Goal: Task Accomplishment & Management: Use online tool/utility

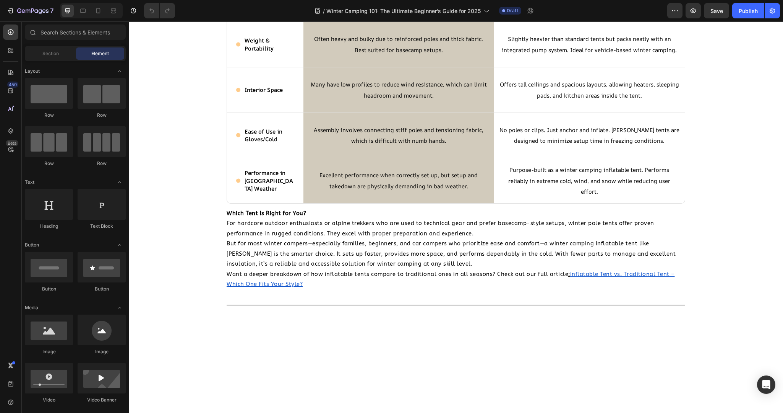
scroll to position [1254, 0]
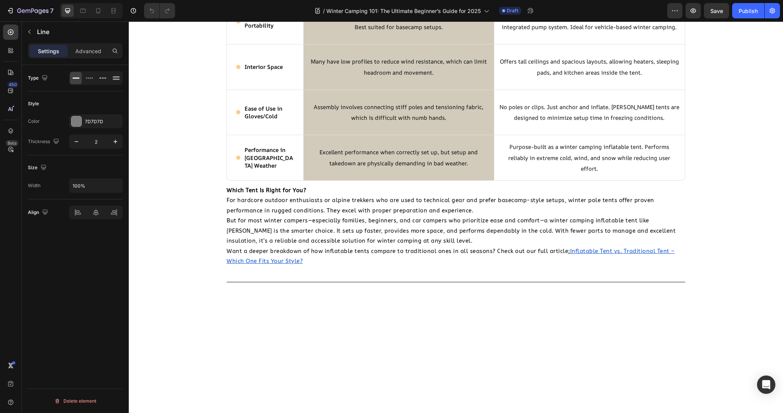
click at [84, 188] on input "100%" at bounding box center [96, 186] width 53 height 14
click at [112, 184] on icon "button" at bounding box center [116, 186] width 8 height 8
click at [84, 223] on div "Default 1200px" at bounding box center [88, 219] width 63 height 15
type input "1200"
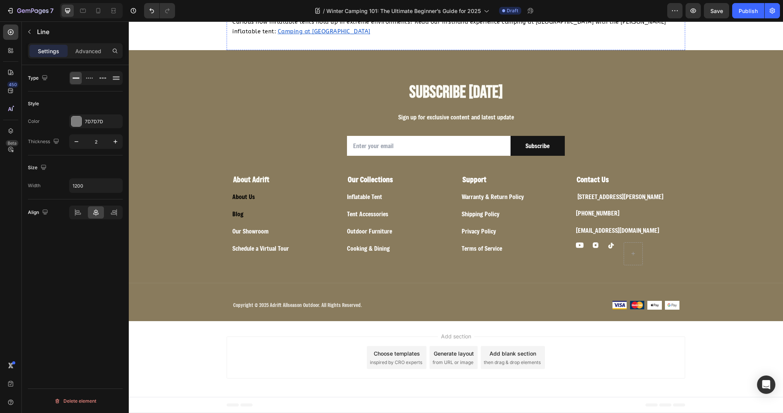
scroll to position [3613, 0]
click at [672, 10] on div "Publish" at bounding box center [748, 11] width 19 height 8
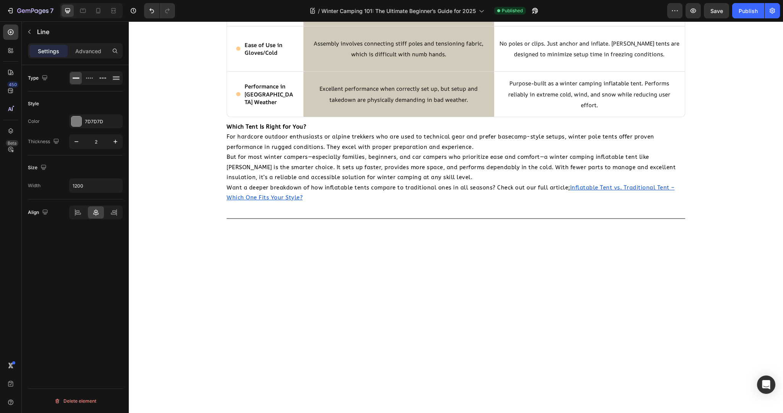
scroll to position [1212, 0]
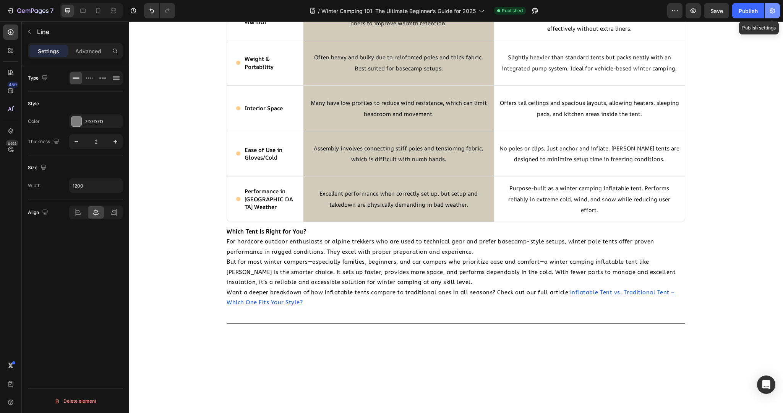
click at [672, 8] on icon "button" at bounding box center [773, 11] width 8 height 8
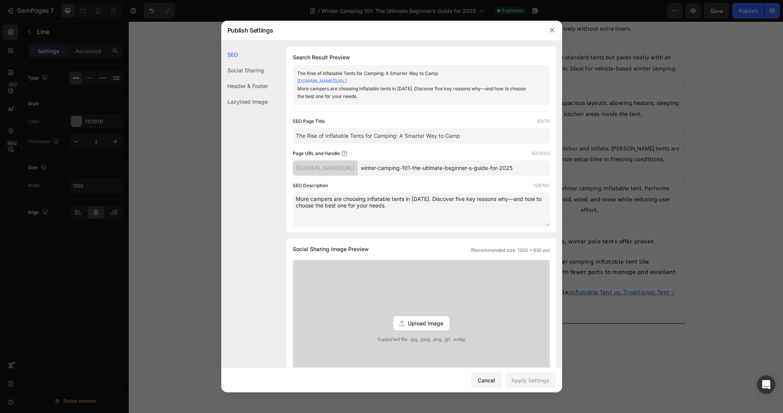
drag, startPoint x: 469, startPoint y: 133, endPoint x: 270, endPoint y: 137, distance: 198.8
click at [270, 137] on div "SEO Search Result Preview The Rise of Inflatable Tents for Camping: A Smarter W…" at bounding box center [391, 346] width 341 height 599
click at [554, 33] on button "button" at bounding box center [552, 30] width 12 height 12
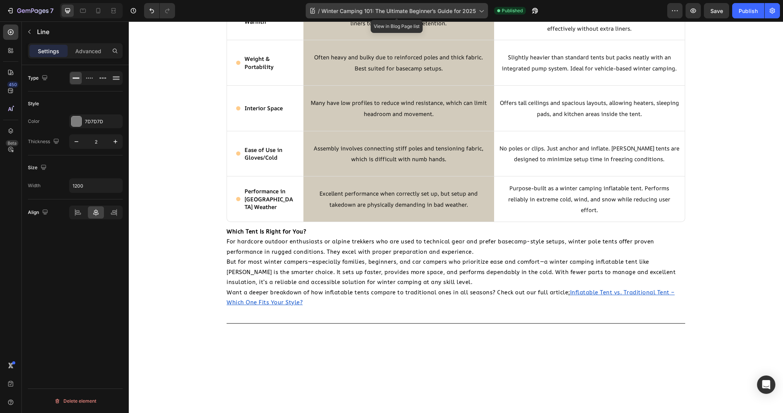
click at [369, 11] on span "Winter Camping 101: The Ultimate Beginner’s Guide for 2025" at bounding box center [399, 11] width 154 height 8
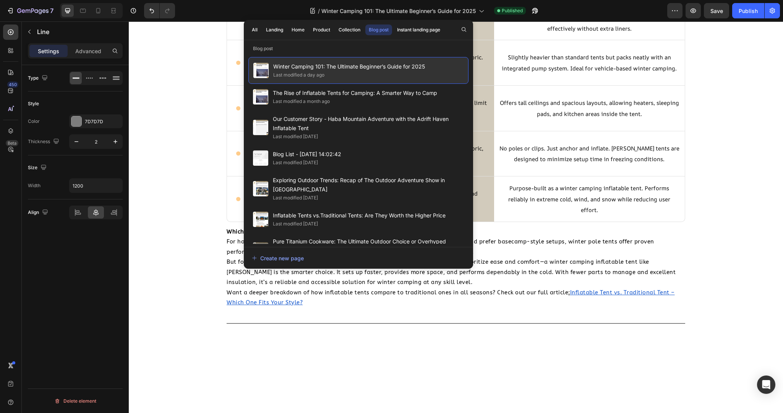
click at [425, 65] on span "Winter Camping 101: The Ultimate Beginner’s Guide for 2025" at bounding box center [349, 66] width 152 height 9
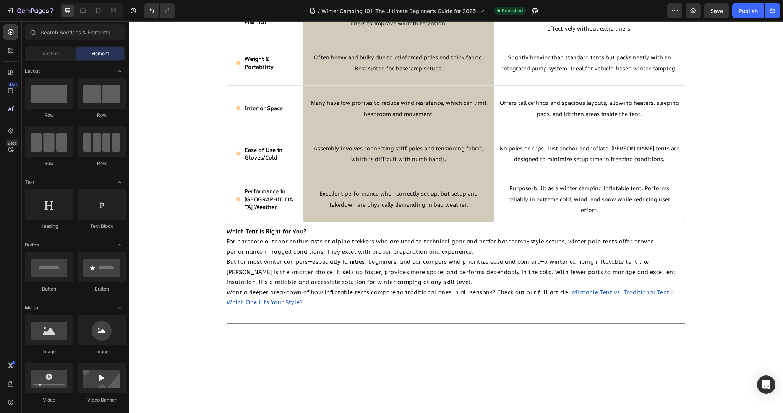
click at [425, 65] on span "Winter Camping 101: The Ultimate Beginner’s Guide for 2025" at bounding box center [349, 66] width 152 height 9
click at [672, 10] on icon "button" at bounding box center [773, 11] width 8 height 8
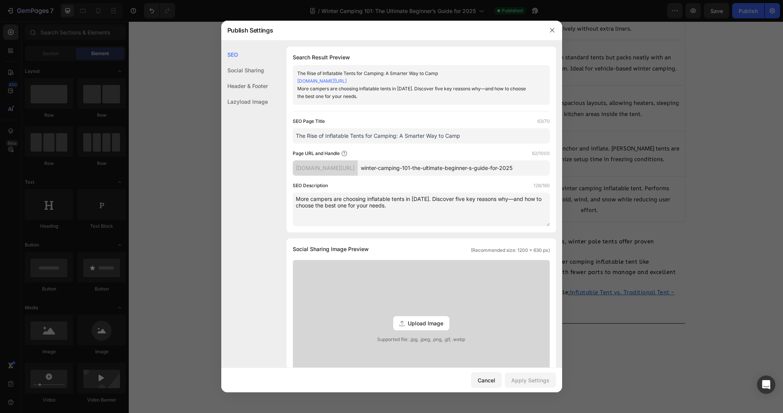
click at [430, 171] on input "winter-camping-101-the-ultimate-beginner-s-guide-for-2025" at bounding box center [454, 167] width 192 height 15
drag, startPoint x: 481, startPoint y: 139, endPoint x: 263, endPoint y: 135, distance: 218.3
click at [263, 135] on div "SEO Social Sharing Header & Footer Lazyload Image SEO Search Result Preview The…" at bounding box center [391, 346] width 341 height 599
paste input "Winter Camping 101: The Ultimate Beginner’s Guide for 2025"
type input "Winter Camping 101: The Ultimate Beginner’s Guide for 2025"
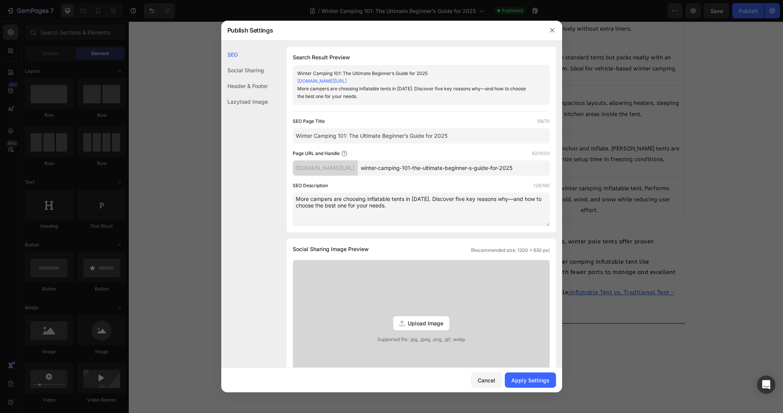
click at [495, 172] on input "winter-camping-101-the-ultimate-beginner-s-guide-for-2025" at bounding box center [454, 167] width 192 height 15
drag, startPoint x: 496, startPoint y: 169, endPoint x: 578, endPoint y: 171, distance: 82.6
click at [578, 171] on div "Publish Settings SEO Social Sharing Header & Footer Lazyload Image SEO Search R…" at bounding box center [391, 206] width 783 height 413
click at [439, 208] on textarea "More campers are choosing inflatable tents in [DATE]. Discover five key reasons…" at bounding box center [421, 209] width 257 height 34
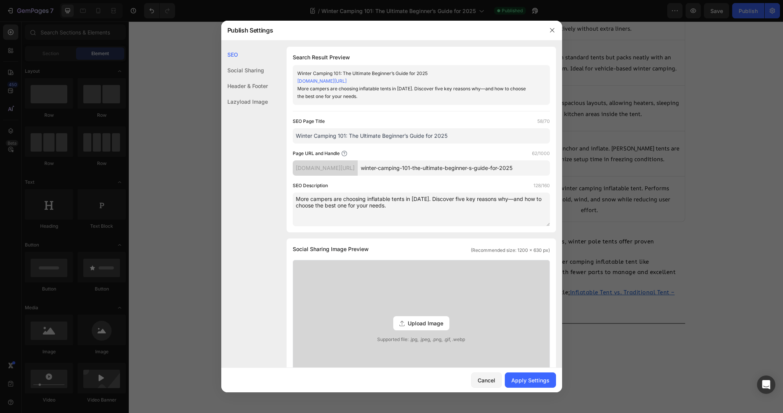
scroll to position [0, 0]
drag, startPoint x: 418, startPoint y: 215, endPoint x: 408, endPoint y: 208, distance: 12.3
click at [417, 214] on textarea "More campers are choosing inflatable tents in [DATE]. Discover five key reasons…" at bounding box center [421, 209] width 257 height 34
drag, startPoint x: 396, startPoint y: 204, endPoint x: 268, endPoint y: 194, distance: 129.2
click at [268, 193] on div "SEO Social Sharing Header & Footer Lazyload Image SEO Search Result Preview Win…" at bounding box center [391, 346] width 341 height 599
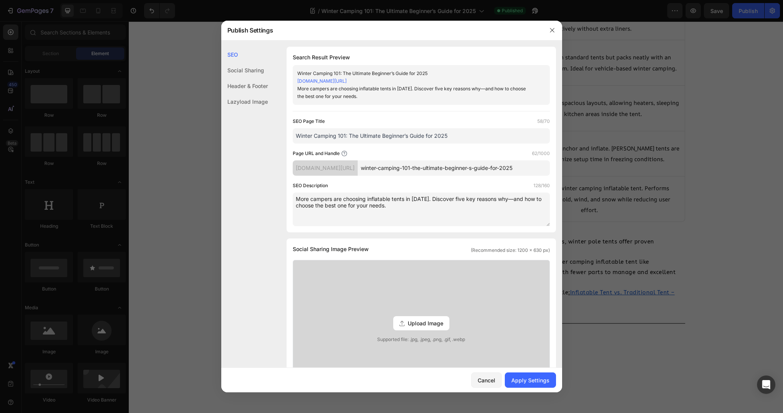
paste textarea "Discover the ultimate winter camping guide for 2025. Learn tips, gear essential…"
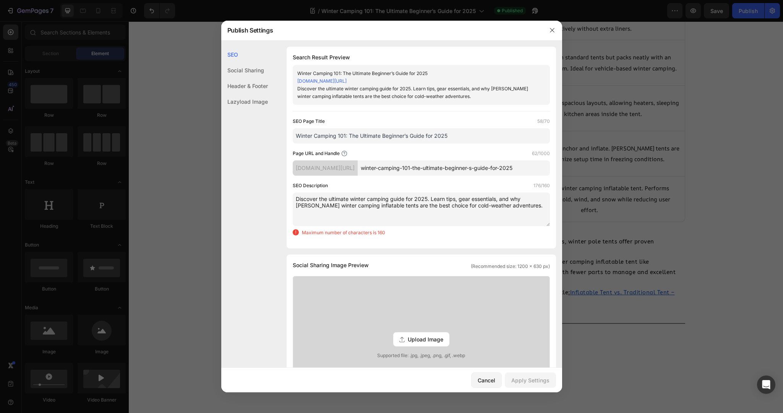
click at [518, 219] on textarea "Discover the ultimate winter camping guide for 2025. Learn tips, gear essential…" at bounding box center [421, 209] width 257 height 34
drag, startPoint x: 424, startPoint y: 206, endPoint x: 523, endPoint y: 209, distance: 98.3
click at [523, 209] on textarea "Discover the ultimate winter camping guide for 2025. Learn tips, gear essential…" at bounding box center [421, 209] width 257 height 34
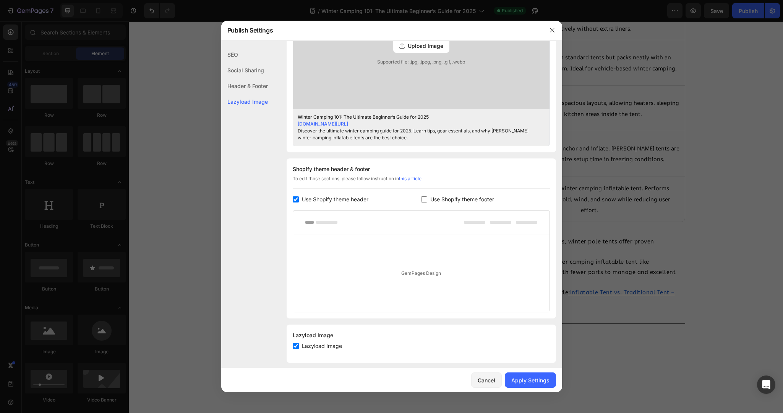
scroll to position [284, 0]
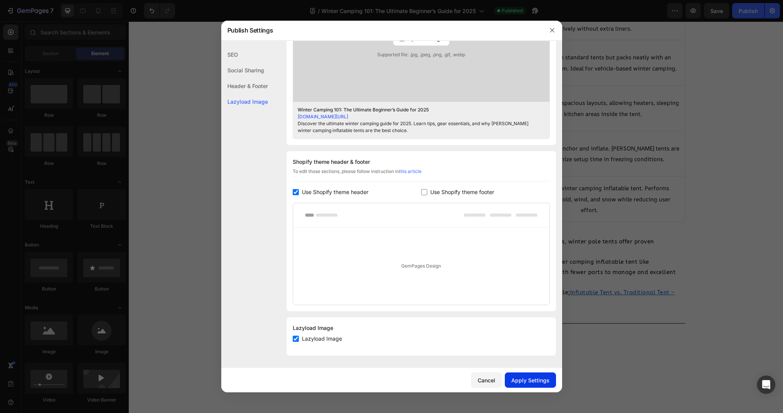
type textarea "Discover the ultimate winter camping guide for 2025. Learn tips, gear essential…"
click at [538, 330] on div "Apply Settings" at bounding box center [531, 380] width 38 height 8
click at [552, 28] on icon "button" at bounding box center [552, 30] width 6 height 6
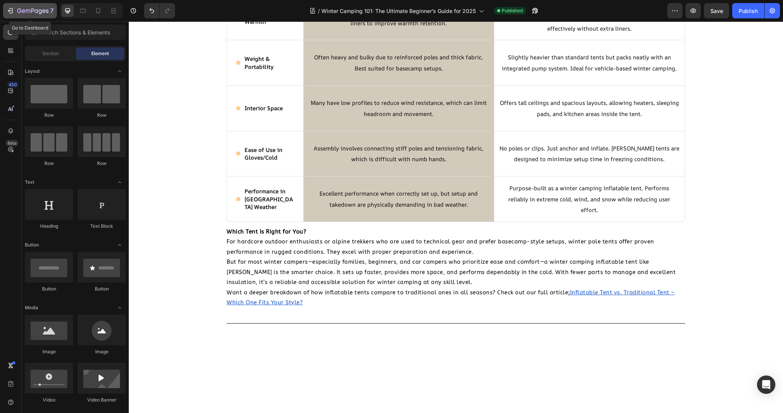
click at [9, 13] on icon "button" at bounding box center [10, 11] width 8 height 8
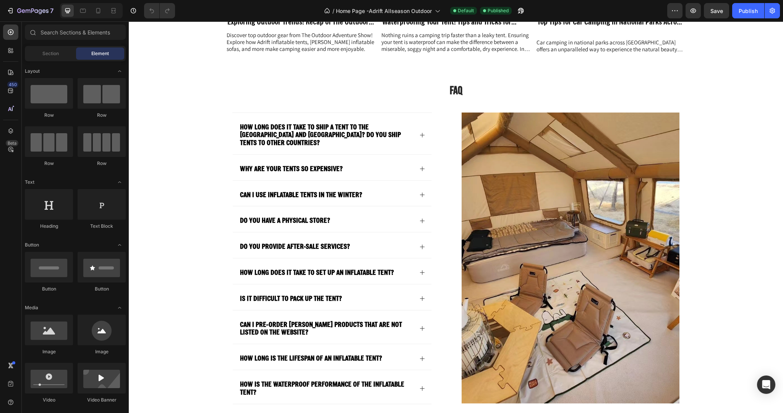
scroll to position [1782, 0]
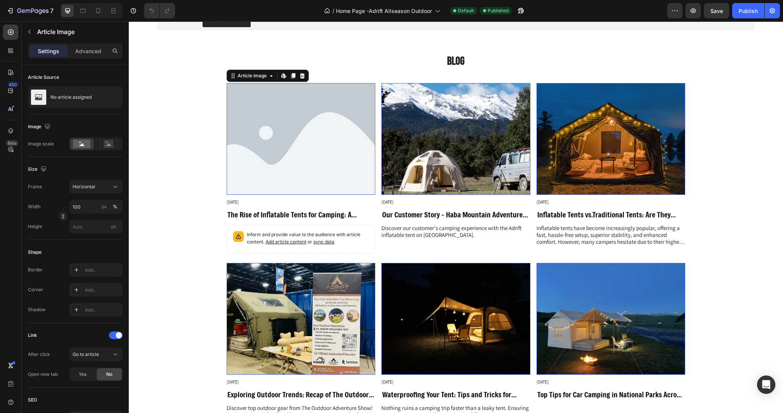
click at [326, 177] on img at bounding box center [301, 139] width 149 height 112
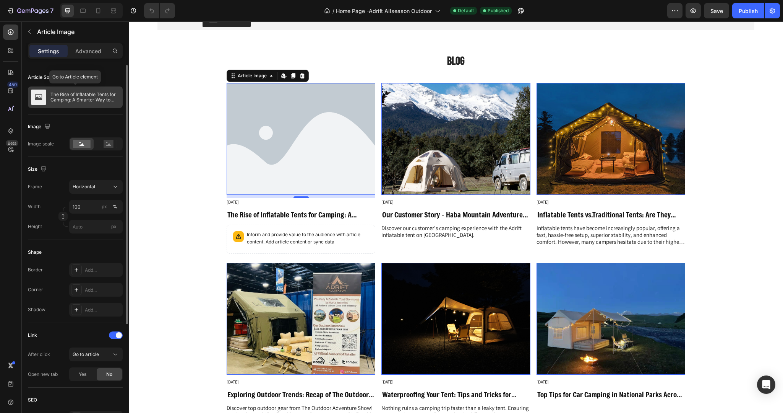
click at [59, 99] on p "The Rise of Inflatable Tents for Camping: A Smarter Way to Camp" at bounding box center [84, 97] width 69 height 11
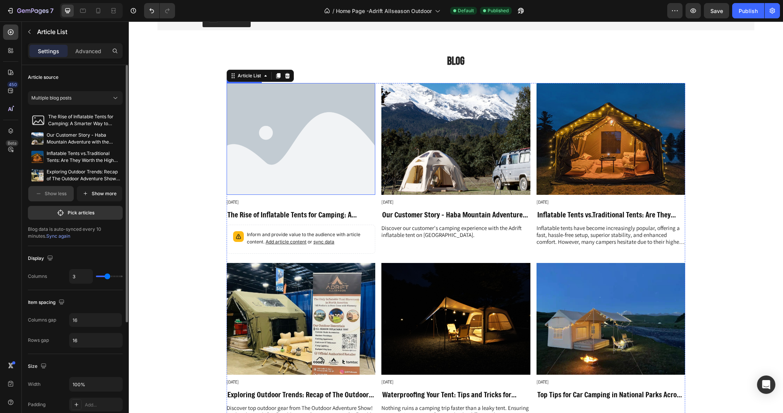
click at [302, 133] on img at bounding box center [301, 139] width 149 height 112
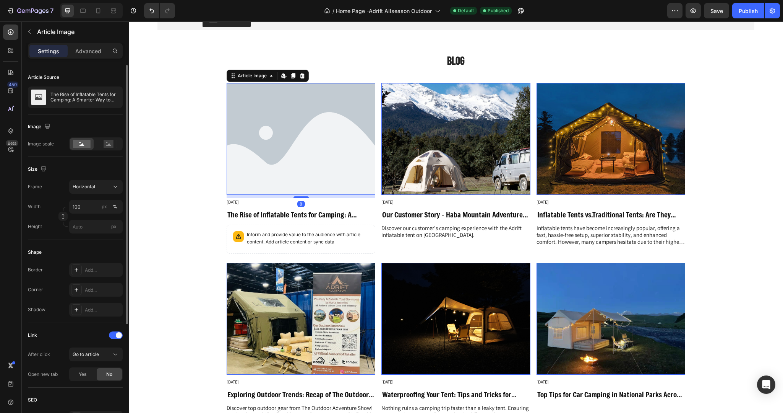
click at [308, 120] on img at bounding box center [301, 139] width 149 height 112
click at [36, 105] on div "The Rise of Inflatable Tents for Camping: A Smarter Way to Camp" at bounding box center [75, 96] width 95 height 21
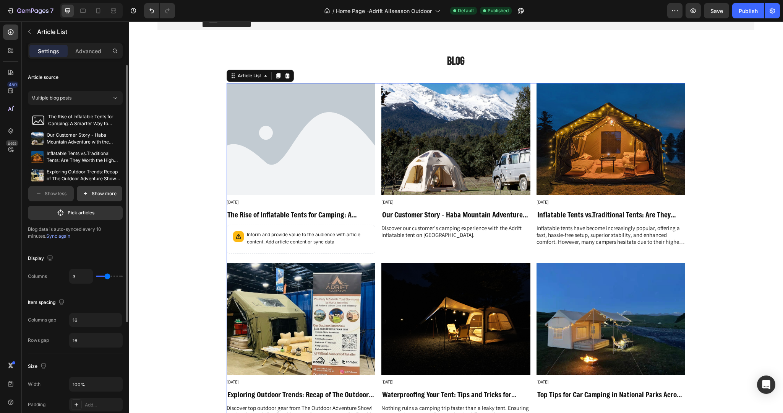
click at [101, 192] on p "Show more" at bounding box center [104, 193] width 25 height 7
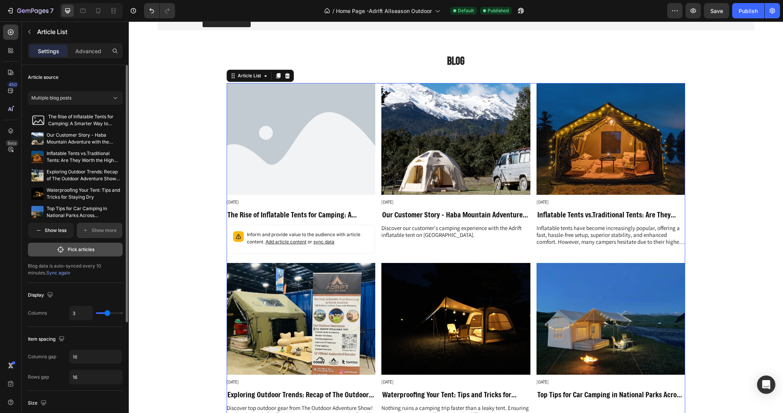
scroll to position [143, 0]
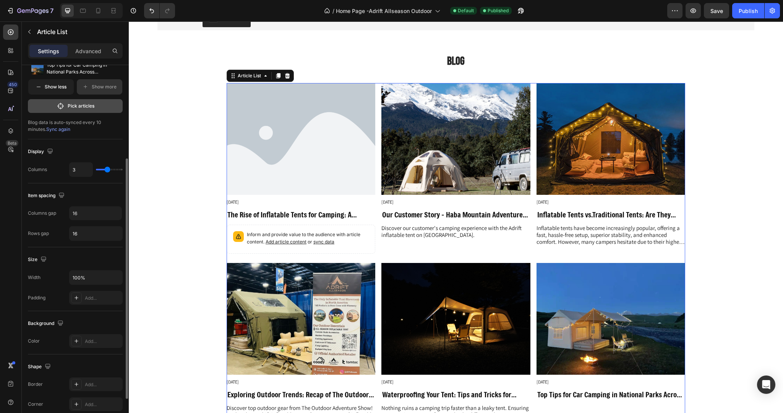
click at [83, 109] on button "Pick articles" at bounding box center [75, 106] width 95 height 14
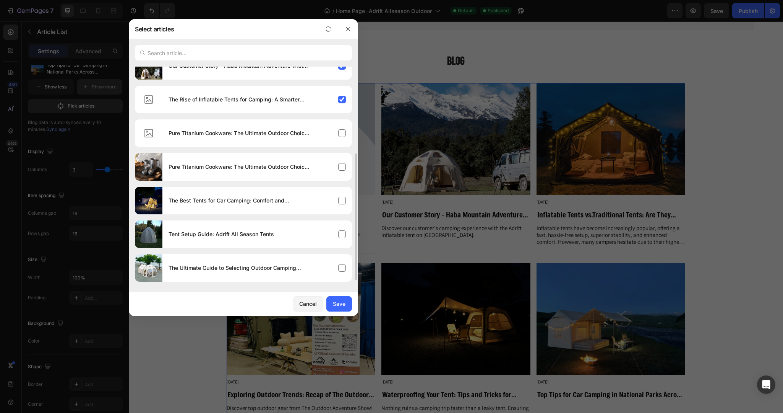
scroll to position [158, 0]
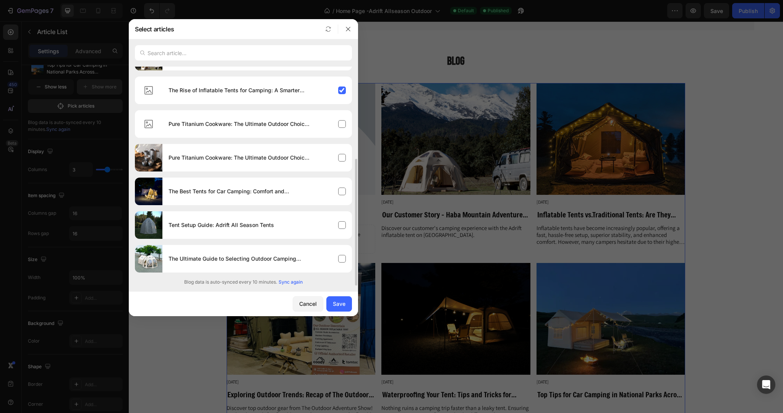
click at [299, 283] on span "Sync again" at bounding box center [291, 281] width 24 height 7
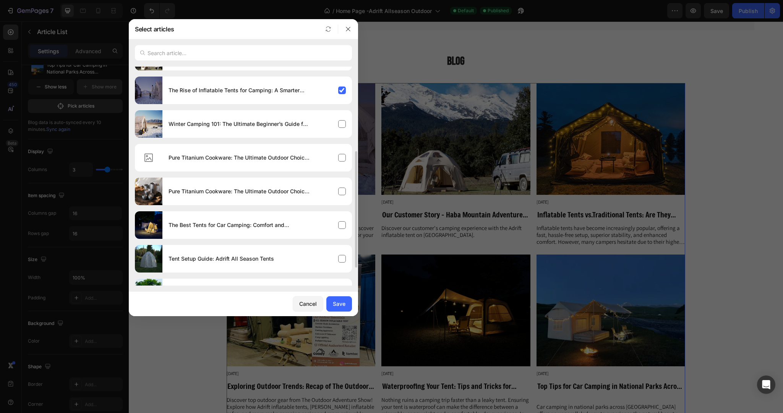
scroll to position [157, 0]
click at [348, 116] on div "Winter Camping 101: The Ultimate Beginner’s Guide for 2025" at bounding box center [257, 125] width 190 height 21
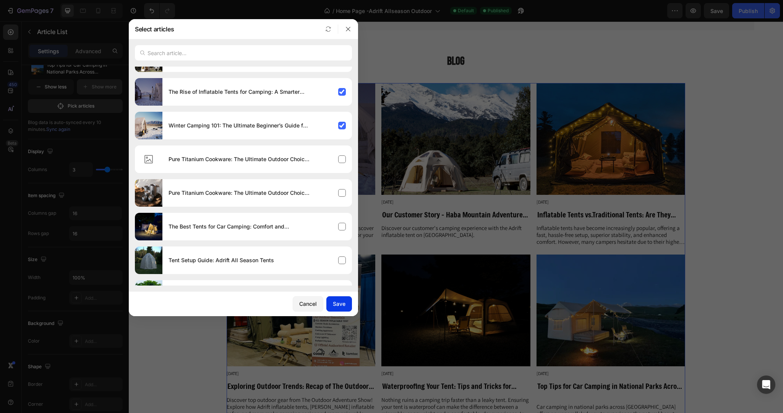
click at [341, 306] on div "Save" at bounding box center [339, 303] width 13 height 8
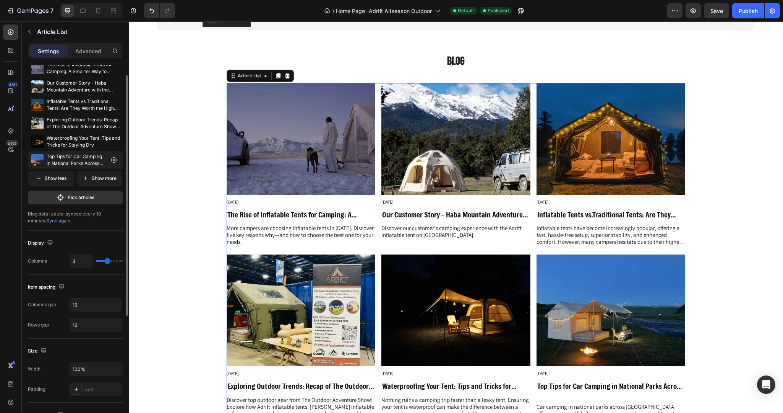
scroll to position [0, 0]
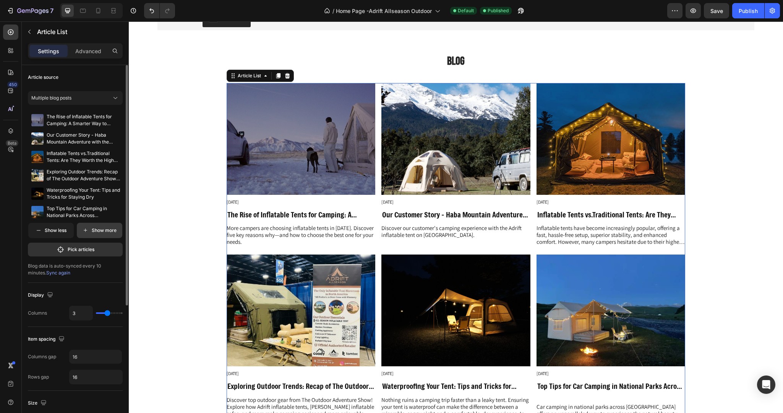
click at [94, 231] on p "Show more" at bounding box center [104, 230] width 25 height 7
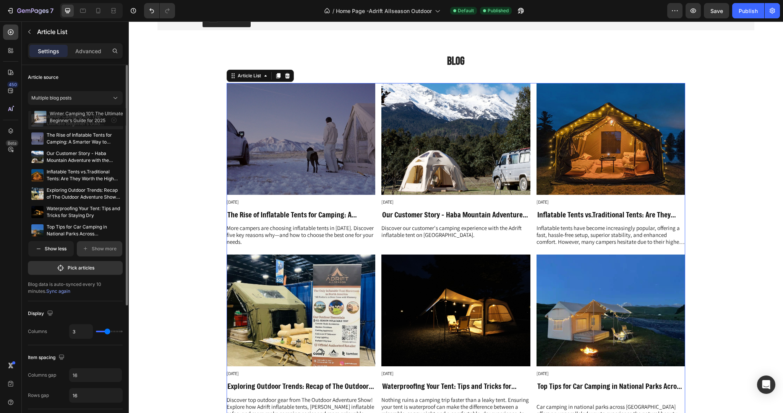
drag, startPoint x: 71, startPoint y: 213, endPoint x: 74, endPoint y: 118, distance: 94.5
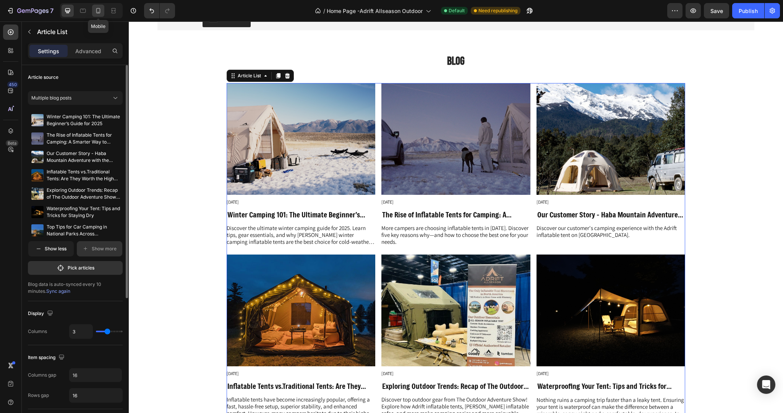
click at [95, 11] on icon at bounding box center [98, 11] width 8 height 8
type input "1"
type input "8"
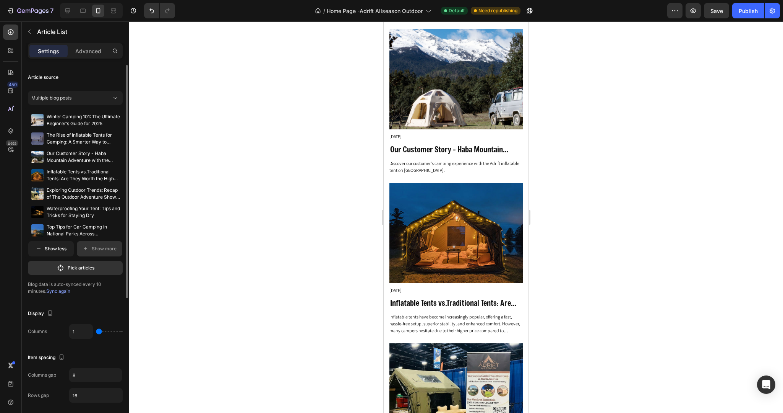
scroll to position [3242, 0]
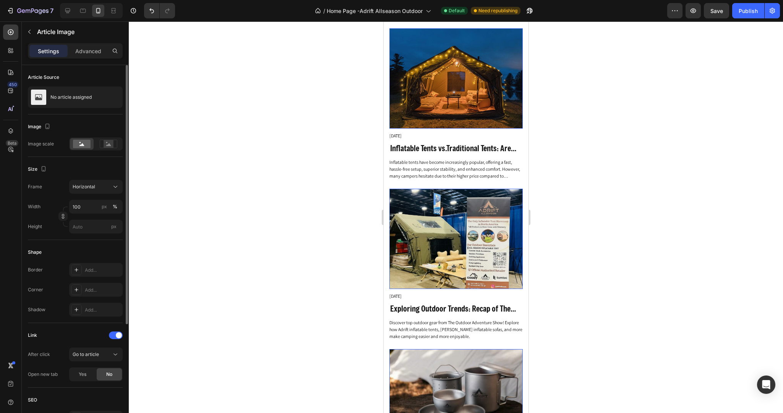
click at [87, 87] on div "Our Customer Story - Haba Mountain Adventure with the Adrift Haven Inflatable T…" at bounding box center [75, 96] width 95 height 21
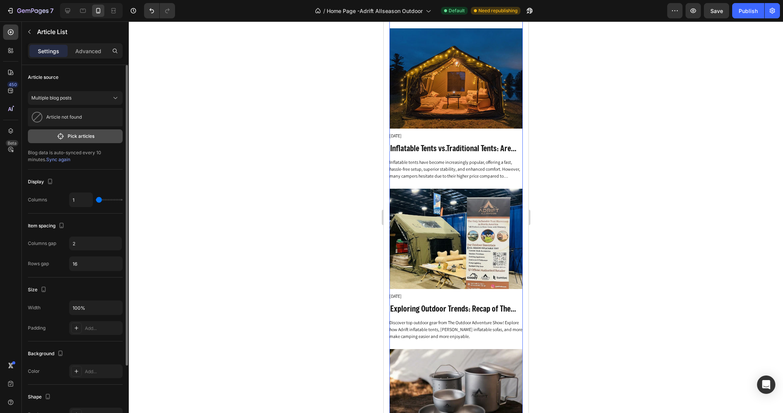
click at [68, 135] on p "Pick articles" at bounding box center [81, 136] width 27 height 7
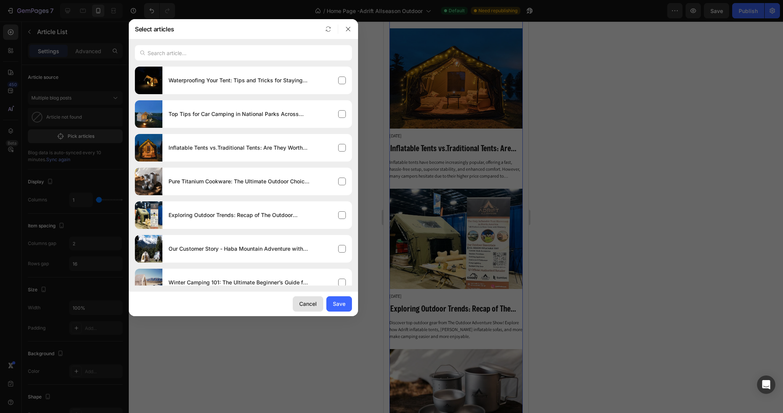
click at [297, 298] on button "Cancel" at bounding box center [308, 303] width 31 height 15
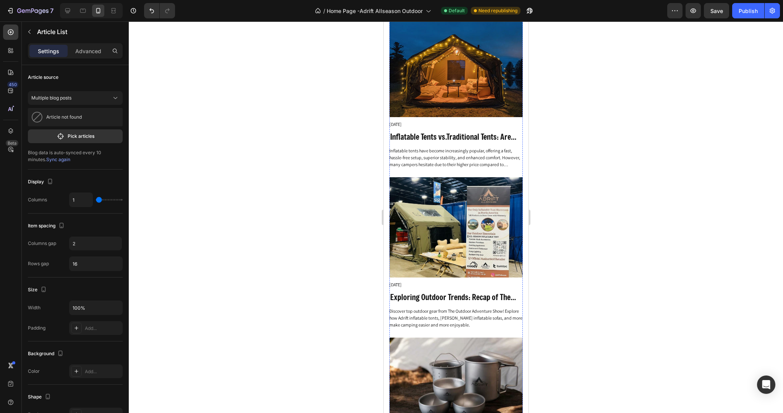
scroll to position [3255, 0]
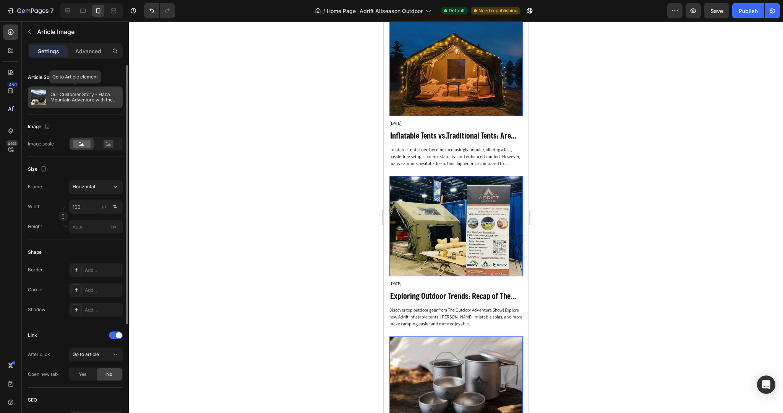
click at [77, 96] on p "Our Customer Story - Haba Mountain Adventure with the Adrift Haven Inflatable T…" at bounding box center [84, 97] width 69 height 11
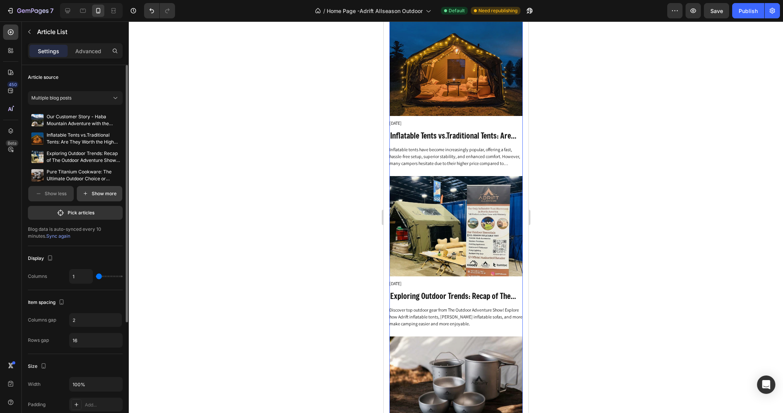
click at [97, 196] on p "Show more" at bounding box center [104, 193] width 25 height 7
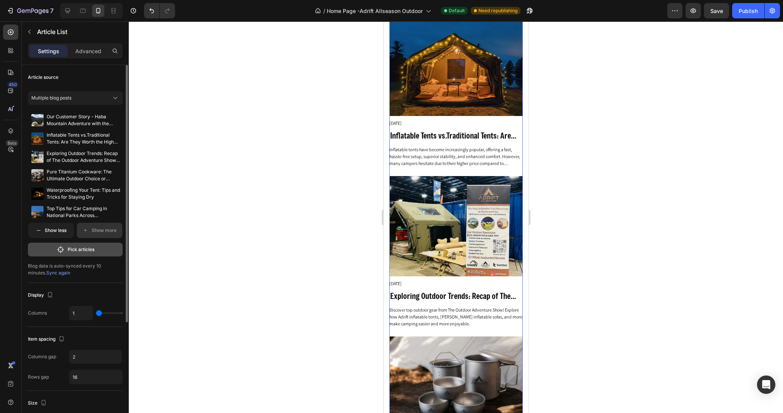
click at [80, 244] on button "Pick articles" at bounding box center [75, 249] width 95 height 14
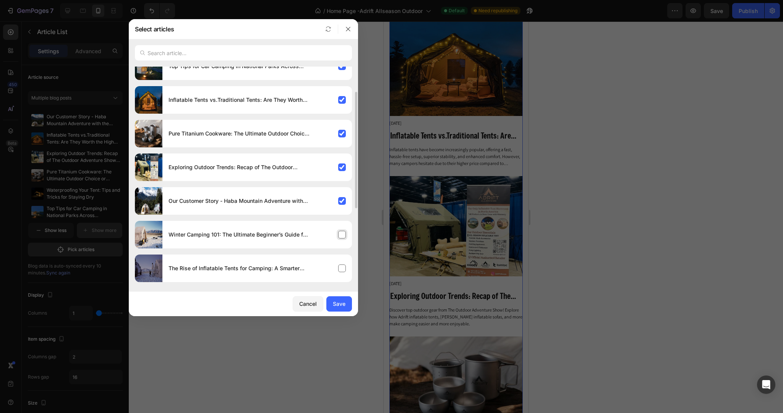
scroll to position [49, 0]
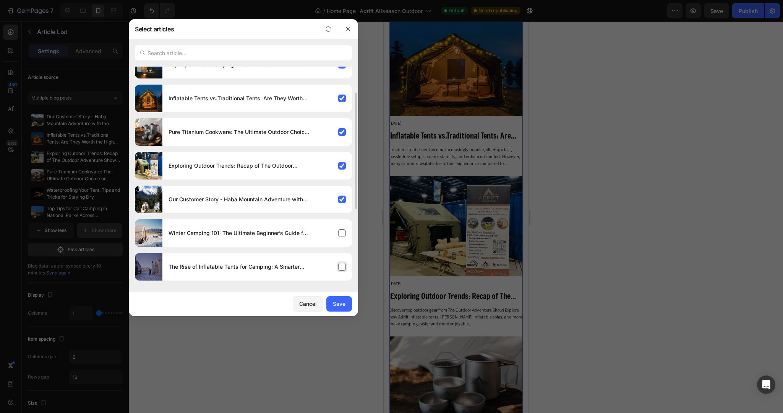
drag, startPoint x: 345, startPoint y: 270, endPoint x: 345, endPoint y: 253, distance: 16.4
click at [345, 269] on div "The Rise of Inflatable Tents for Camping: A Smarter Way to Camp" at bounding box center [257, 266] width 190 height 21
click at [345, 235] on div "Winter Camping 101: The Ultimate Beginner’s Guide for 2025" at bounding box center [257, 232] width 190 height 21
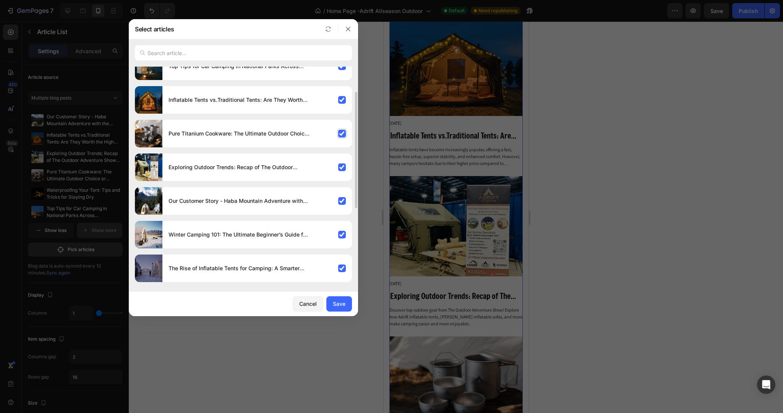
scroll to position [0, 0]
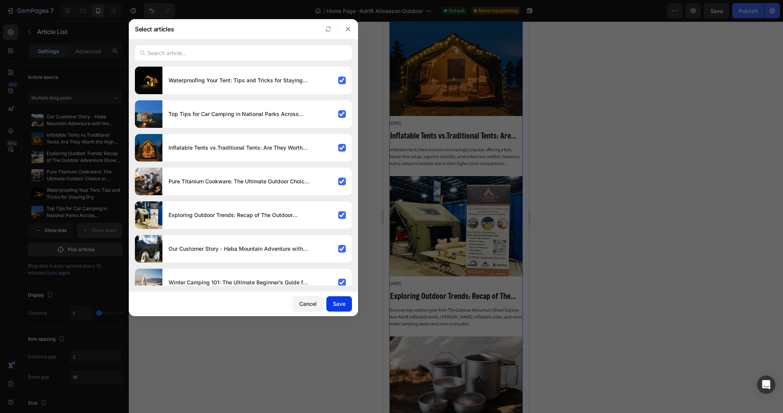
click at [330, 307] on button "Save" at bounding box center [339, 303] width 26 height 15
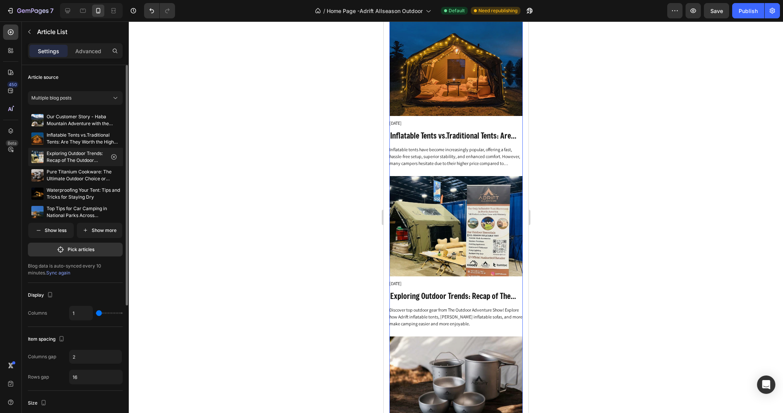
scroll to position [65, 0]
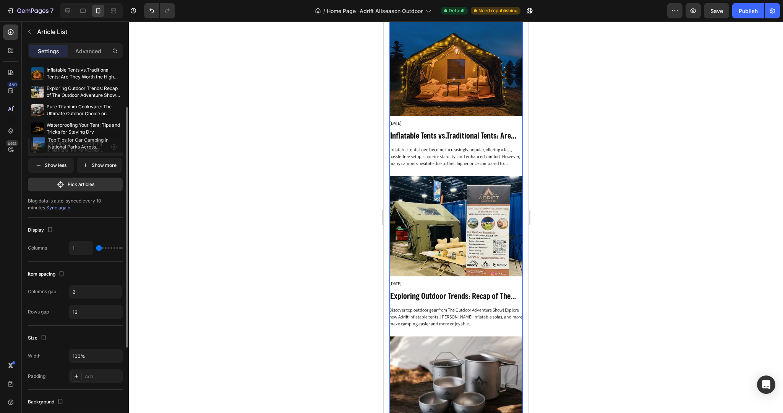
click at [43, 141] on img at bounding box center [37, 147] width 12 height 12
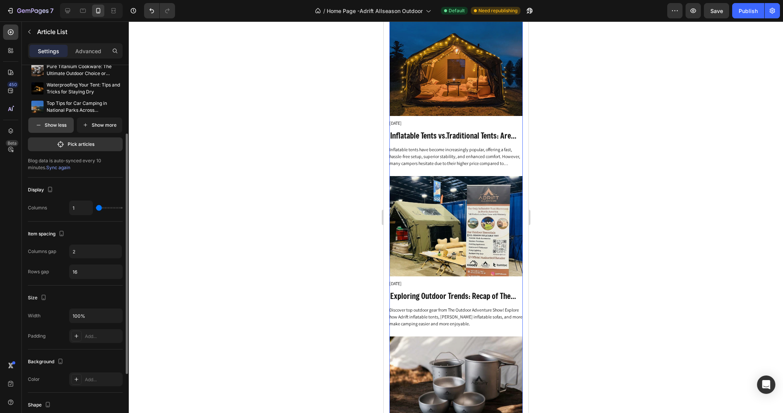
scroll to position [47, 0]
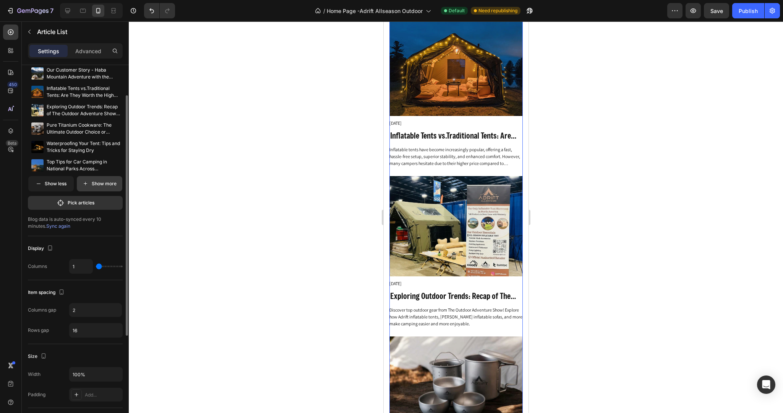
click at [97, 187] on button "Show more" at bounding box center [99, 183] width 45 height 15
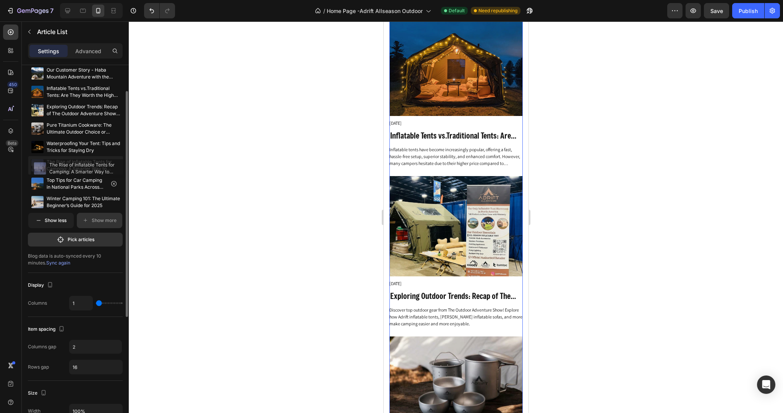
scroll to position [0, 0]
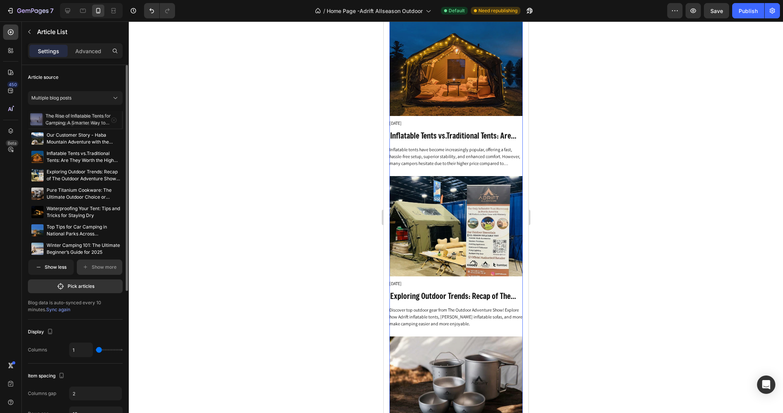
drag, startPoint x: 49, startPoint y: 182, endPoint x: 47, endPoint y: 118, distance: 64.2
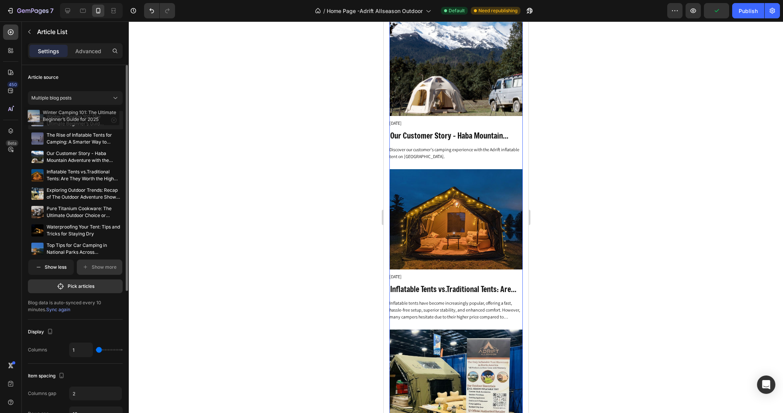
drag, startPoint x: 42, startPoint y: 247, endPoint x: 39, endPoint y: 114, distance: 132.7
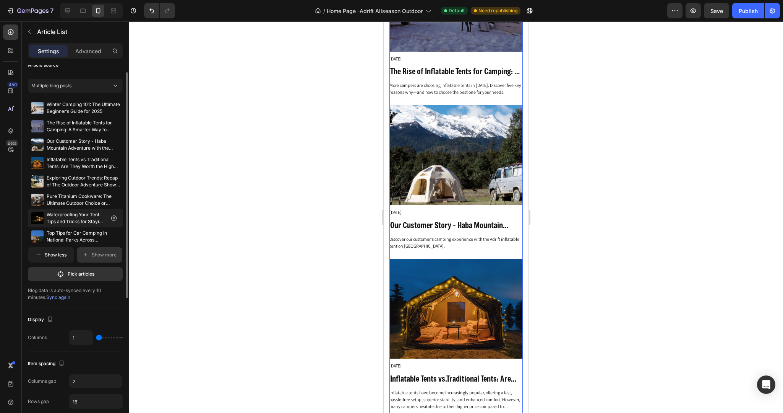
scroll to position [23, 0]
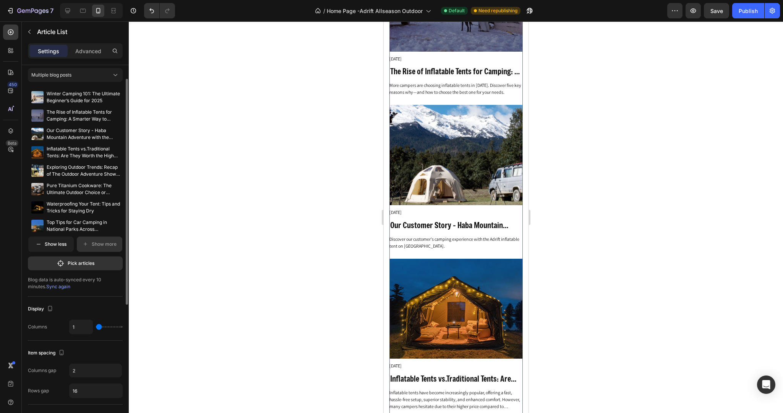
click at [290, 135] on div at bounding box center [456, 216] width 654 height 391
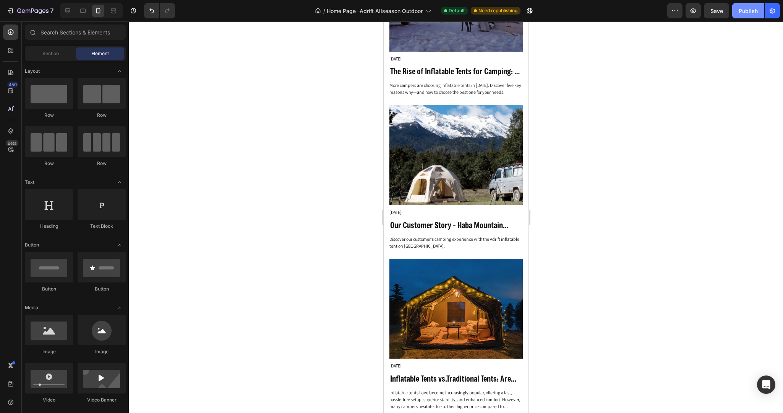
click at [746, 12] on div "Publish" at bounding box center [748, 11] width 19 height 8
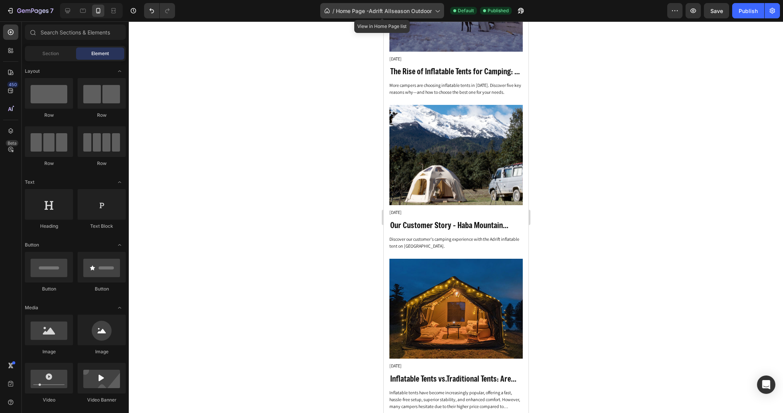
click at [358, 13] on span "Home Page -Adrift Allseason Outdoor" at bounding box center [384, 11] width 96 height 8
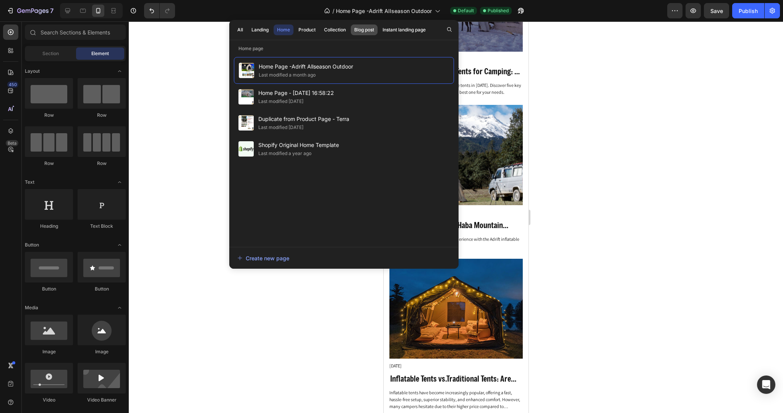
click at [362, 27] on div "Blog post" at bounding box center [364, 29] width 20 height 7
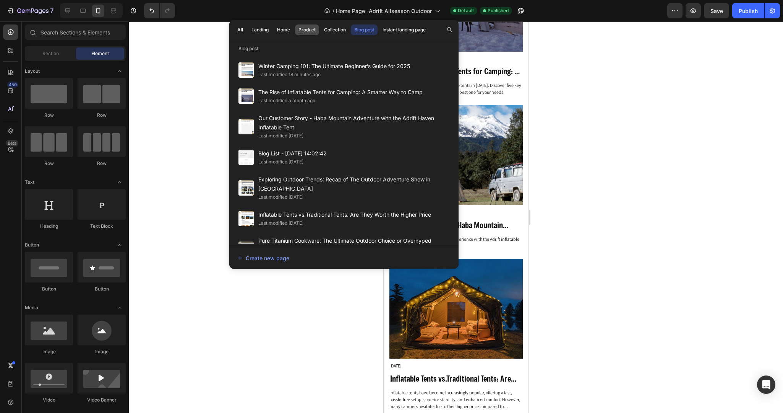
click at [308, 27] on div "Product" at bounding box center [307, 29] width 17 height 7
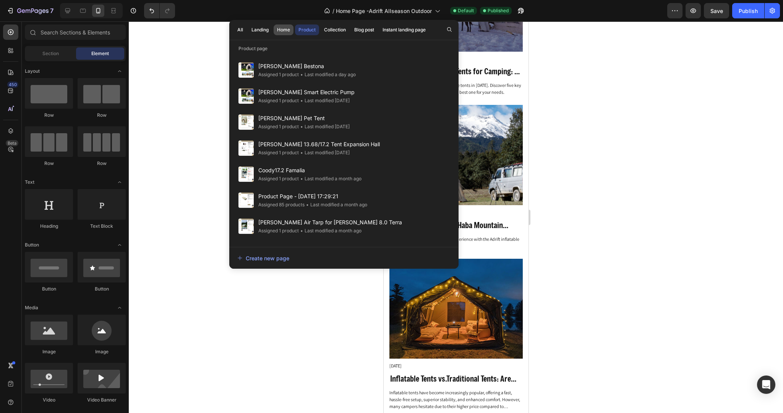
click at [276, 30] on button "Home" at bounding box center [284, 29] width 20 height 11
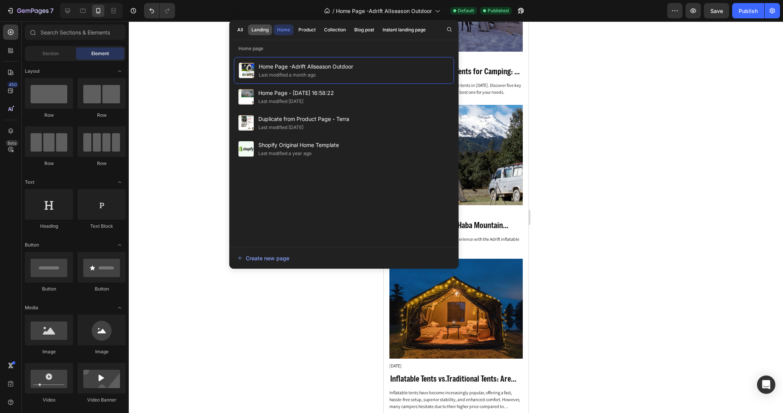
click at [260, 29] on div "Landing" at bounding box center [260, 29] width 17 height 7
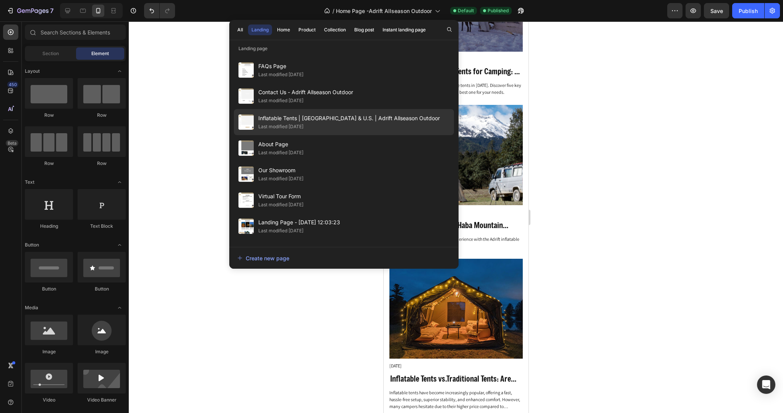
click at [302, 119] on span "Inflatable Tents | CANADA & U.S. | Adrift Allseason Outdoor" at bounding box center [349, 118] width 182 height 9
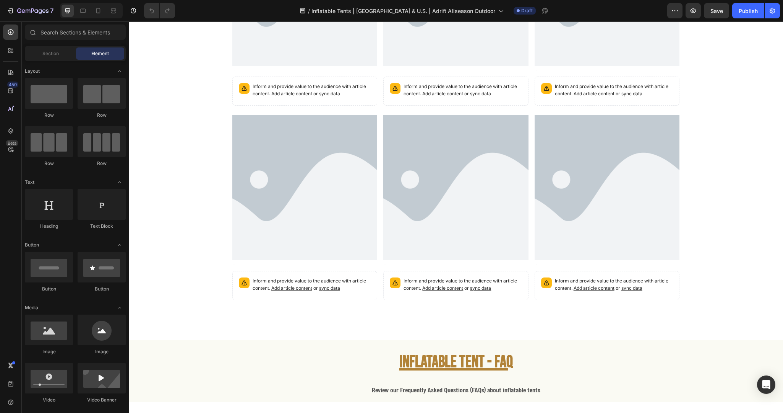
scroll to position [2335, 0]
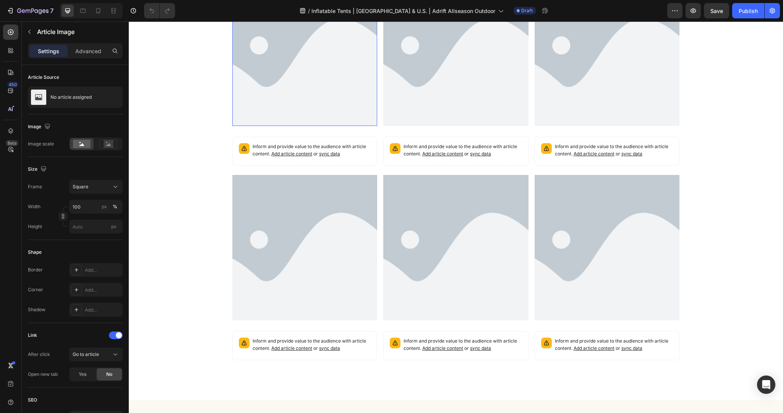
click at [346, 203] on img at bounding box center [304, 247] width 145 height 145
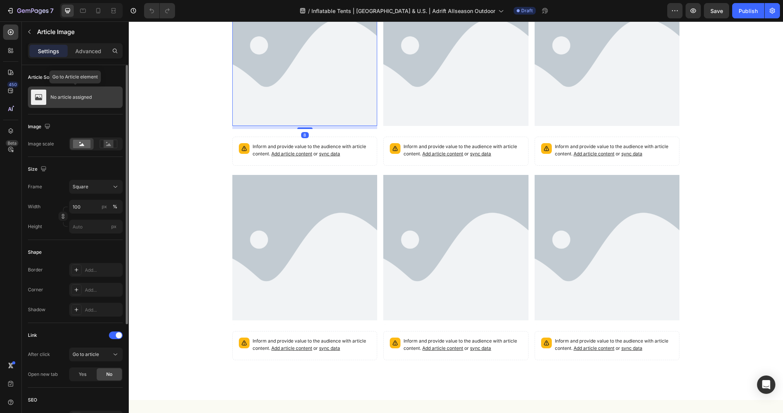
click at [85, 97] on p "No article assigned" at bounding box center [70, 96] width 41 height 5
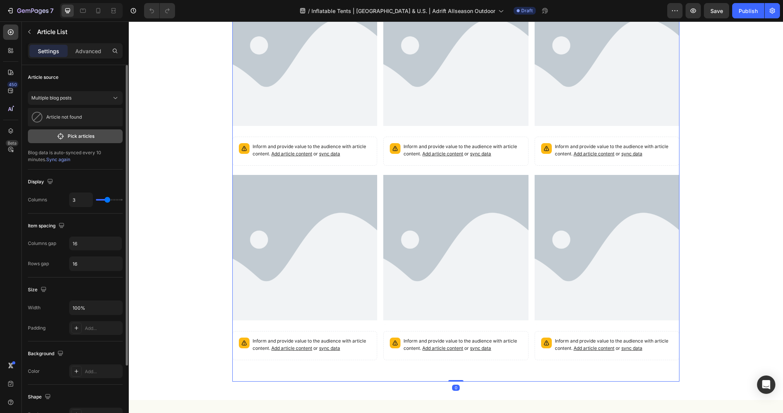
click at [70, 138] on p "Pick articles" at bounding box center [81, 136] width 27 height 7
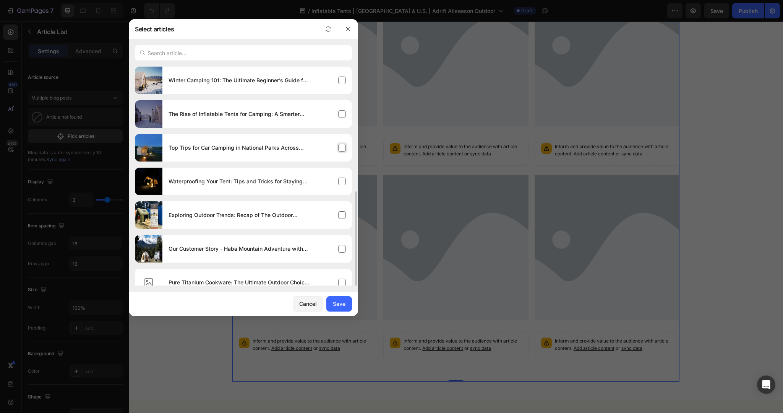
scroll to position [192, 0]
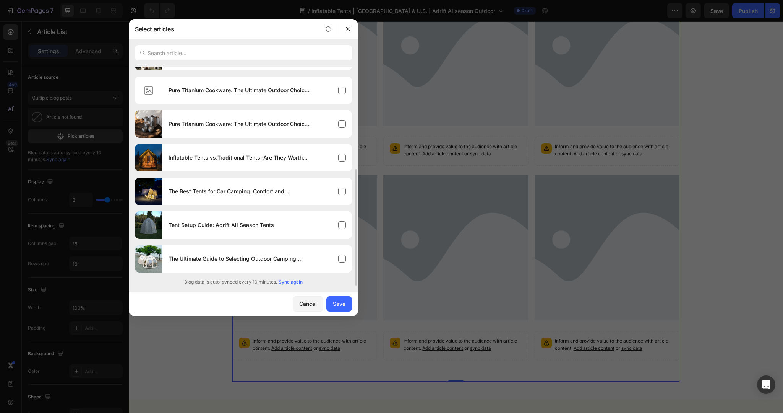
click at [294, 283] on span "Sync again" at bounding box center [291, 281] width 24 height 7
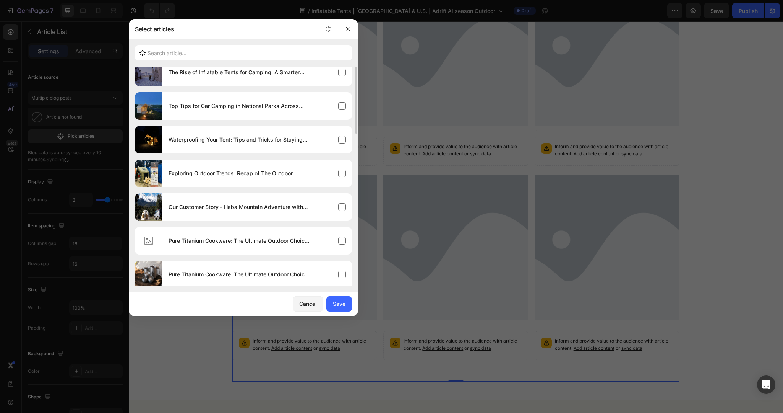
scroll to position [0, 0]
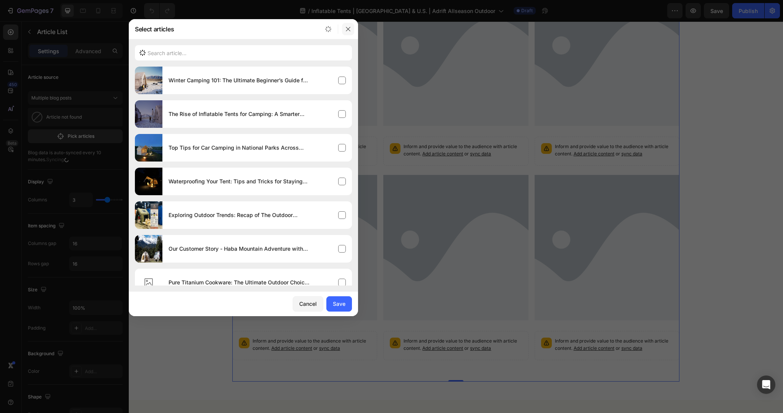
click at [346, 29] on icon "button" at bounding box center [348, 29] width 6 height 6
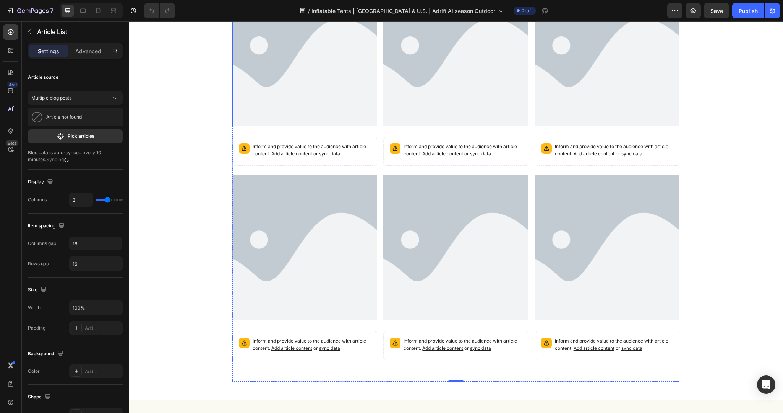
click at [322, 108] on img at bounding box center [304, 53] width 145 height 145
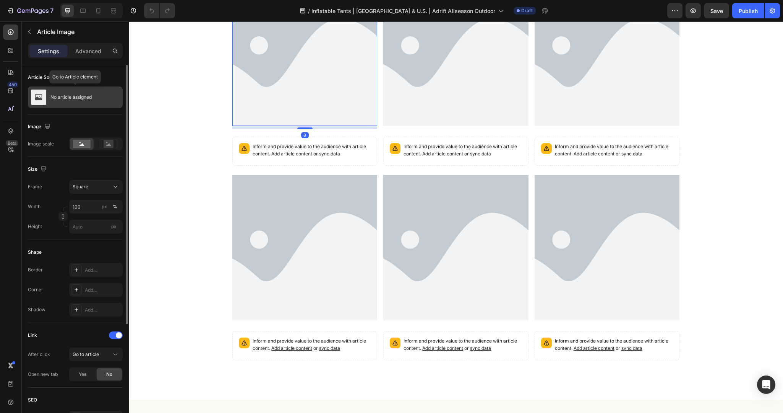
click at [58, 102] on div "No article assigned" at bounding box center [75, 96] width 95 height 21
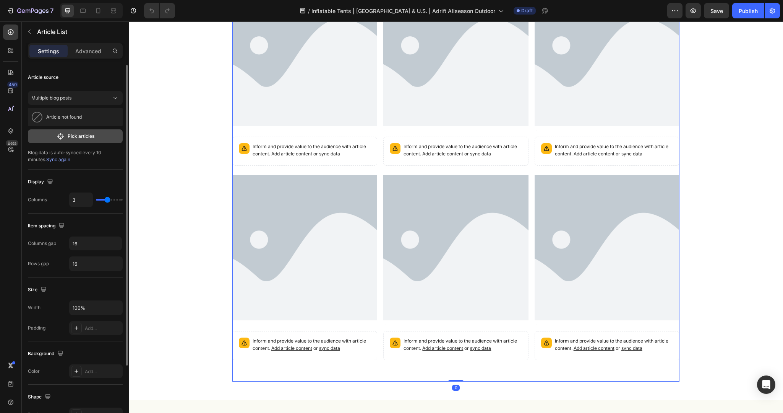
click at [78, 138] on p "Pick articles" at bounding box center [81, 136] width 27 height 7
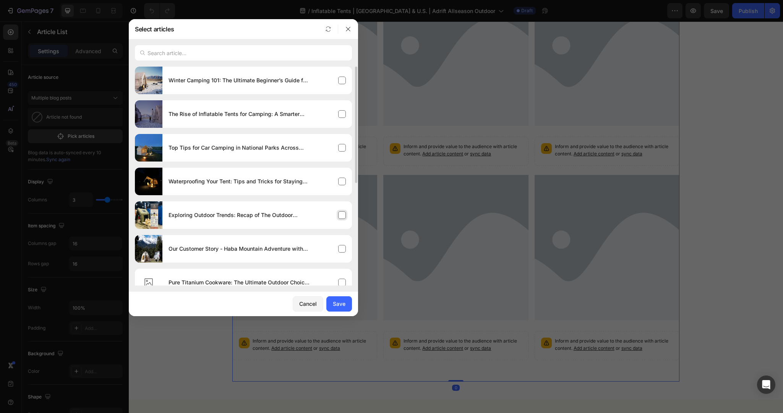
scroll to position [192, 0]
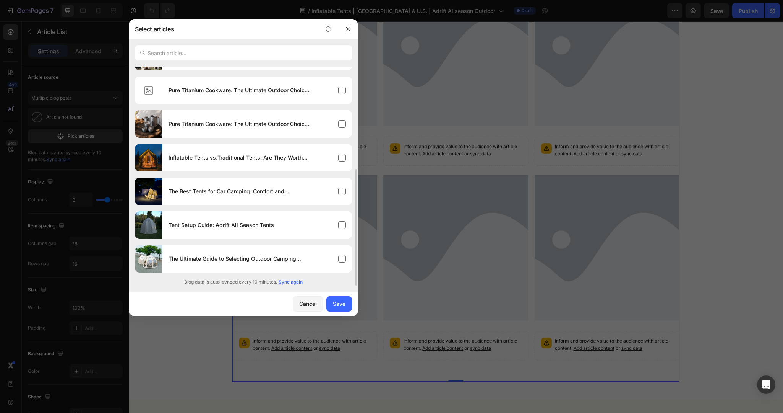
click at [285, 284] on span "Sync again" at bounding box center [291, 281] width 24 height 7
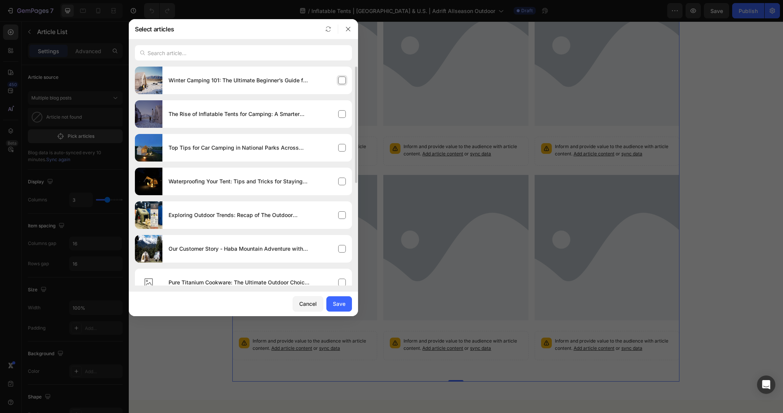
click at [337, 86] on div "Winter Camping 101: The Ultimate Beginner’s Guide for 2025" at bounding box center [257, 80] width 190 height 21
click at [345, 117] on div "The Rise of Inflatable Tents for Camping: A Smarter Way to Camp" at bounding box center [257, 113] width 190 height 21
click at [336, 309] on button "Save" at bounding box center [339, 303] width 26 height 15
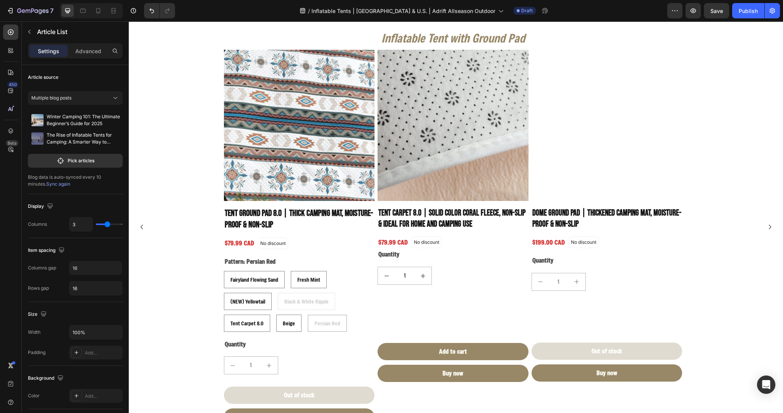
scroll to position [1770, 0]
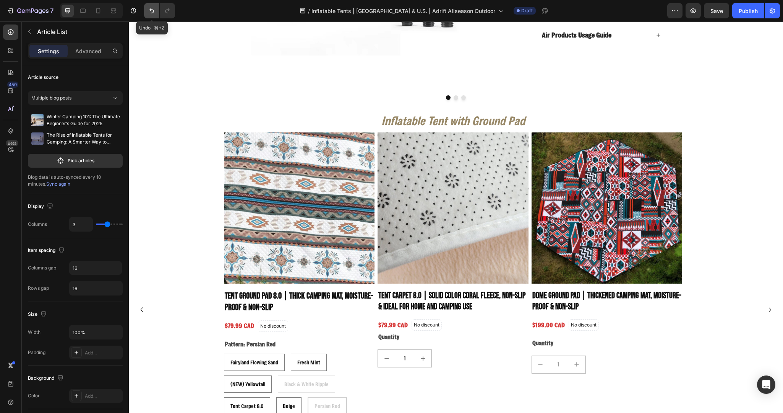
click at [155, 12] on icon "Undo/Redo" at bounding box center [152, 11] width 8 height 8
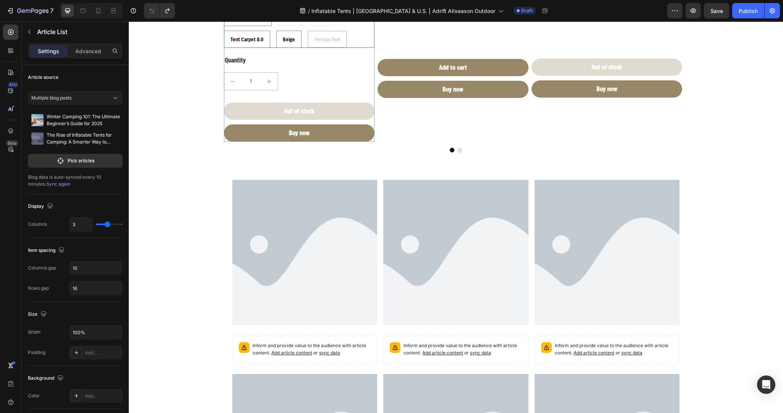
scroll to position [2262, 0]
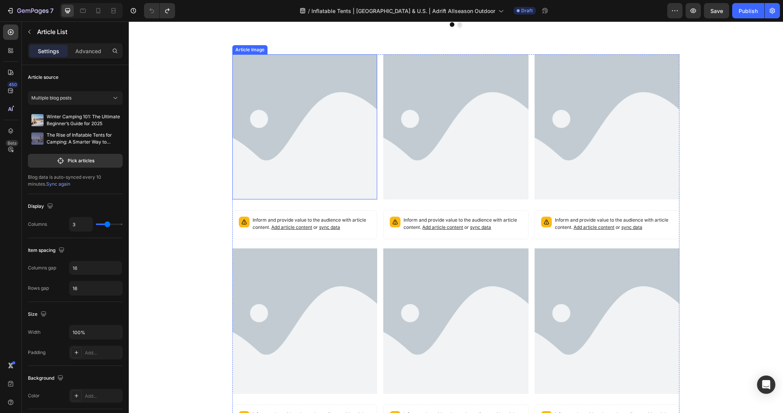
click at [341, 171] on img at bounding box center [304, 126] width 145 height 145
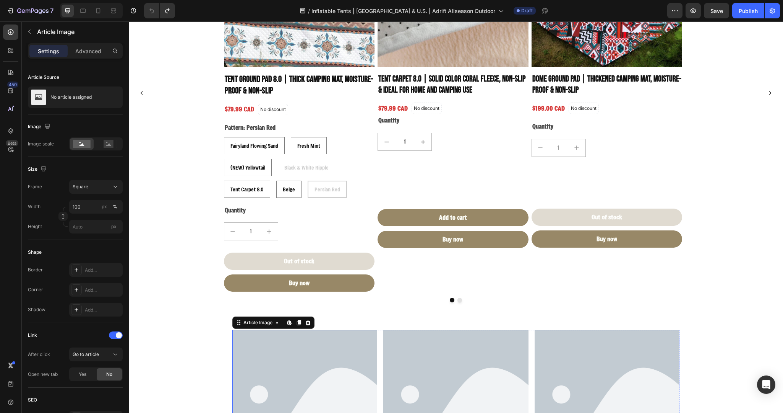
scroll to position [1820, 0]
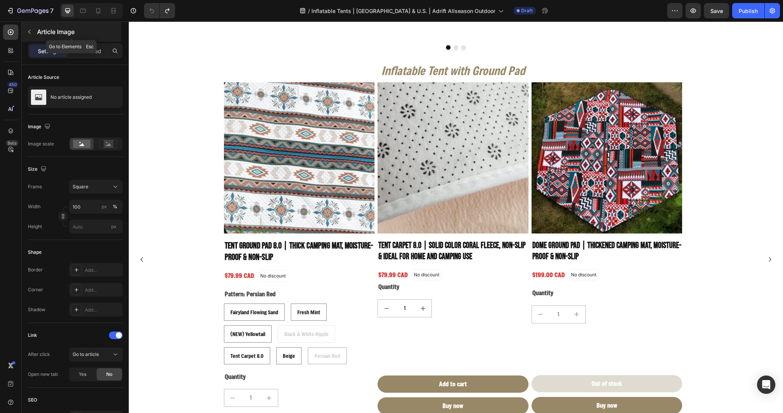
click at [32, 33] on button "button" at bounding box center [29, 32] width 12 height 12
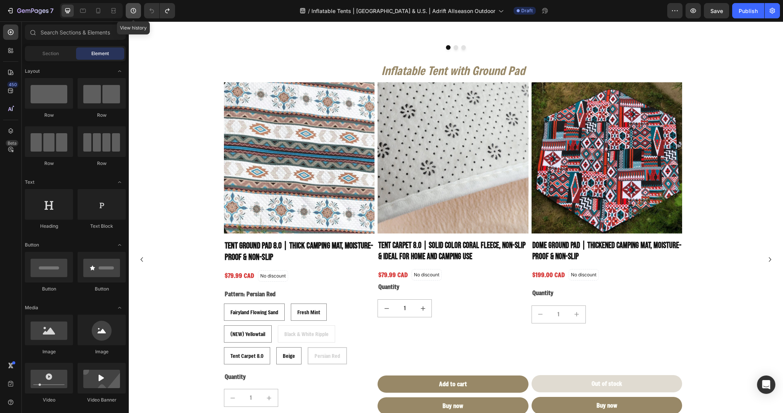
click at [136, 10] on icon "button" at bounding box center [133, 10] width 5 height 5
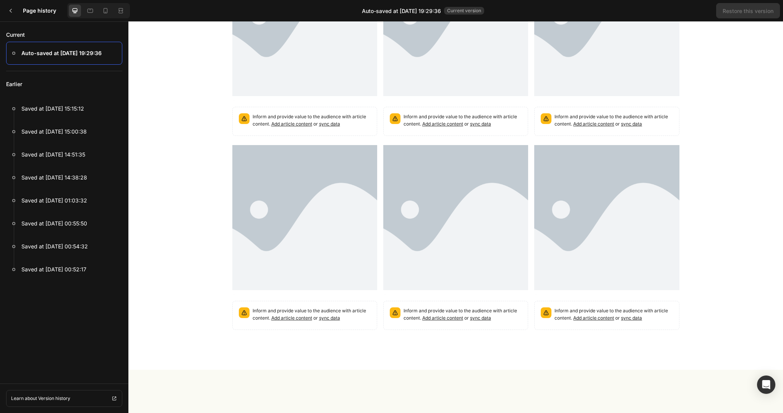
scroll to position [2203, 0]
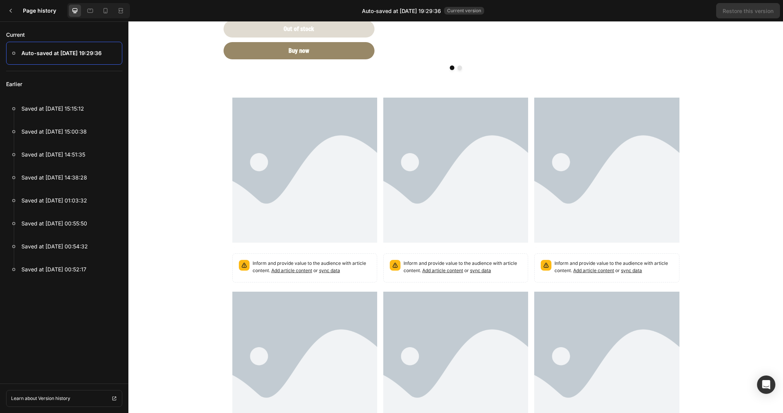
click at [336, 159] on img at bounding box center [304, 169] width 145 height 145
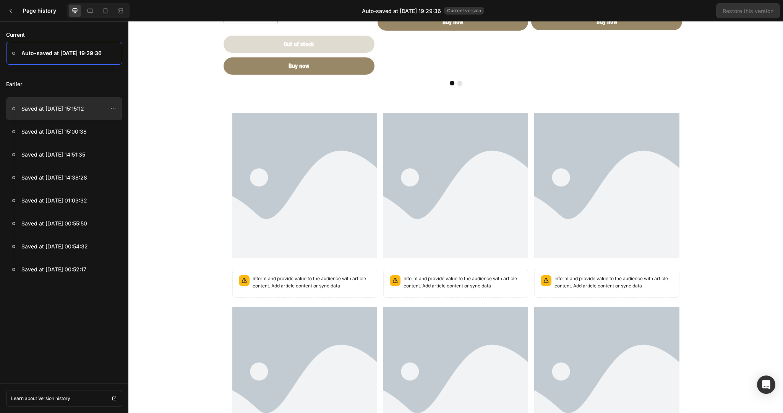
click at [84, 120] on div "Saved at Mar 22, 15:15:12" at bounding box center [64, 131] width 116 height 23
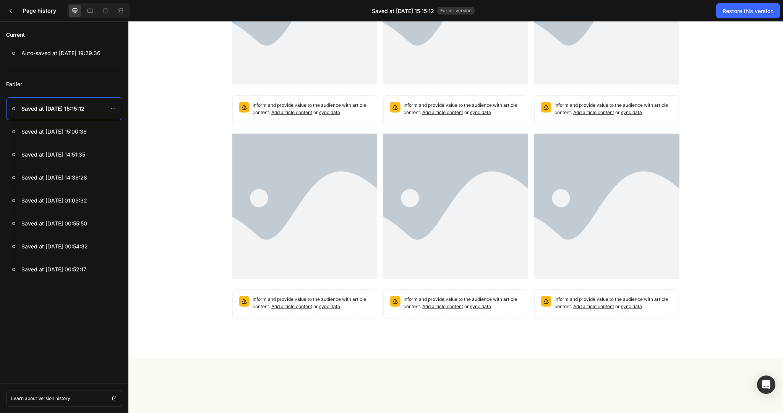
scroll to position [2361, 0]
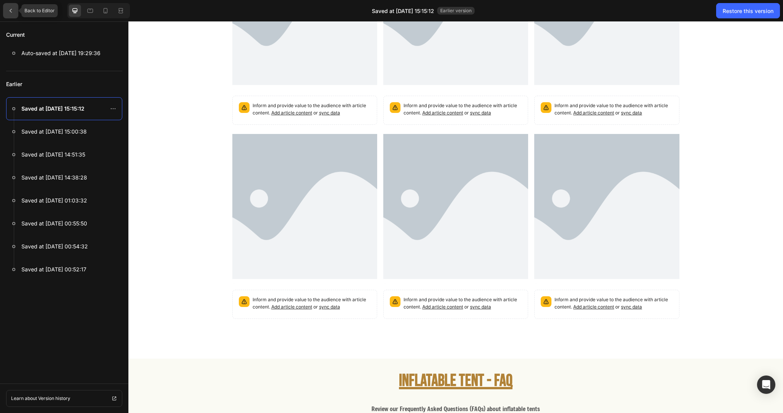
click at [9, 13] on div at bounding box center [10, 10] width 15 height 15
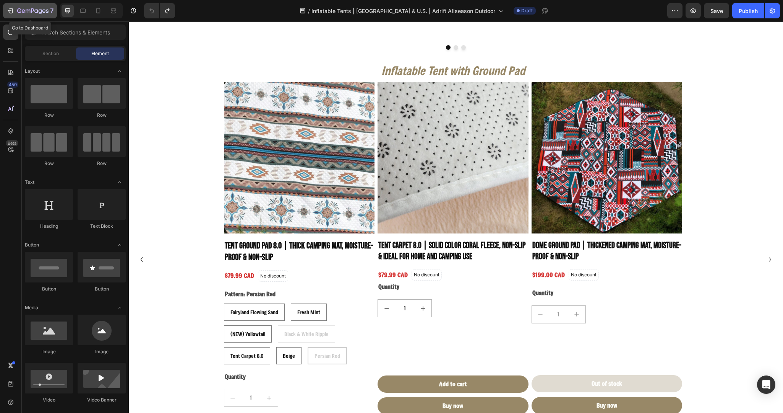
click at [10, 13] on icon "button" at bounding box center [10, 11] width 8 height 8
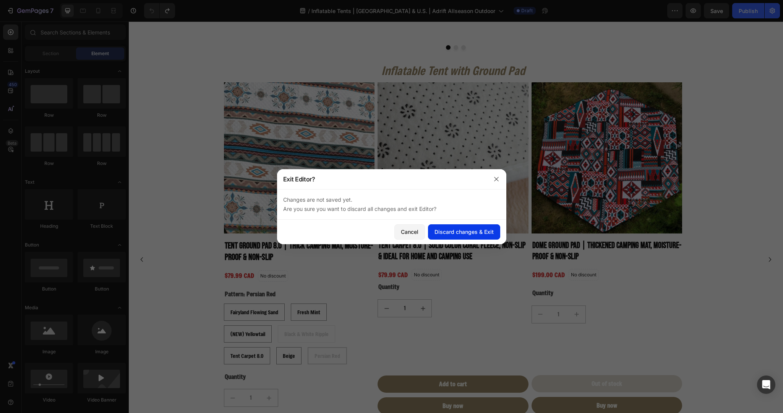
click at [458, 232] on div "Discard changes & Exit" at bounding box center [464, 231] width 59 height 8
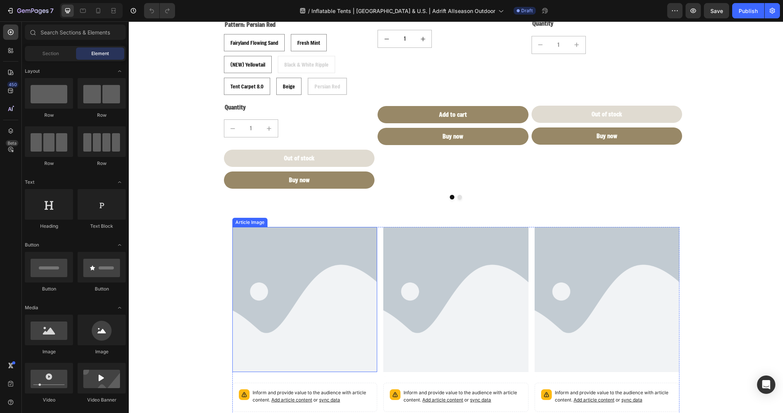
scroll to position [2196, 0]
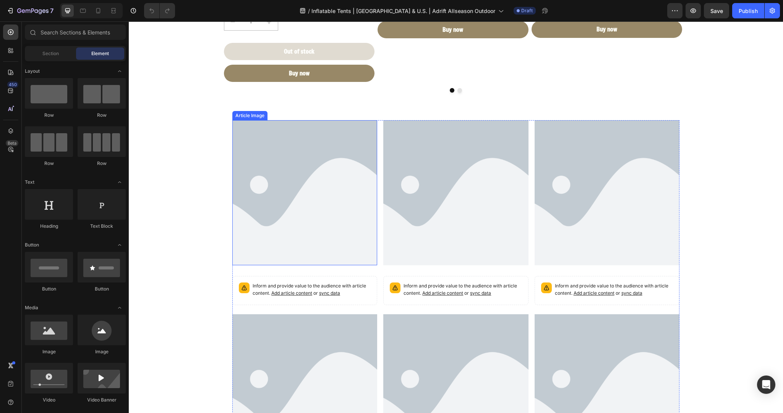
click at [300, 240] on img at bounding box center [304, 192] width 145 height 145
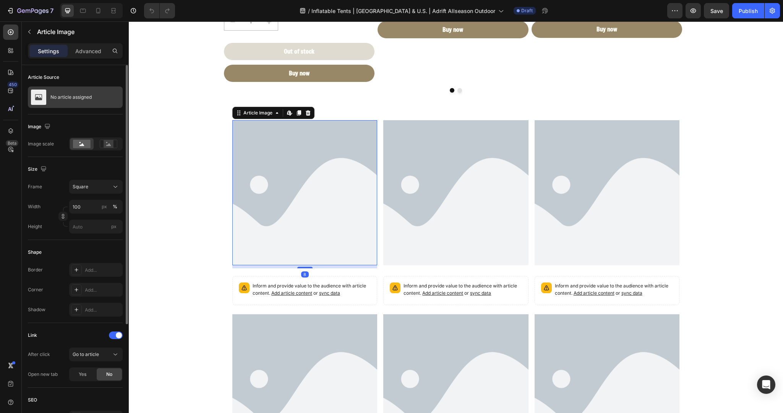
click at [109, 94] on div "No article assigned" at bounding box center [75, 96] width 95 height 21
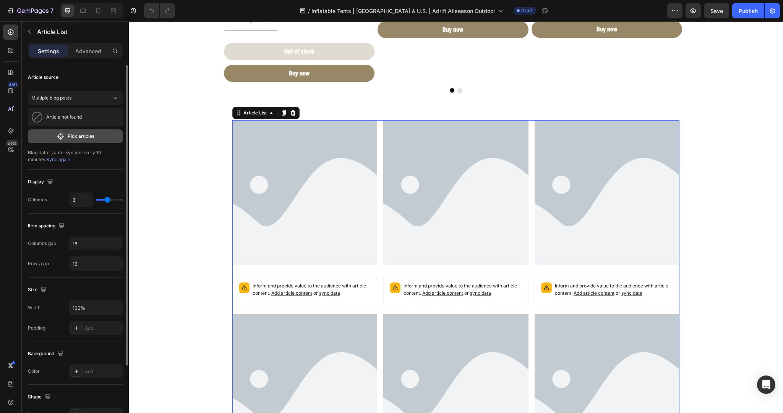
click at [73, 133] on p "Pick articles" at bounding box center [81, 136] width 27 height 7
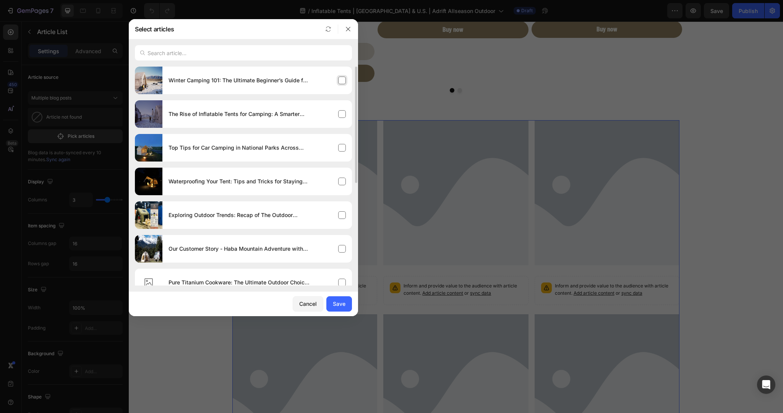
click at [336, 78] on div "Winter Camping 101: The Ultimate Beginner’s Guide for 2025" at bounding box center [257, 80] width 190 height 21
click at [339, 114] on div "The Rise of Inflatable Tents for Camping: A Smarter Way to Camp" at bounding box center [257, 113] width 190 height 21
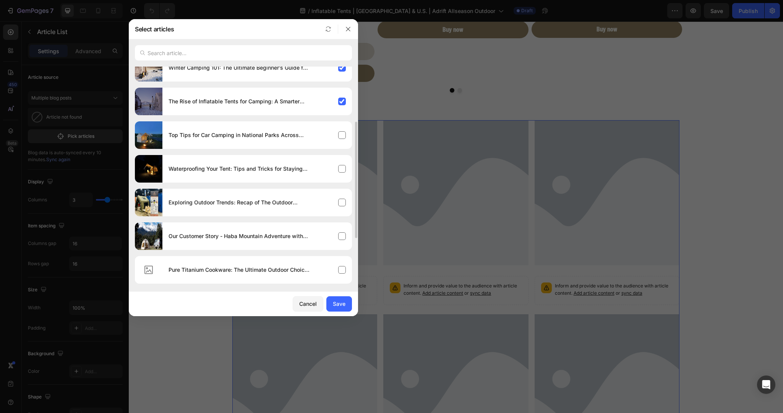
scroll to position [83, 0]
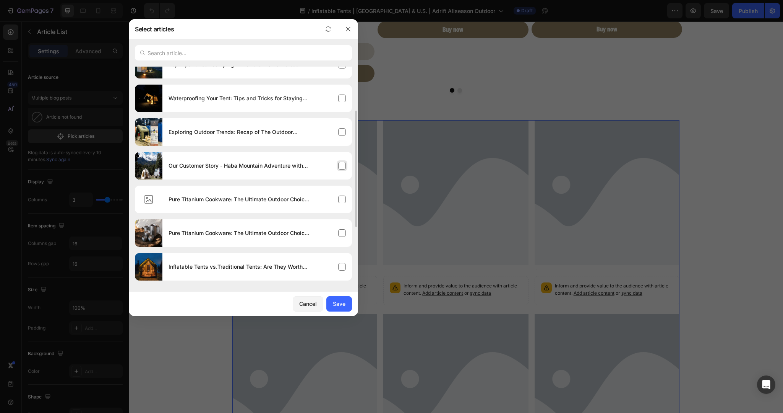
click at [339, 164] on div "Our Customer Story - Haba Mountain Adventure with the Adrift Haven Inflatable T…" at bounding box center [257, 165] width 190 height 21
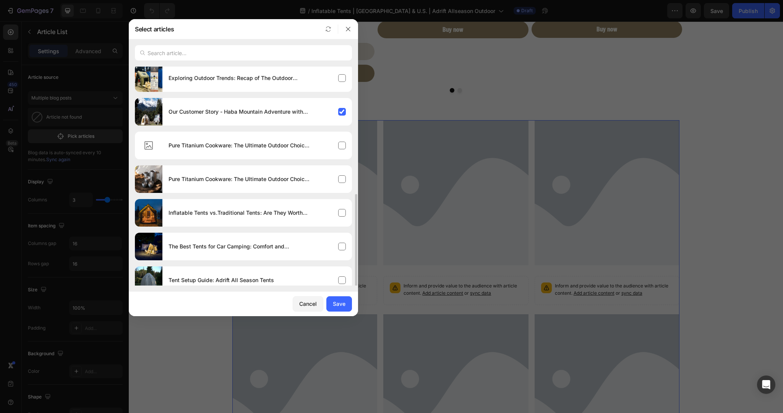
scroll to position [172, 0]
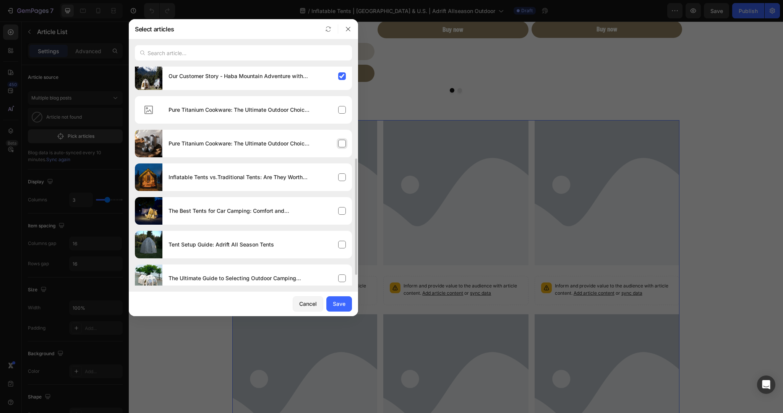
click at [340, 141] on div "Pure Titanium Cookware: The Ultimate Outdoor Choice or Overhyped Investment?" at bounding box center [257, 143] width 190 height 21
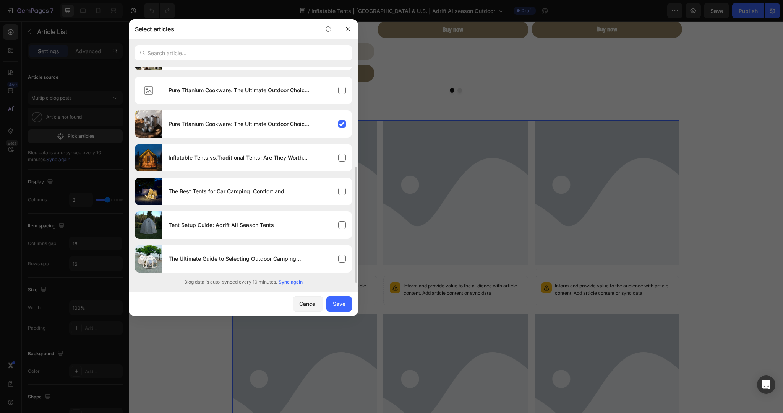
scroll to position [0, 0]
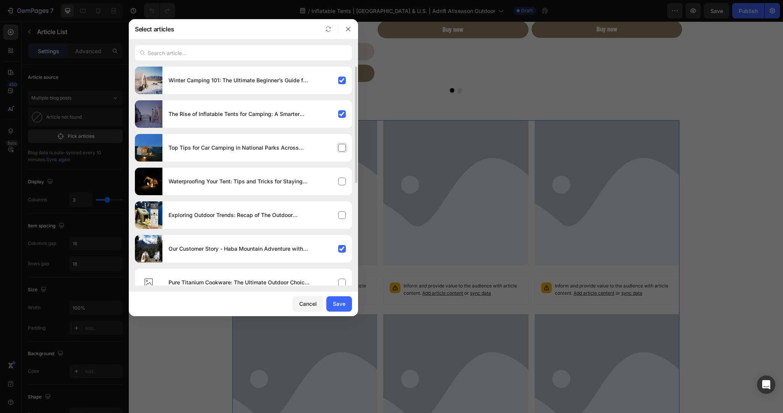
click at [338, 149] on div "Top Tips for Car Camping in National Parks Across [GEOGRAPHIC_DATA]" at bounding box center [257, 147] width 190 height 21
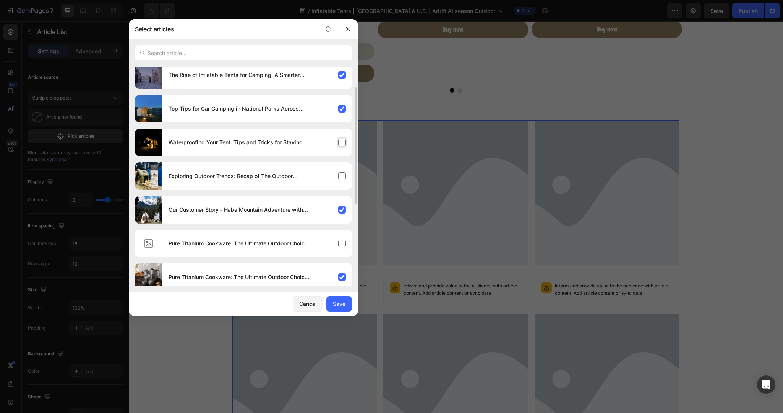
click at [344, 142] on div "Waterproofing Your Tent: Tips and Tricks for Staying Dry" at bounding box center [257, 142] width 190 height 21
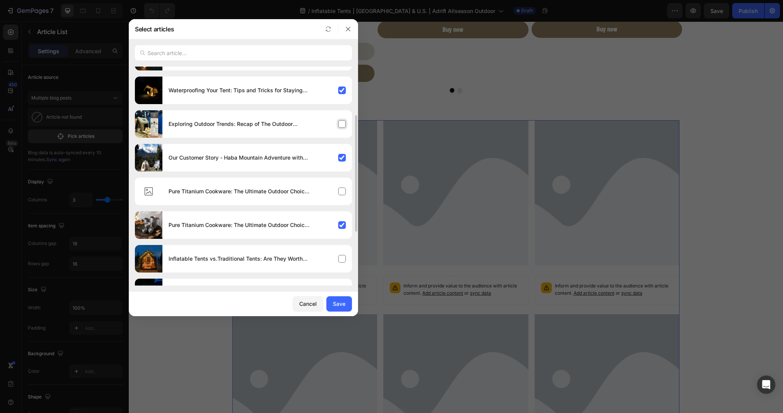
click at [336, 124] on div "Exploring Outdoor Trends: Recap of The Outdoor Adventure Show in [GEOGRAPHIC_DA…" at bounding box center [257, 123] width 190 height 21
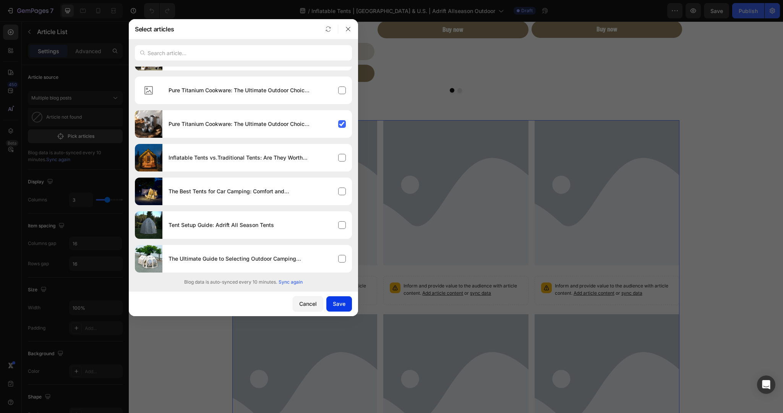
click at [343, 304] on div "Save" at bounding box center [339, 303] width 13 height 8
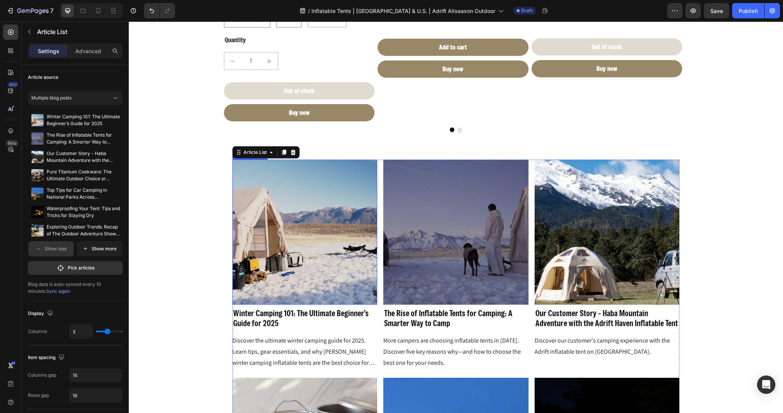
scroll to position [2067, 0]
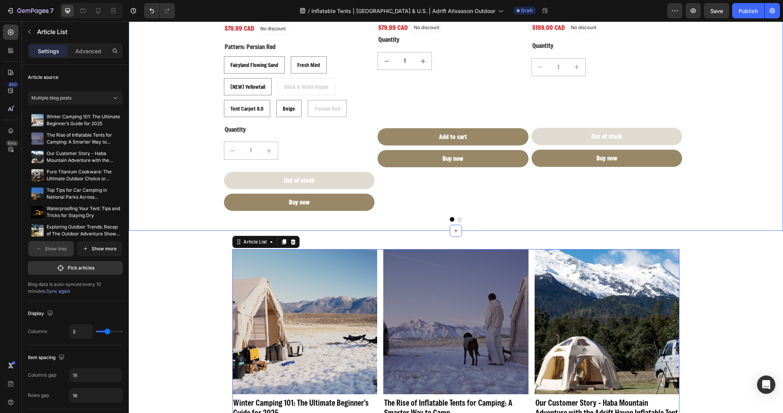
click at [360, 229] on div "Inflatable Tent with Ground Pad Heading Product Images Tent Ground Pad 8.0 | Th…" at bounding box center [456, 22] width 643 height 417
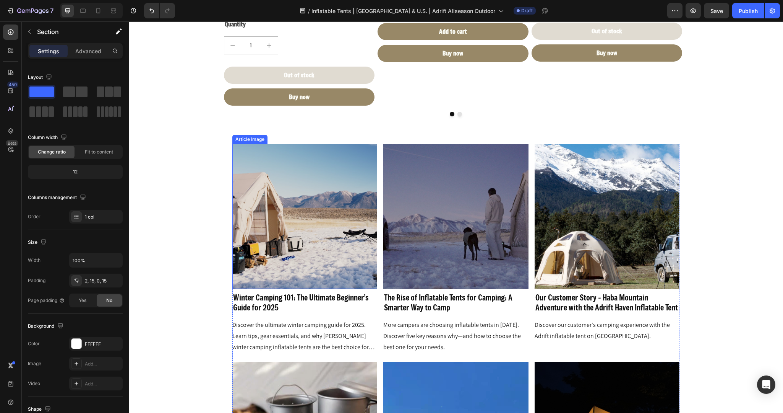
scroll to position [2171, 0]
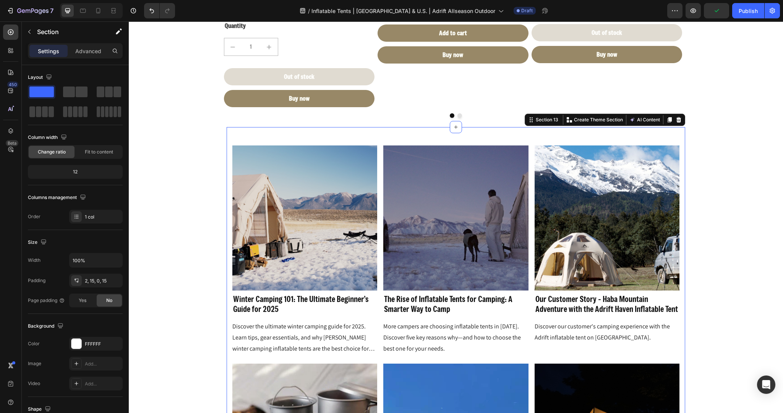
click at [102, 13] on icon at bounding box center [98, 11] width 8 height 8
type input "100%"
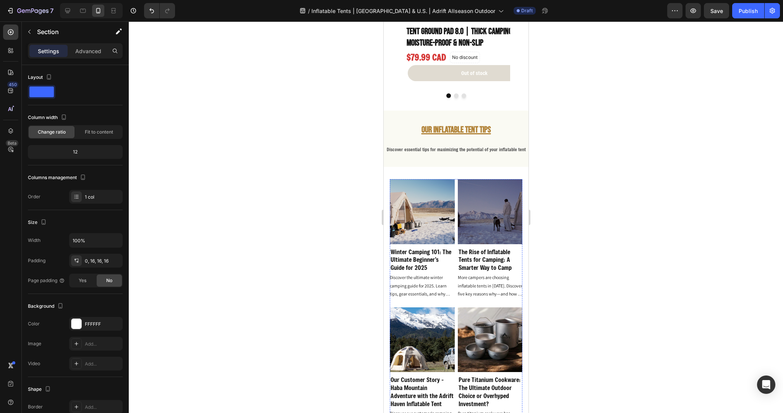
scroll to position [2082, 0]
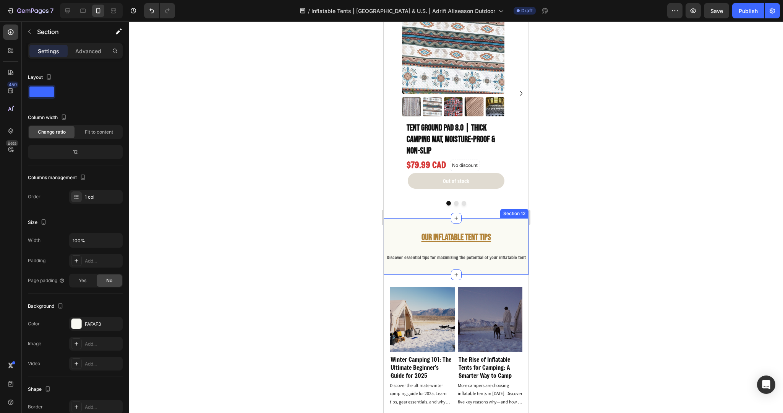
click at [422, 251] on div "our Inflatable Tent tips Heading our Inflatable Tent tips Heading Discover esse…" at bounding box center [455, 246] width 145 height 57
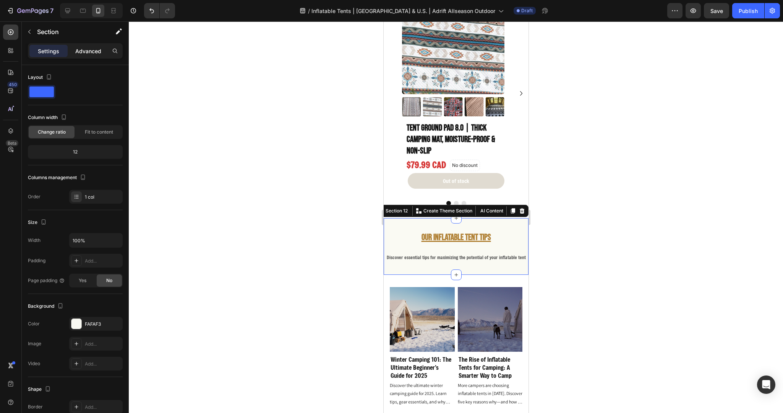
click at [91, 54] on p "Advanced" at bounding box center [88, 51] width 26 height 8
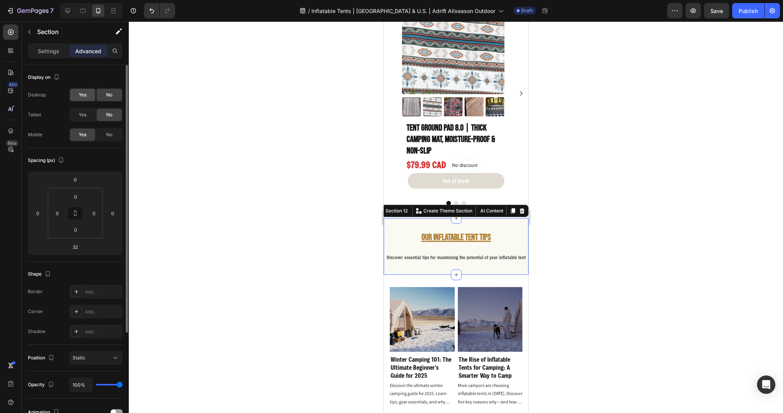
click at [82, 96] on span "Yes" at bounding box center [83, 94] width 8 height 7
click at [68, 11] on icon at bounding box center [67, 10] width 5 height 5
type input "10"
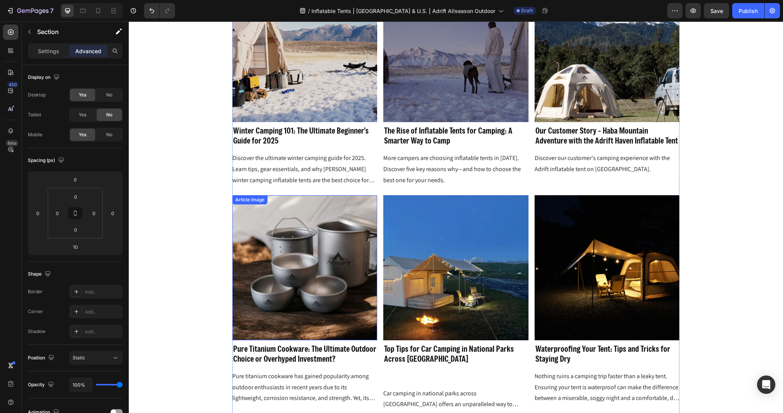
scroll to position [2329, 0]
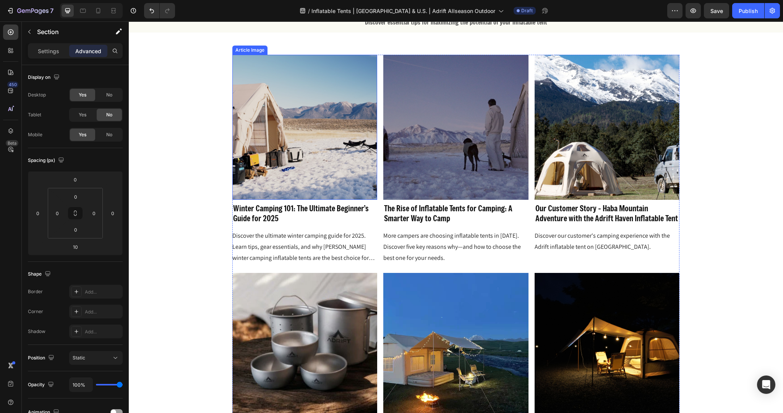
click at [302, 145] on img at bounding box center [304, 127] width 145 height 145
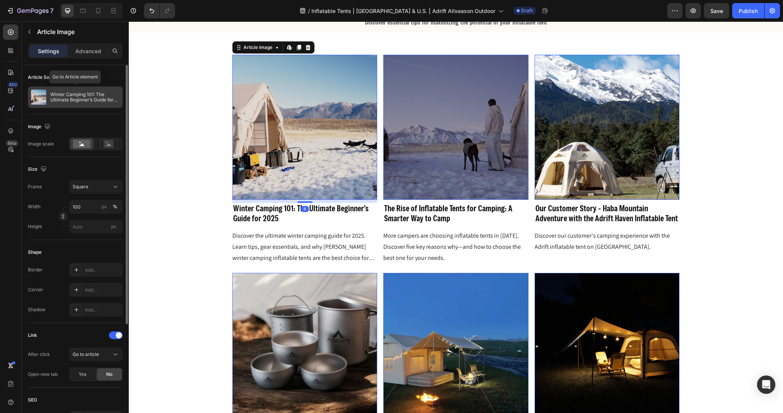
click at [59, 94] on p "Winter Camping 101: The Ultimate Beginner’s Guide for 2025" at bounding box center [84, 97] width 69 height 11
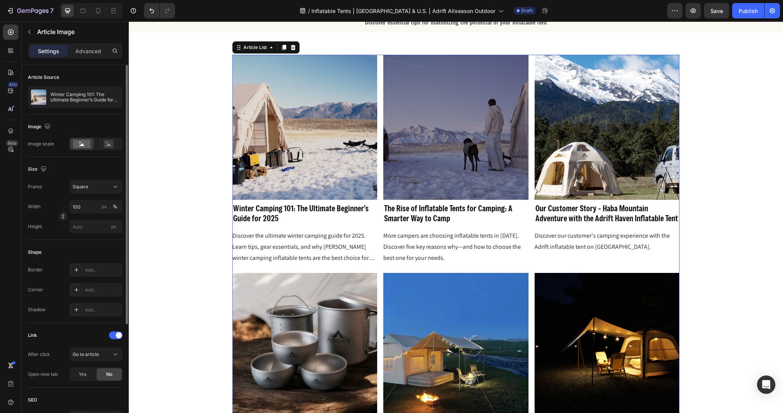
click at [265, 114] on img at bounding box center [304, 127] width 145 height 145
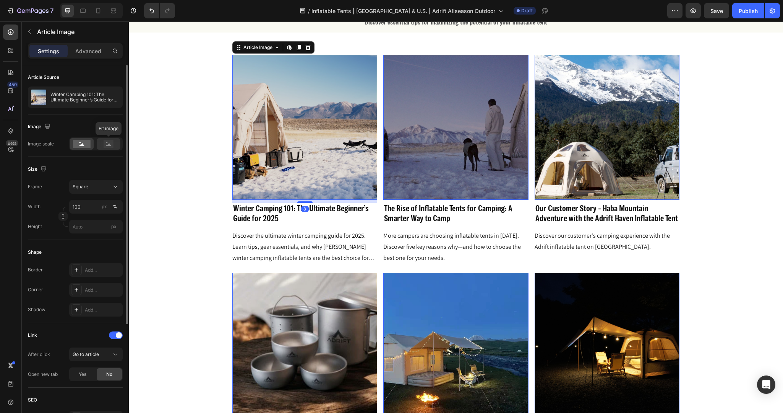
click at [103, 144] on icon at bounding box center [109, 144] width 18 height 8
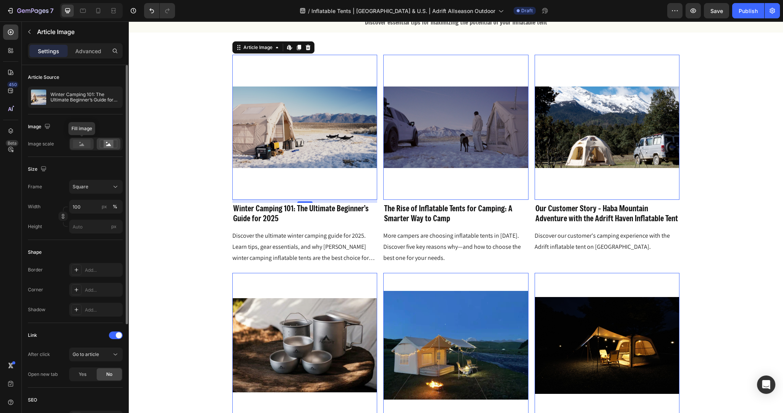
click at [76, 138] on div at bounding box center [82, 143] width 24 height 11
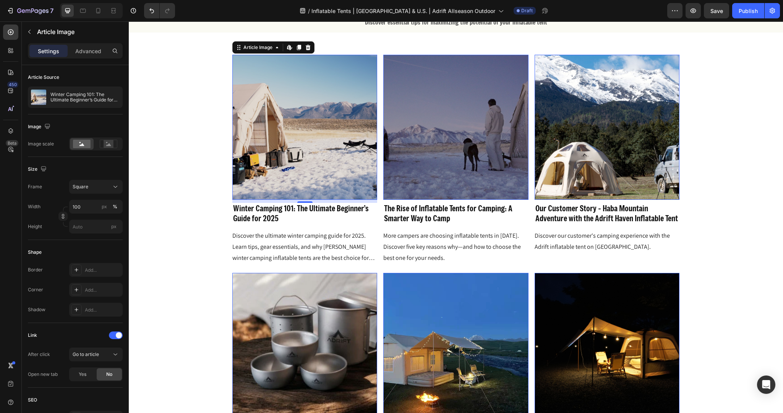
click at [287, 80] on img at bounding box center [304, 127] width 145 height 145
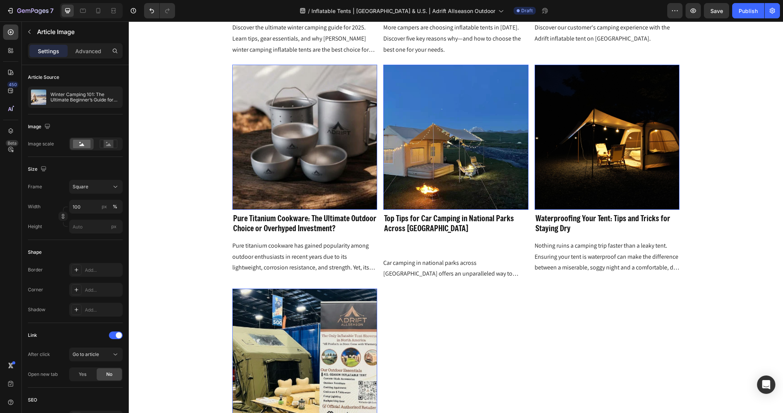
scroll to position [2554, 0]
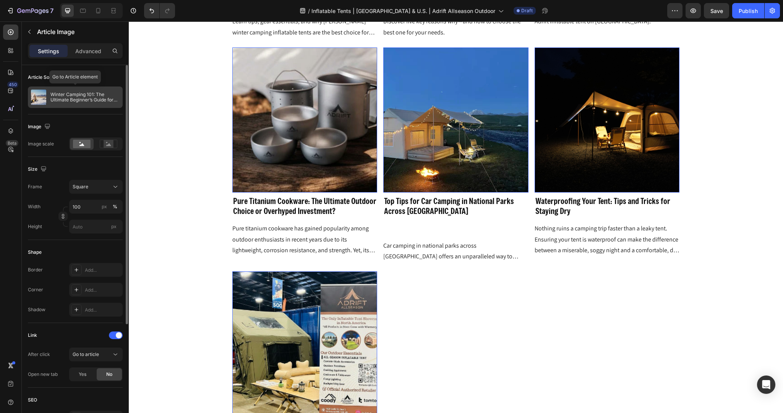
click at [70, 97] on p "Winter Camping 101: The Ultimate Beginner’s Guide for 2025" at bounding box center [84, 97] width 69 height 11
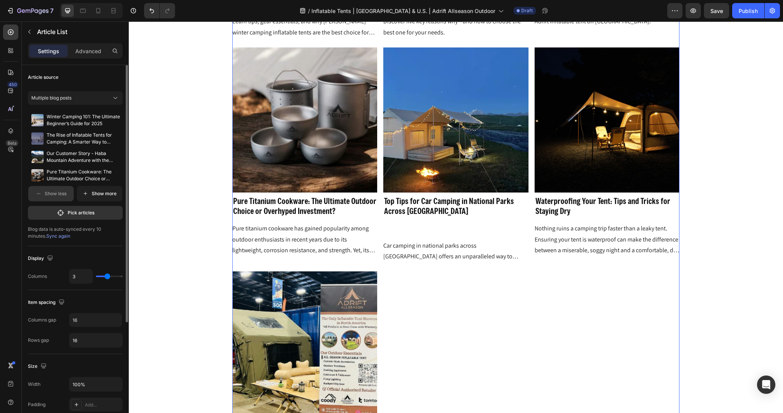
click at [84, 184] on div "Winter Camping 101: The Ultimate Beginner’s Guide for 2025 The Rise of Inflatab…" at bounding box center [75, 155] width 100 height 95
click at [87, 192] on icon "button" at bounding box center [86, 193] width 6 height 6
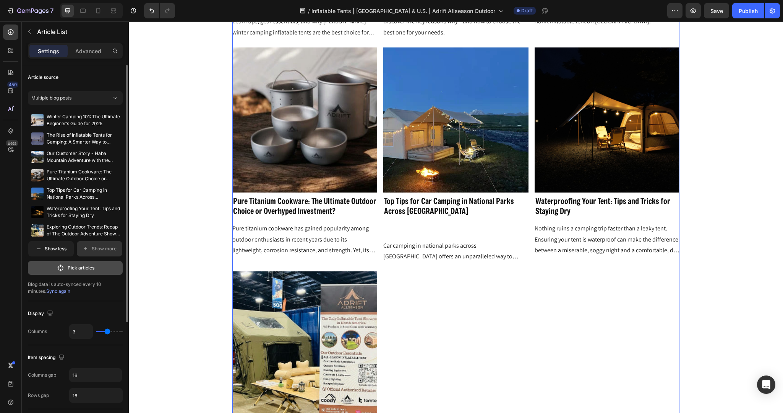
click at [65, 266] on button "Pick articles" at bounding box center [75, 268] width 95 height 14
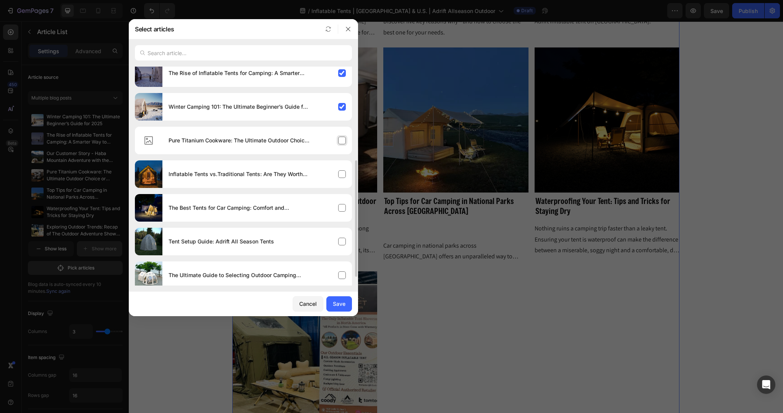
scroll to position [192, 0]
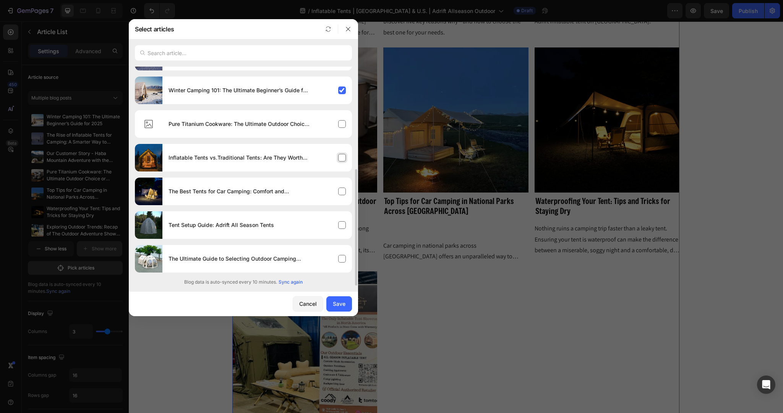
click at [333, 158] on div "Inflatable Tents vs.Traditional Tents: Are They Worth the Higher Price" at bounding box center [257, 157] width 190 height 21
click at [329, 308] on button "Save" at bounding box center [339, 303] width 26 height 15
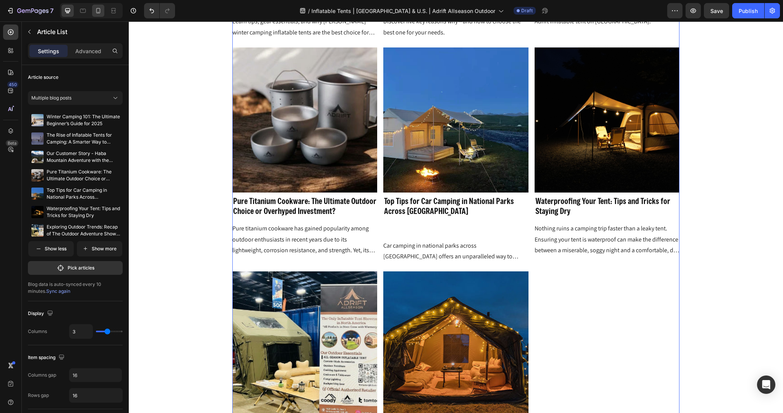
click at [99, 13] on icon at bounding box center [98, 11] width 8 height 8
type input "2"
type input "8"
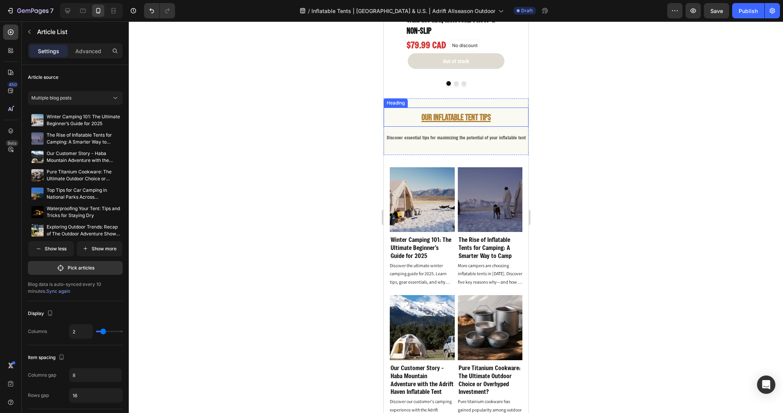
scroll to position [2281, 0]
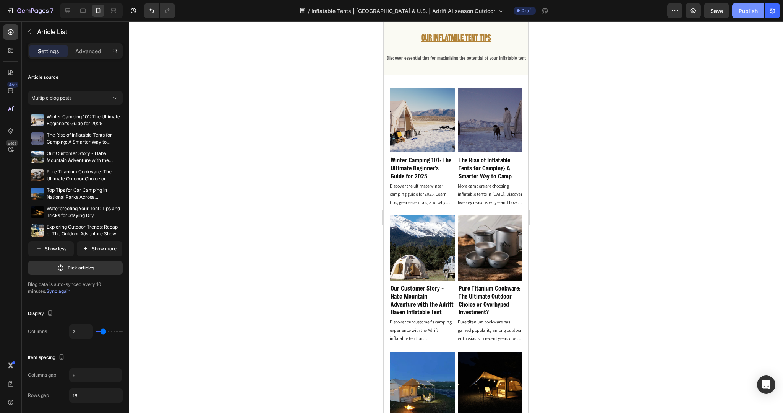
click at [754, 9] on div "Publish" at bounding box center [748, 11] width 19 height 8
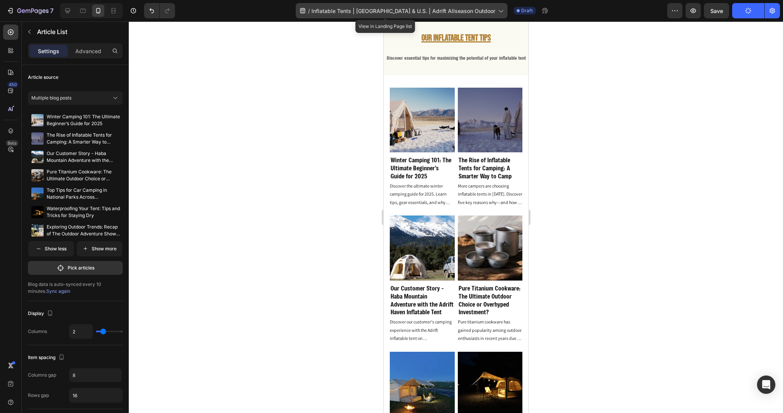
click at [354, 10] on span "Inflatable Tents | [GEOGRAPHIC_DATA] & U.S. | Adrift Allseason Outdoor" at bounding box center [404, 11] width 184 height 8
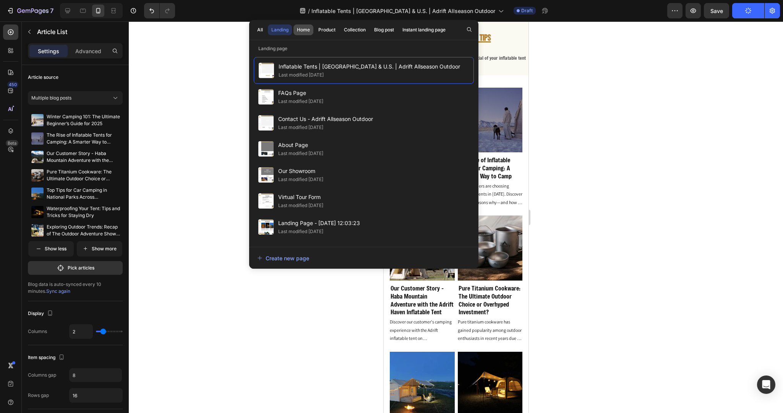
click at [306, 32] on div "Home" at bounding box center [303, 29] width 13 height 7
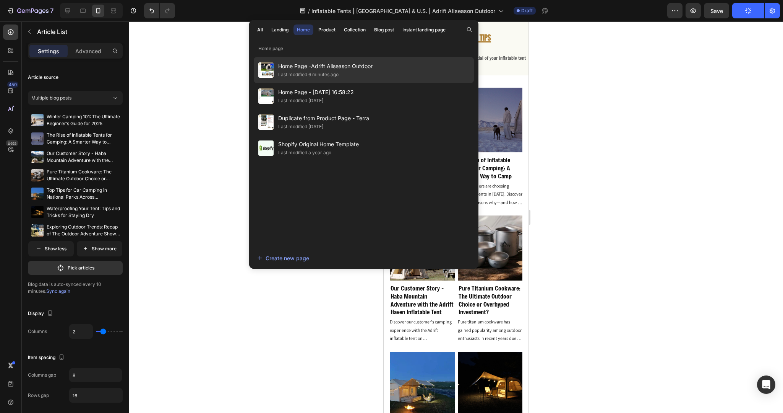
click at [294, 83] on div "Home Page -Adrift Allseason Outdoor Last modified 6 minutes ago" at bounding box center [364, 96] width 220 height 26
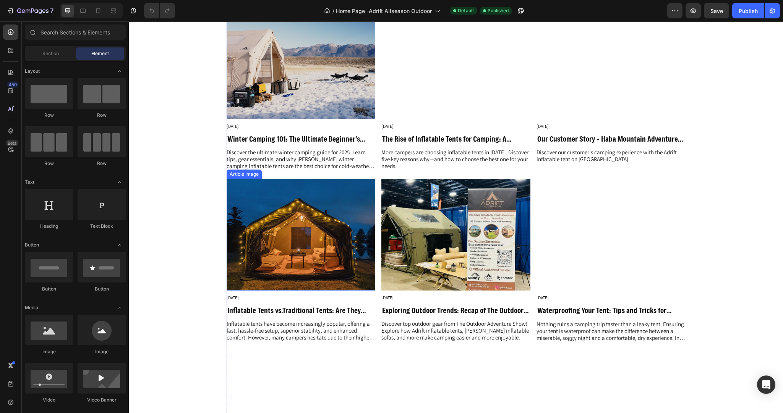
scroll to position [1973, 0]
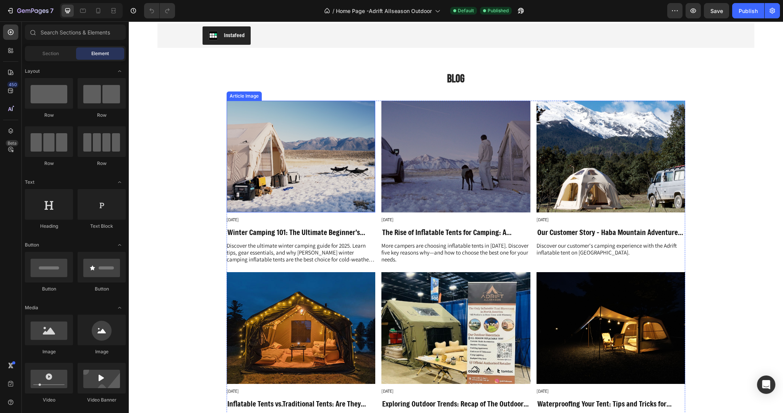
click at [375, 159] on div "Article Image [DATE] Article Date Row Winter Camping 101: The Ultimate Beginner…" at bounding box center [456, 355] width 459 height 508
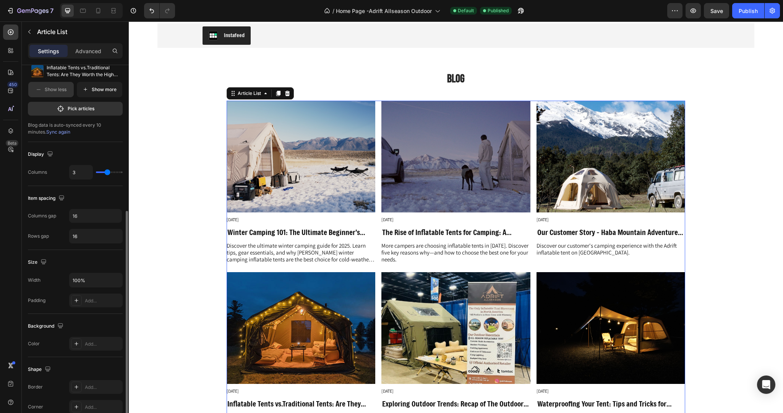
scroll to position [41, 0]
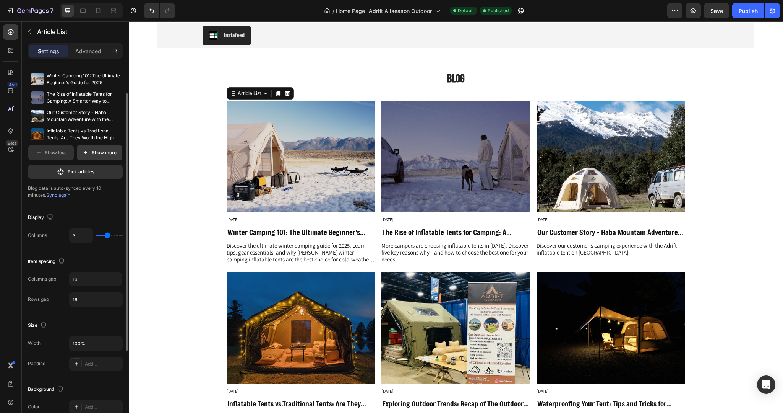
click at [89, 152] on button "Show more" at bounding box center [99, 152] width 45 height 15
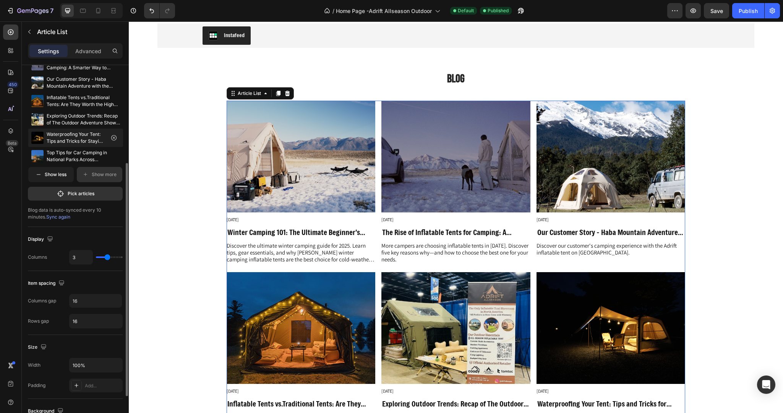
scroll to position [106, 0]
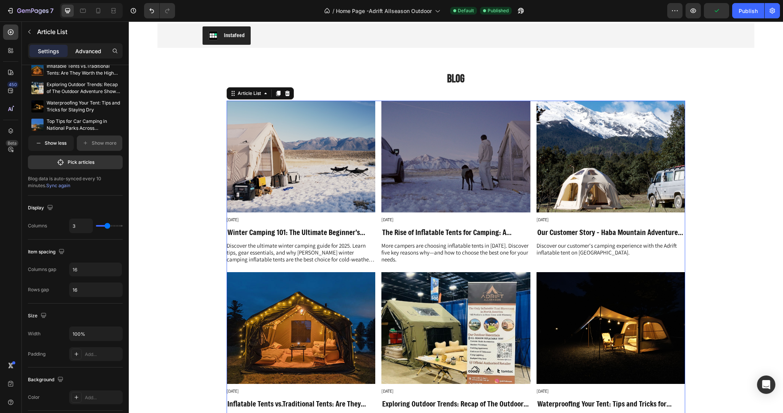
click at [85, 53] on p "Advanced" at bounding box center [88, 51] width 26 height 8
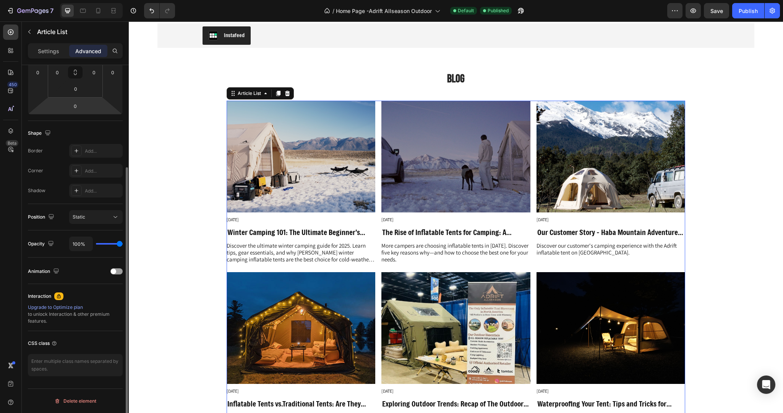
scroll to position [0, 0]
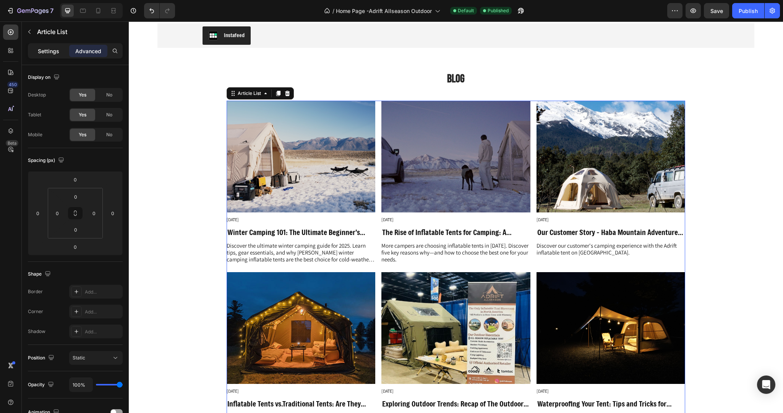
click at [49, 49] on p "Settings" at bounding box center [48, 51] width 21 height 8
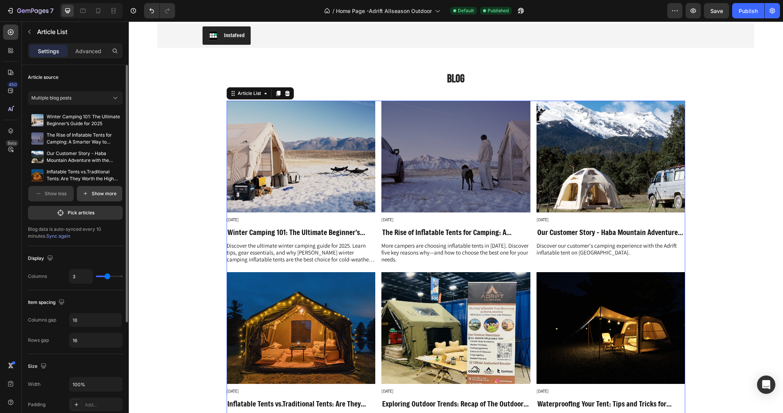
click at [98, 197] on p "Show more" at bounding box center [104, 193] width 25 height 7
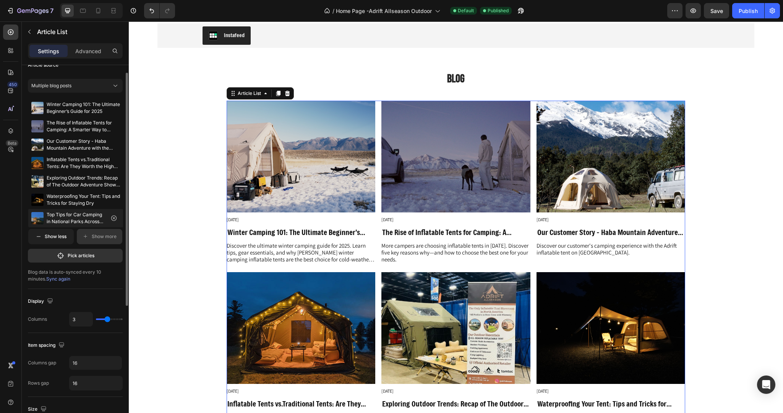
scroll to position [11, 0]
click at [112, 197] on button "button" at bounding box center [114, 201] width 12 height 12
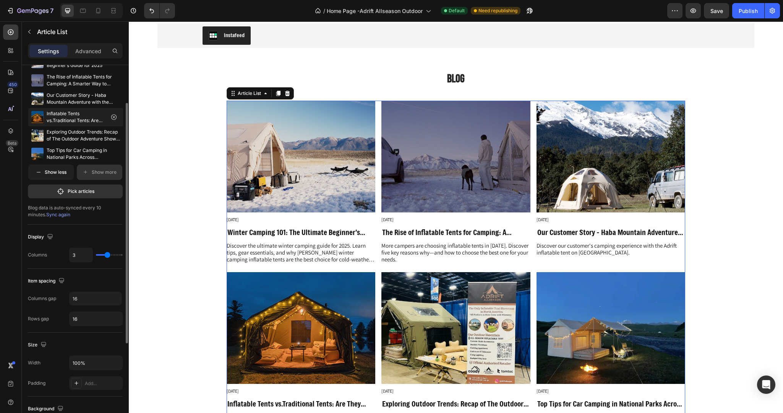
scroll to position [84, 0]
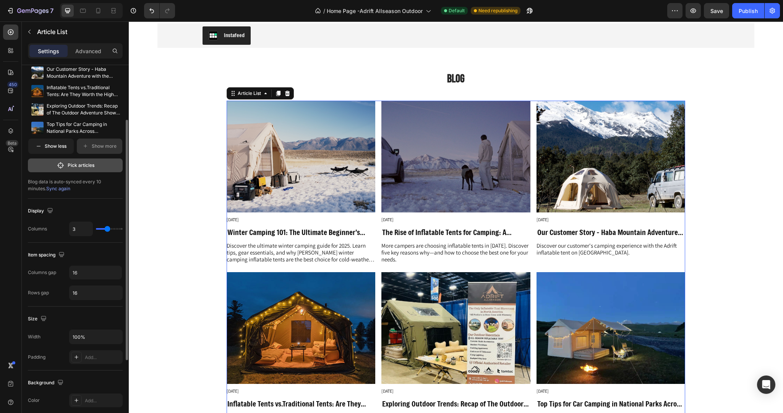
click at [71, 166] on p "Pick articles" at bounding box center [81, 165] width 27 height 7
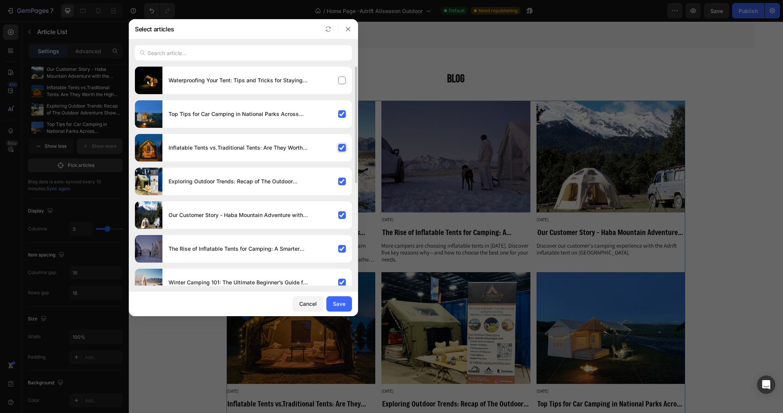
scroll to position [151, 0]
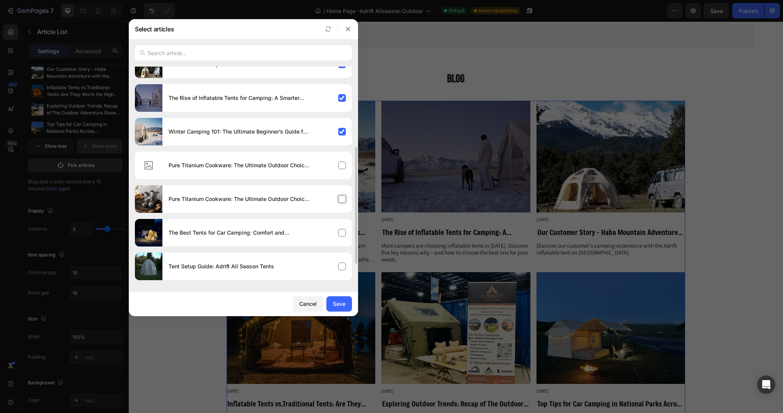
click at [346, 203] on div "Pure Titanium Cookware: The Ultimate Outdoor Choice or Overhyped Investment?" at bounding box center [257, 198] width 190 height 21
click at [331, 306] on button "Save" at bounding box center [339, 303] width 26 height 15
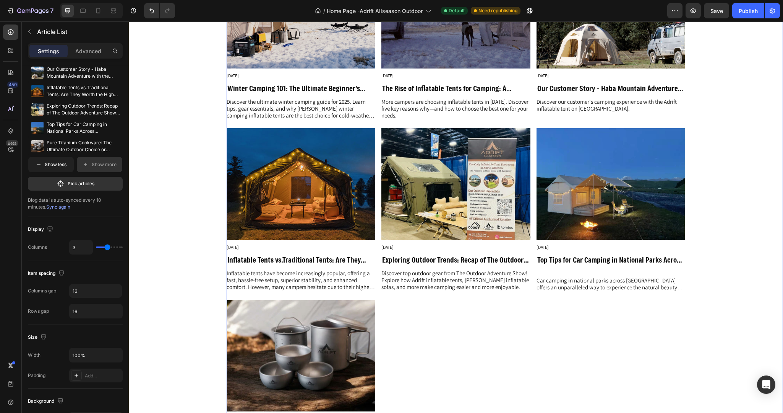
scroll to position [2129, 0]
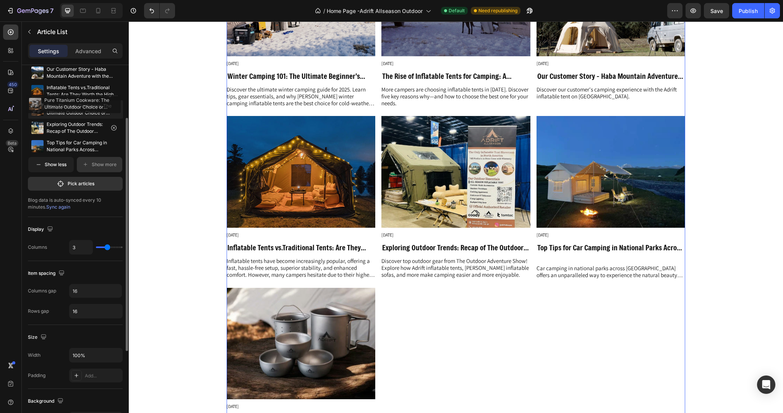
drag, startPoint x: 46, startPoint y: 151, endPoint x: 44, endPoint y: 109, distance: 42.1
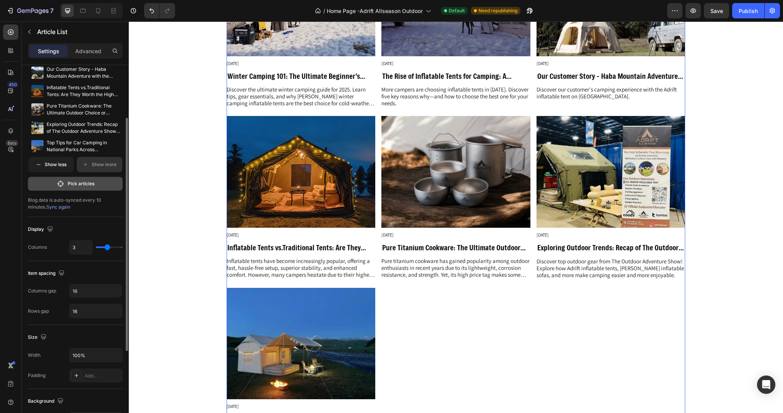
click at [79, 183] on p "Pick articles" at bounding box center [81, 183] width 27 height 7
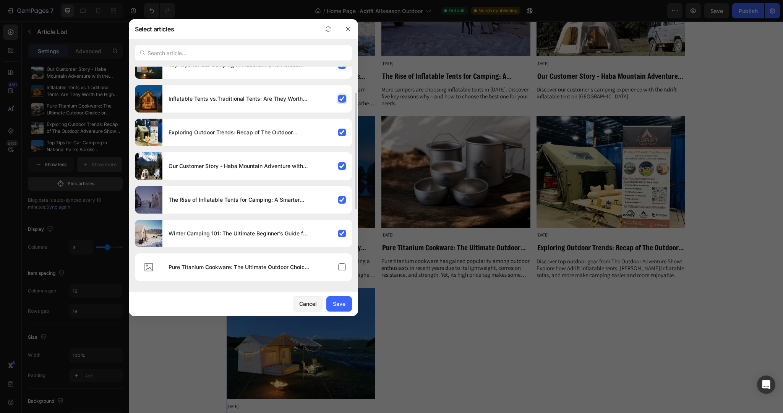
scroll to position [0, 0]
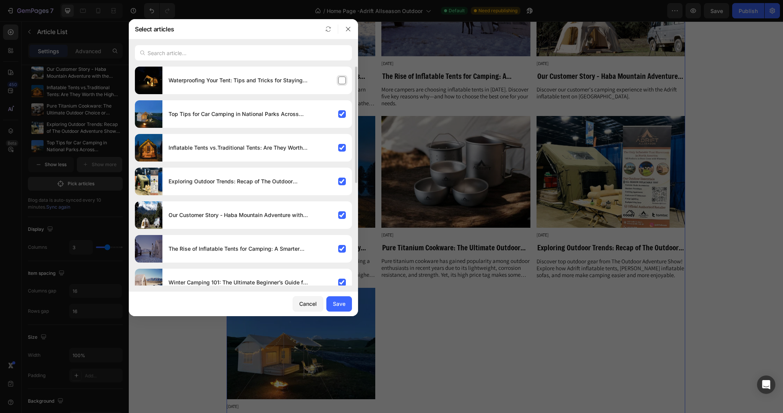
click at [339, 71] on div "Waterproofing Your Tent: Tips and Tricks for Staying Dry" at bounding box center [257, 80] width 190 height 21
click at [336, 302] on div "Save" at bounding box center [339, 303] width 13 height 8
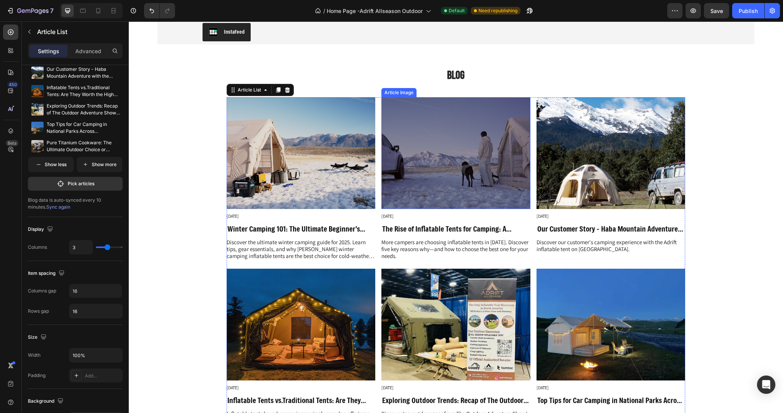
scroll to position [1824, 0]
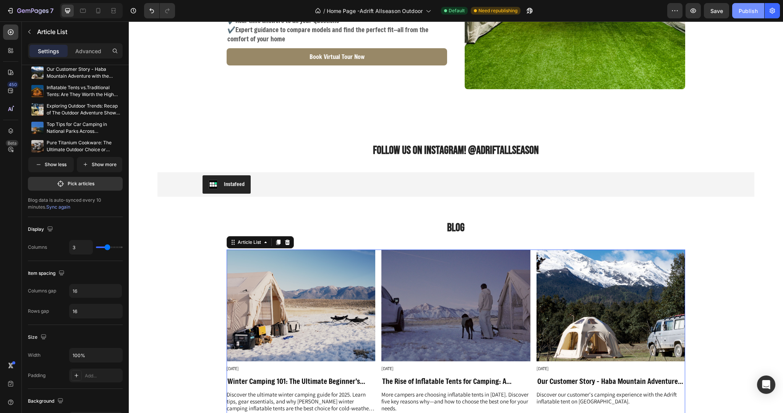
click at [744, 6] on button "Publish" at bounding box center [748, 10] width 32 height 15
click at [349, 19] on div "/ Home Page -Adrift Allseason Outdoor" at bounding box center [382, 11] width 124 height 18
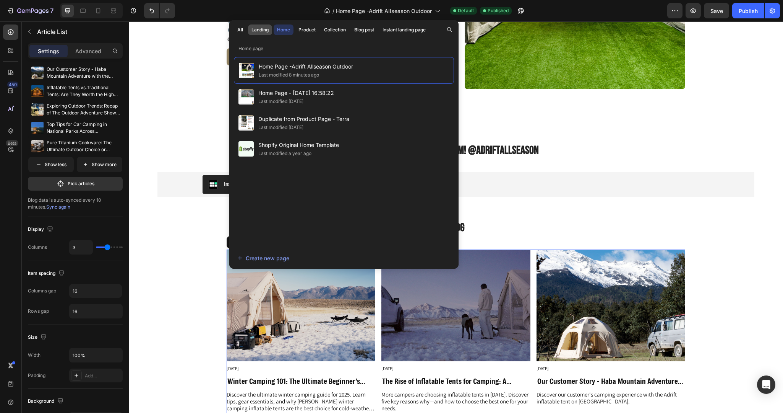
click at [258, 26] on div "Landing" at bounding box center [260, 29] width 17 height 7
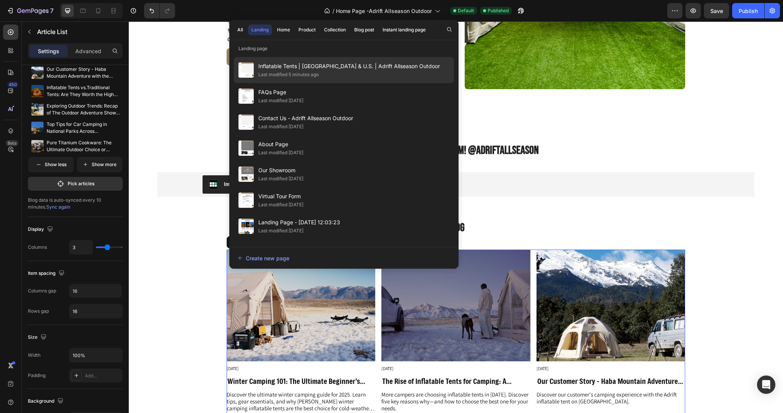
click at [270, 62] on span "Inflatable Tents | CANADA & U.S. | Adrift Allseason Outdoor" at bounding box center [349, 66] width 182 height 9
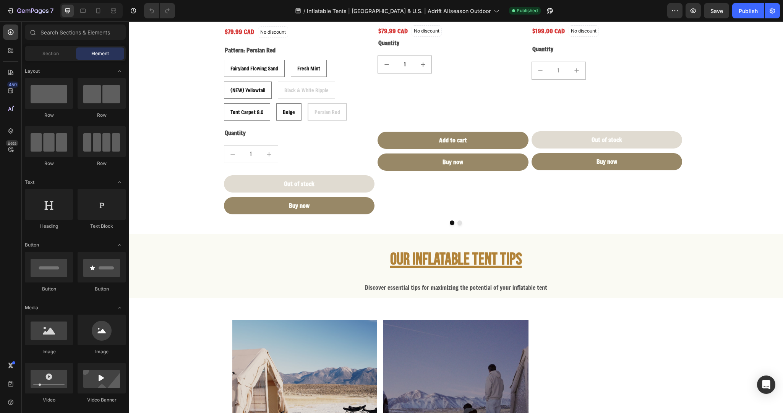
scroll to position [2260, 0]
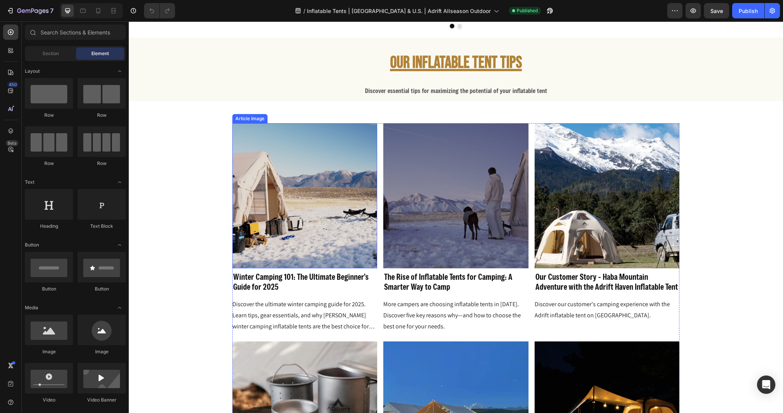
click at [336, 211] on img at bounding box center [304, 195] width 145 height 145
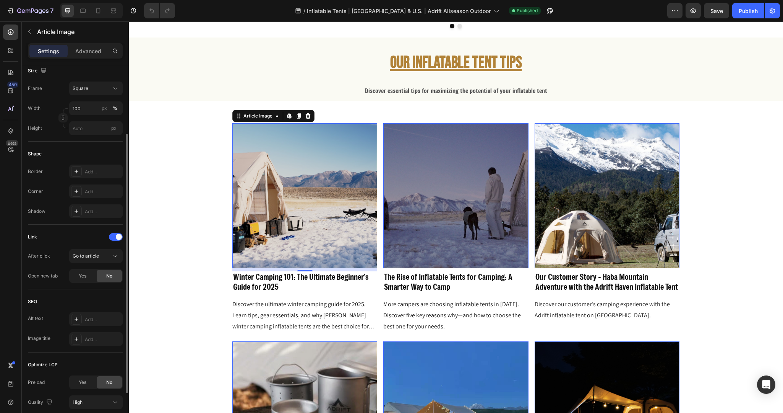
scroll to position [0, 0]
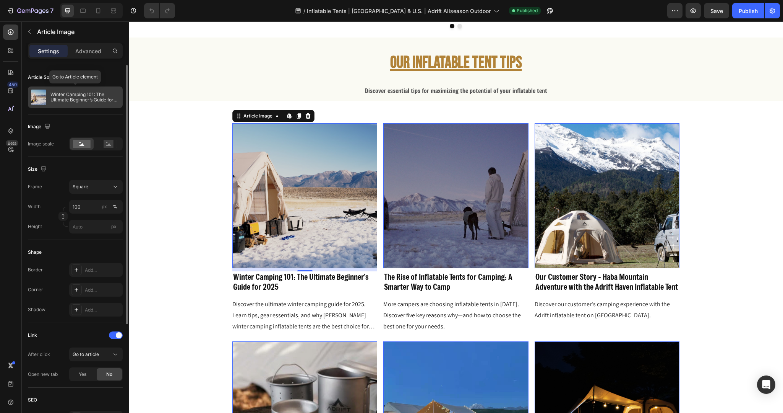
click at [54, 102] on div "Winter Camping 101: The Ultimate Beginner’s Guide for 2025" at bounding box center [75, 96] width 95 height 21
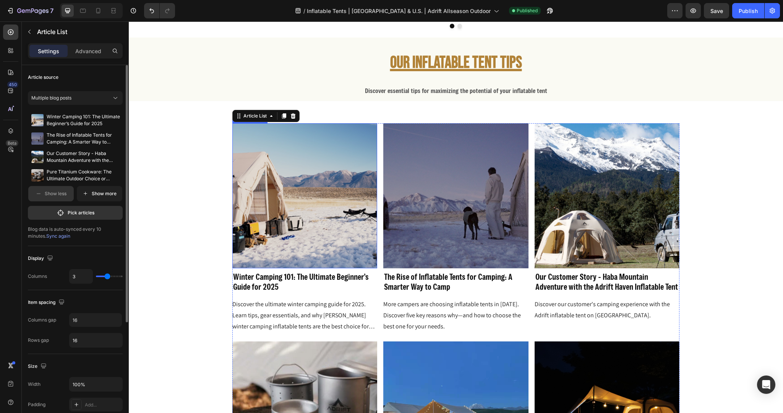
click at [274, 182] on img at bounding box center [304, 195] width 145 height 145
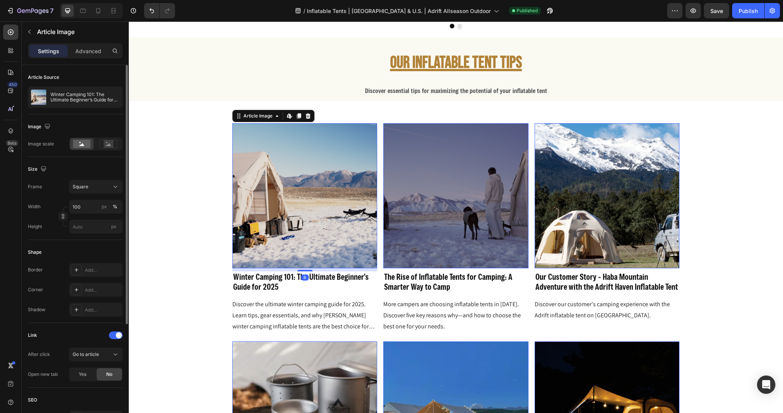
click at [274, 182] on img at bounding box center [304, 195] width 145 height 145
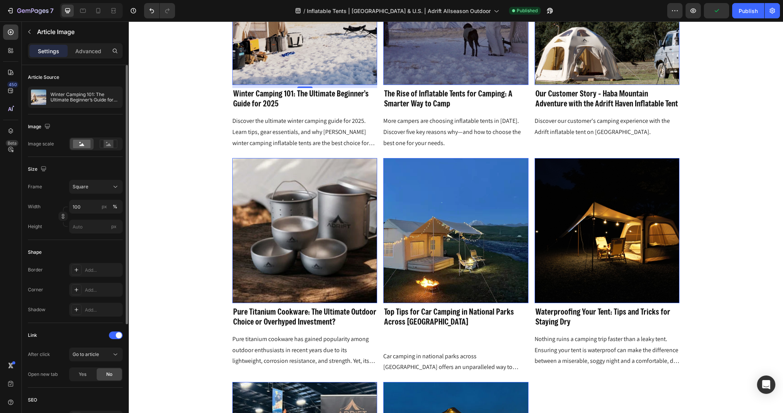
scroll to position [2482, 0]
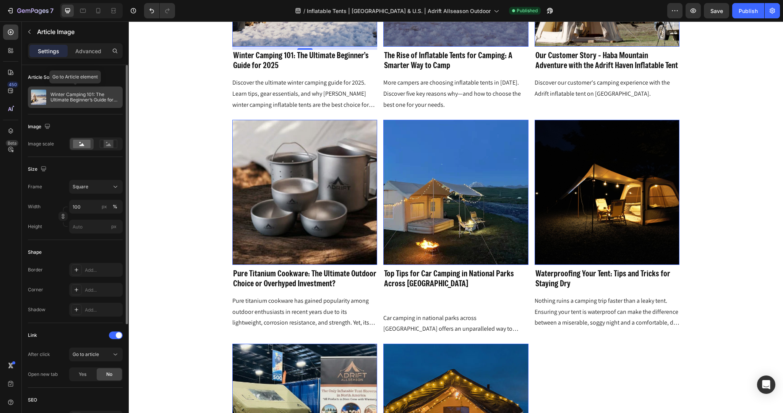
click at [64, 99] on p "Winter Camping 101: The Ultimate Beginner’s Guide for 2025" at bounding box center [84, 97] width 69 height 11
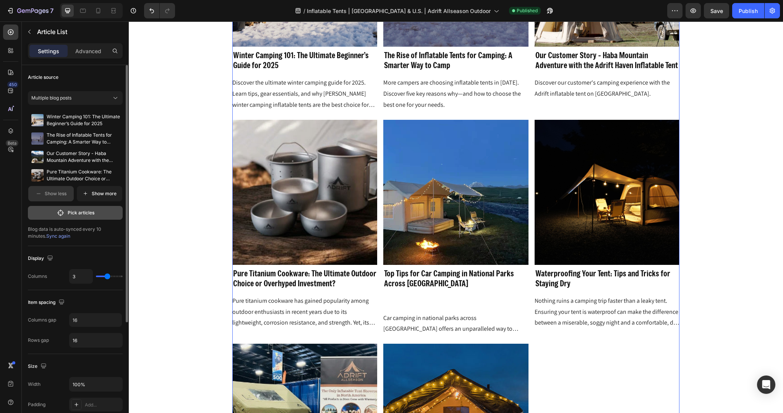
click at [91, 210] on p "Pick articles" at bounding box center [81, 212] width 27 height 7
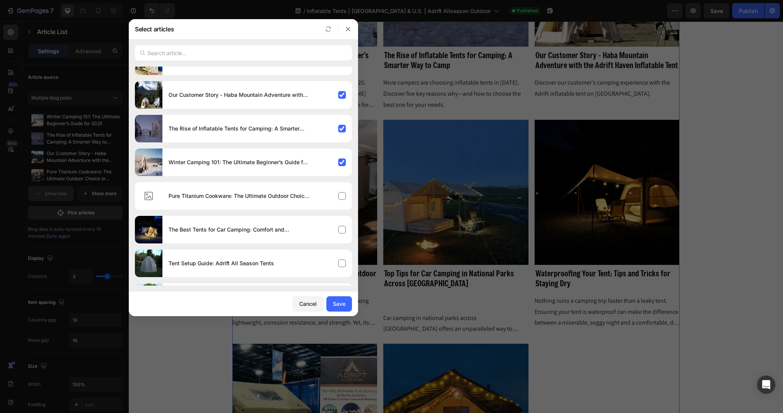
scroll to position [192, 0]
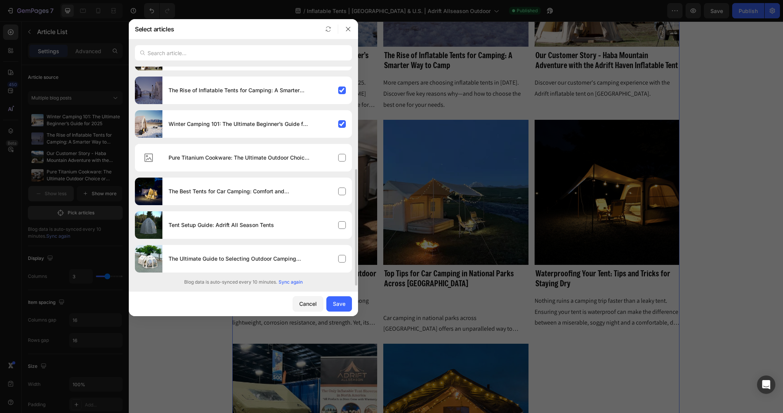
click at [292, 281] on span "Sync again" at bounding box center [291, 281] width 24 height 7
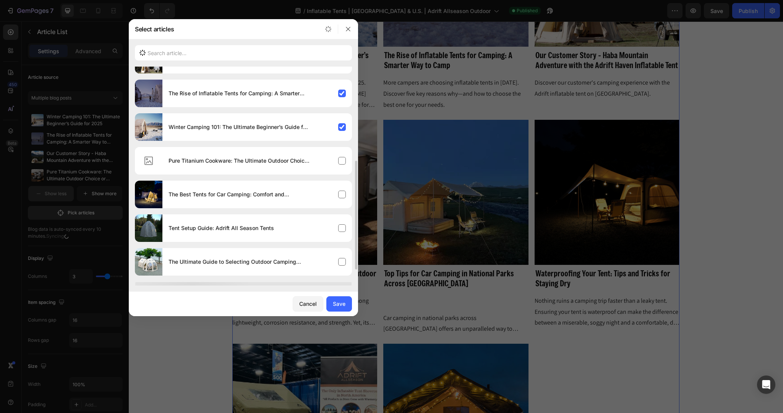
scroll to position [221, 0]
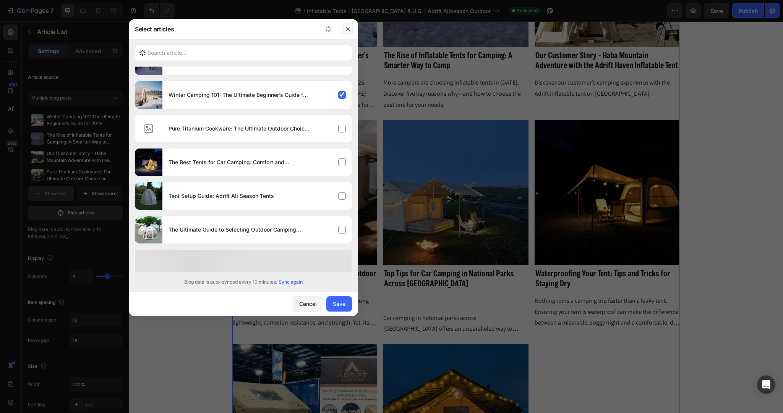
click at [348, 25] on button "button" at bounding box center [348, 29] width 12 height 12
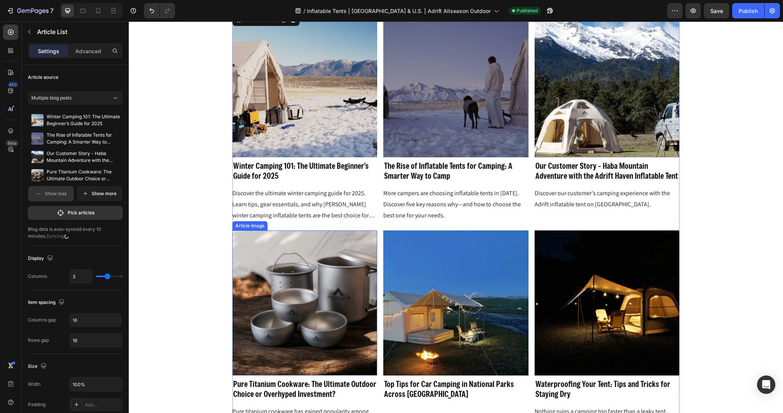
scroll to position [2362, 0]
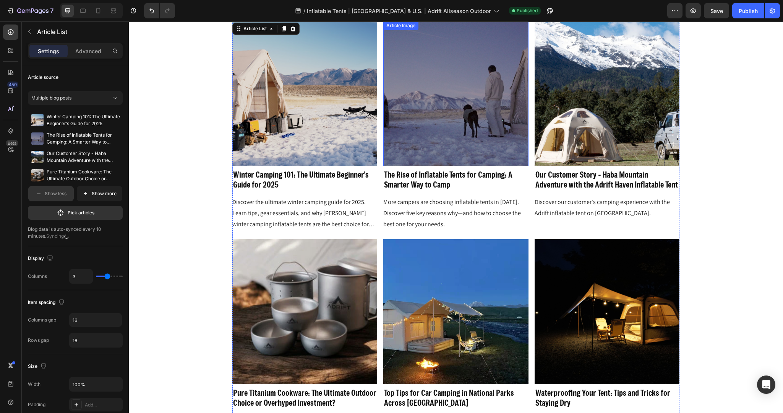
click at [502, 110] on img at bounding box center [455, 93] width 145 height 145
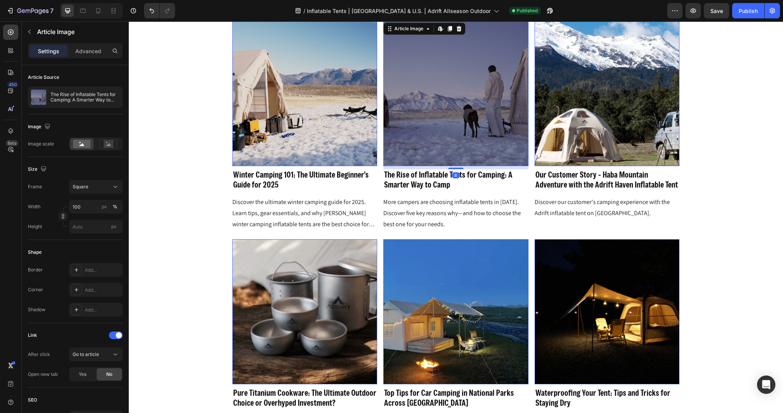
click at [584, 110] on img at bounding box center [607, 93] width 145 height 145
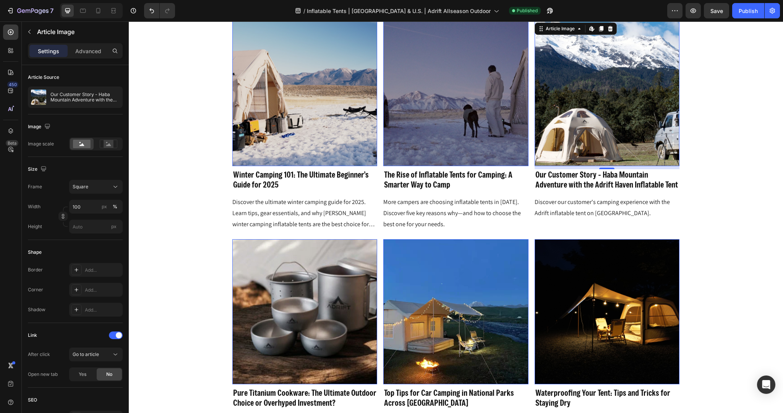
click at [454, 133] on img at bounding box center [455, 93] width 145 height 145
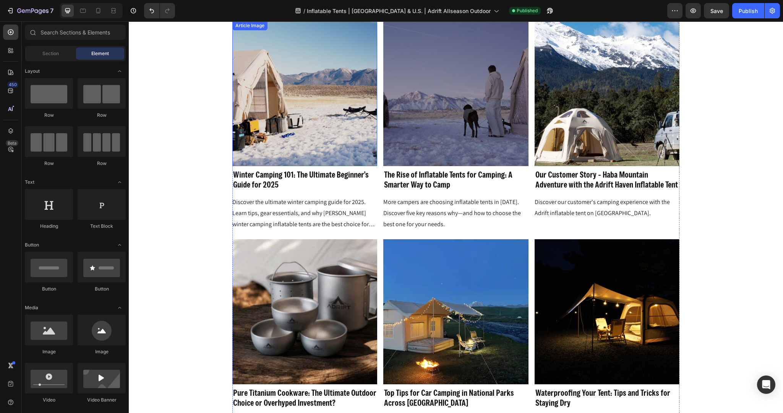
click at [289, 114] on img at bounding box center [304, 93] width 145 height 145
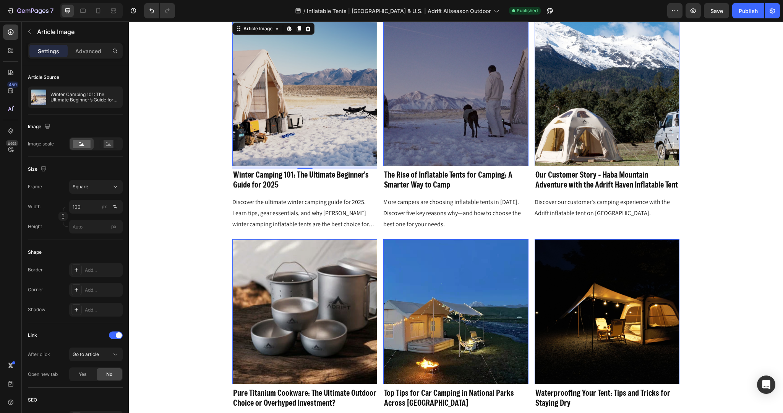
click at [493, 81] on img at bounding box center [455, 93] width 145 height 145
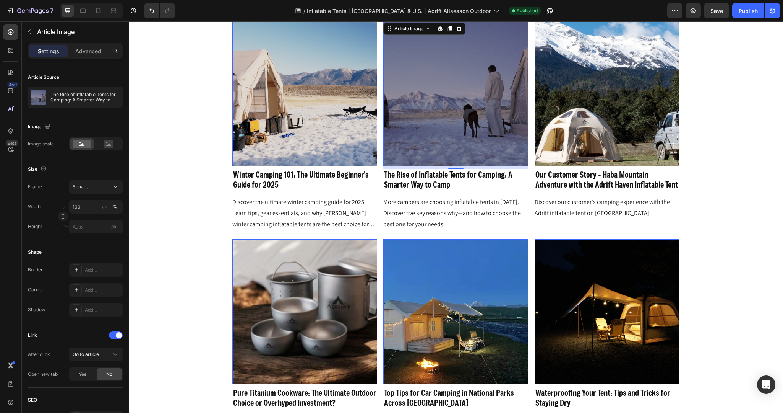
click at [593, 112] on img at bounding box center [607, 93] width 145 height 145
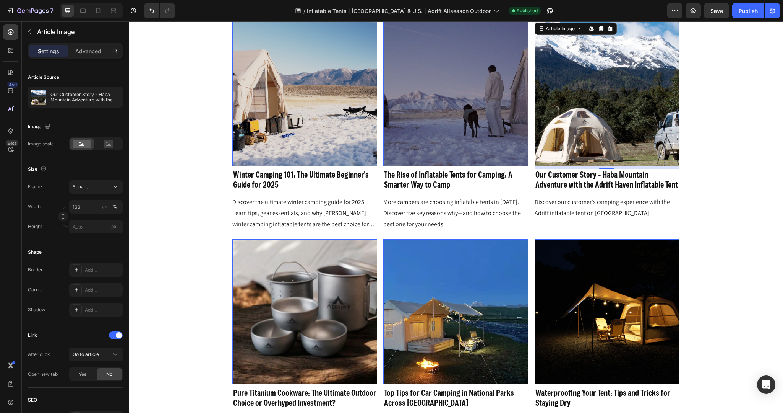
click at [548, 107] on img at bounding box center [607, 93] width 145 height 145
click at [496, 109] on img at bounding box center [455, 93] width 145 height 145
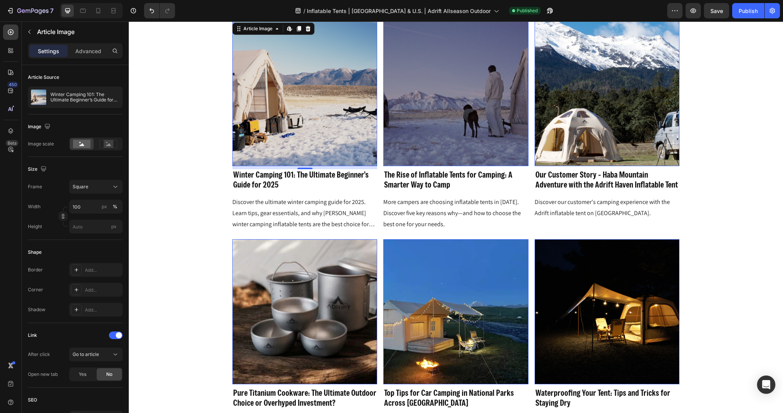
click at [244, 104] on img at bounding box center [304, 93] width 145 height 145
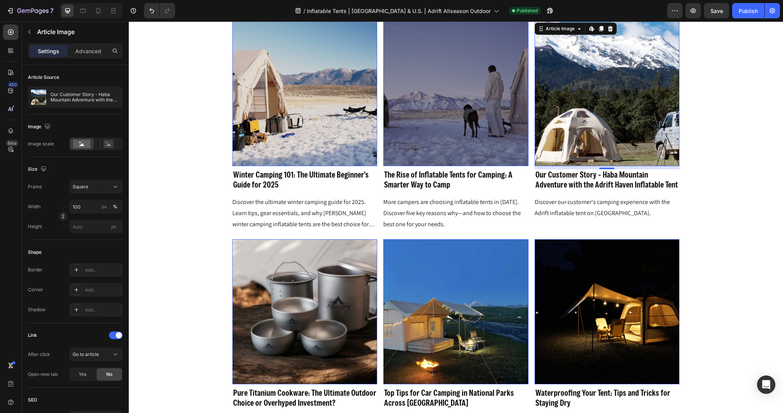
click at [568, 114] on img at bounding box center [607, 93] width 145 height 145
click at [262, 115] on img at bounding box center [304, 93] width 145 height 145
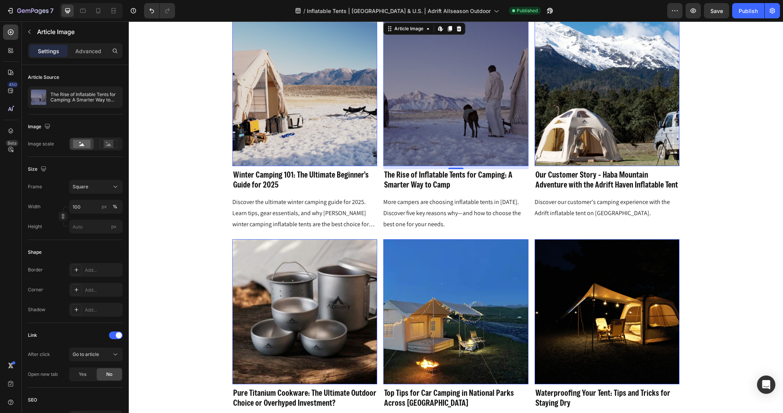
click at [416, 124] on img at bounding box center [455, 93] width 145 height 145
click at [316, 130] on img at bounding box center [304, 93] width 145 height 145
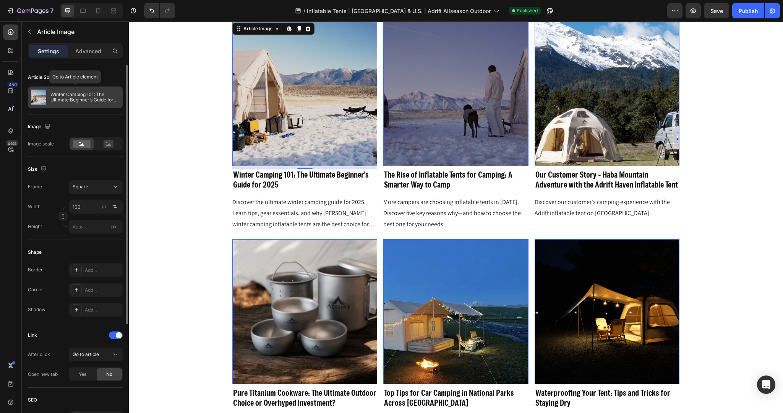
click at [64, 105] on div "Winter Camping 101: The Ultimate Beginner’s Guide for 2025" at bounding box center [75, 96] width 95 height 21
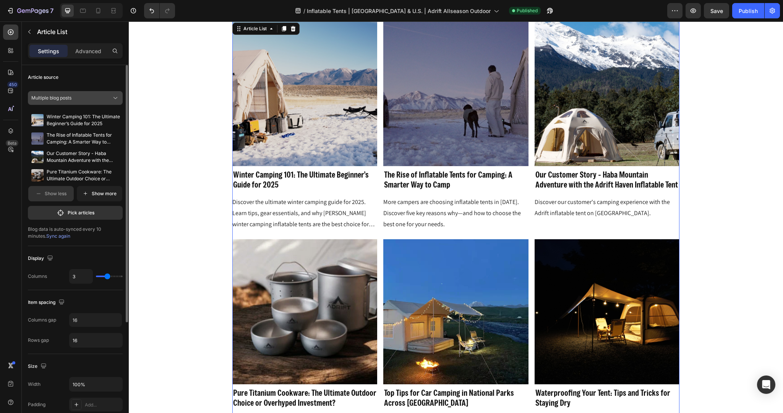
click at [73, 104] on button "Multiple blog posts" at bounding box center [75, 98] width 95 height 14
click at [95, 190] on p "Show more" at bounding box center [104, 193] width 25 height 7
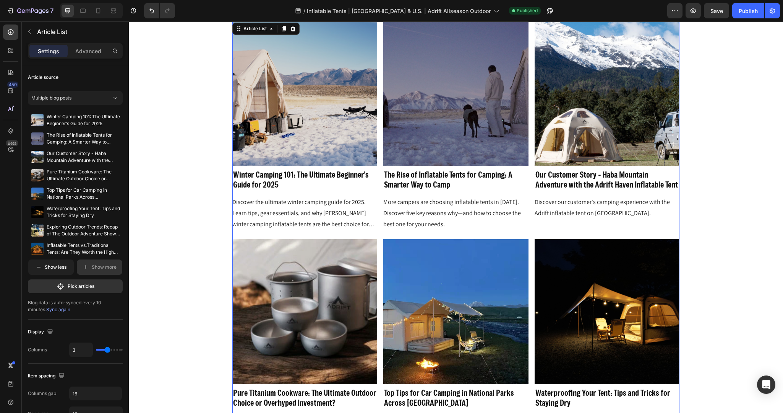
click at [94, 62] on div "Settings Advanced" at bounding box center [75, 54] width 107 height 22
click at [91, 55] on div "Advanced" at bounding box center [88, 51] width 38 height 12
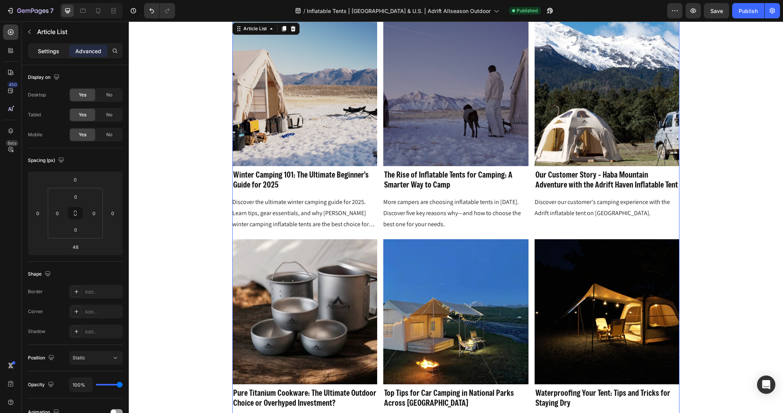
click at [44, 54] on p "Settings" at bounding box center [48, 51] width 21 height 8
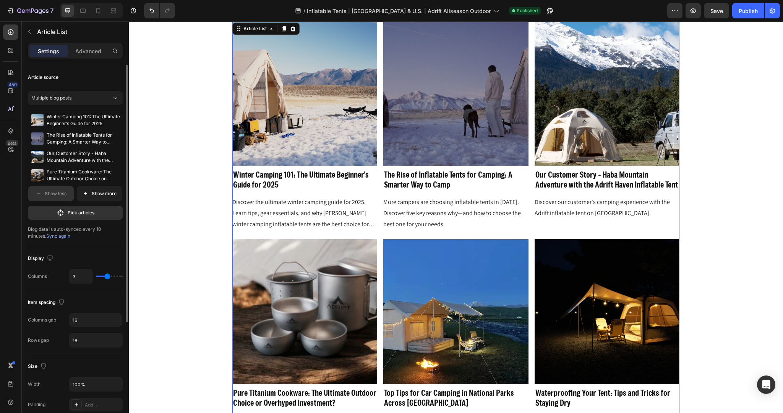
click at [48, 237] on span "Sync again" at bounding box center [58, 236] width 24 height 6
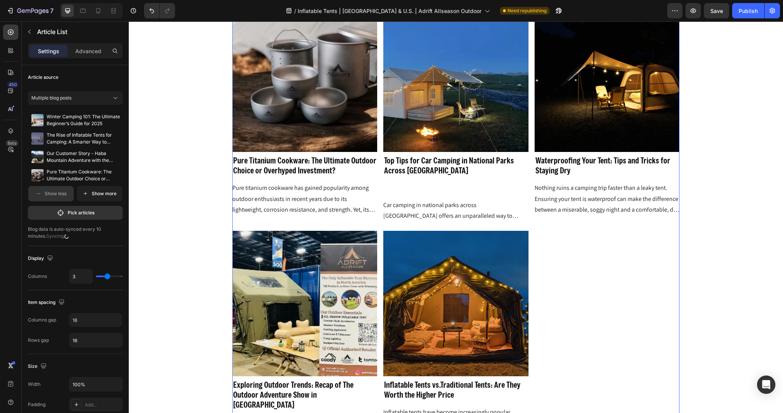
scroll to position [2371, 0]
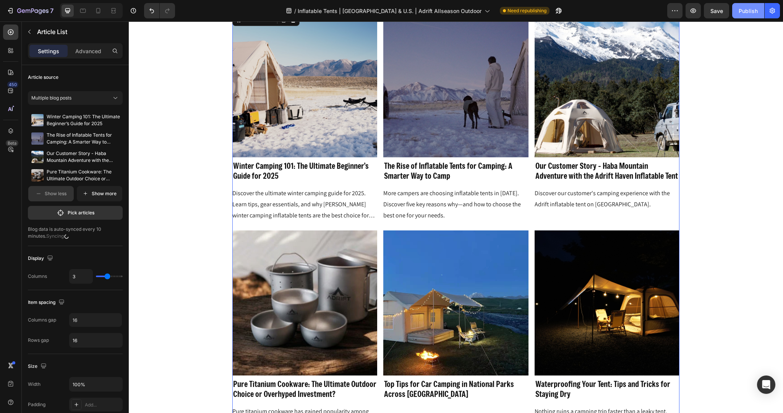
click at [747, 8] on div "Publish" at bounding box center [748, 11] width 19 height 8
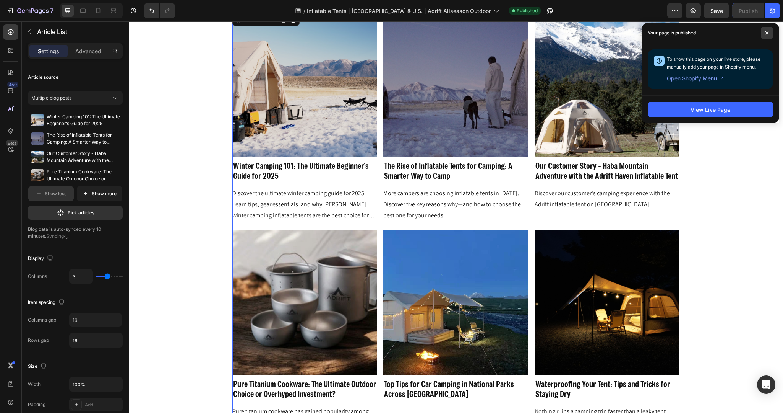
click at [768, 33] on icon at bounding box center [767, 33] width 4 height 4
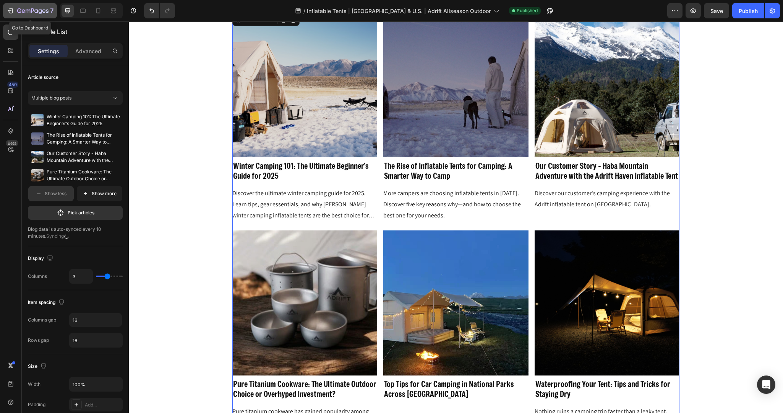
click at [10, 11] on icon "button" at bounding box center [10, 11] width 8 height 8
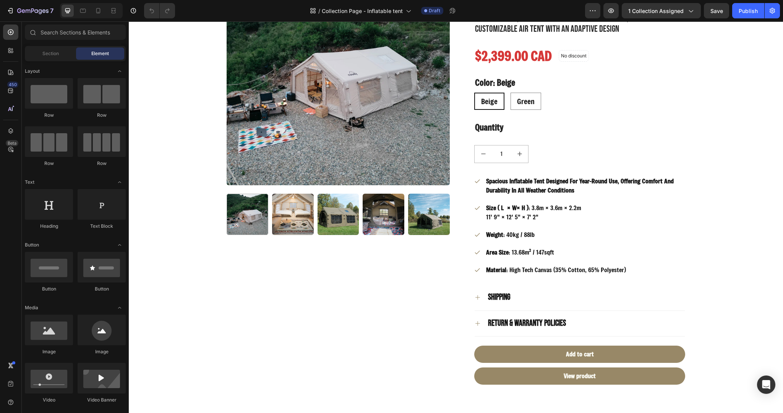
scroll to position [493, 0]
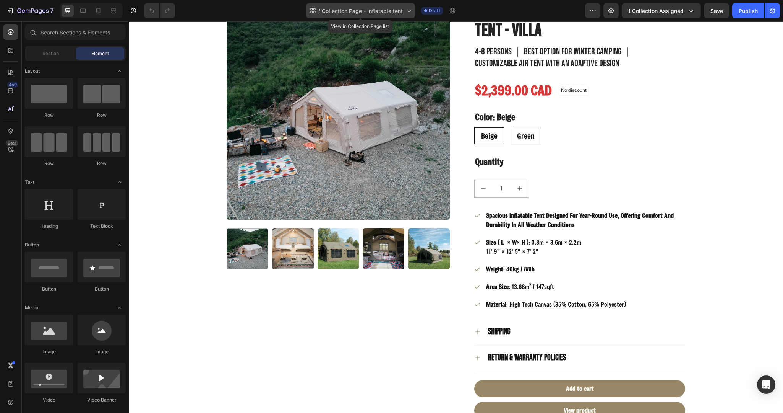
click at [379, 11] on span "Collection Page - Inflatable tent" at bounding box center [362, 11] width 81 height 8
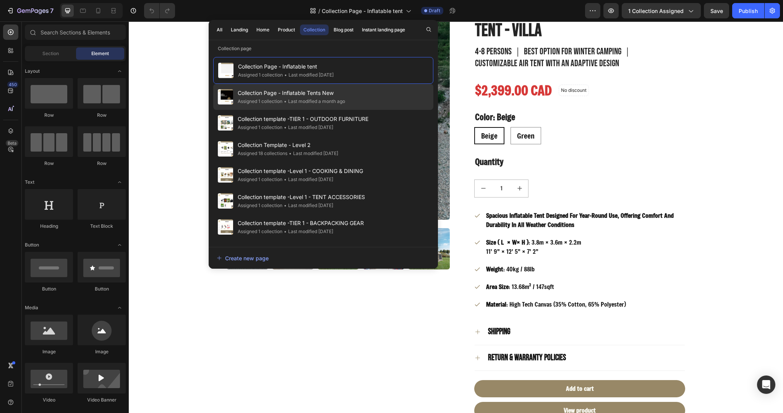
click at [347, 110] on div "Collection Page - Inflatable Tents New Assigned 1 collection • Last modified a …" at bounding box center [323, 123] width 220 height 26
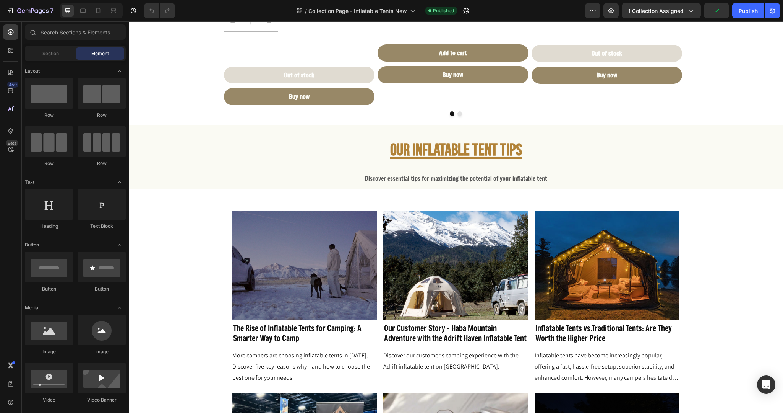
scroll to position [3450, 0]
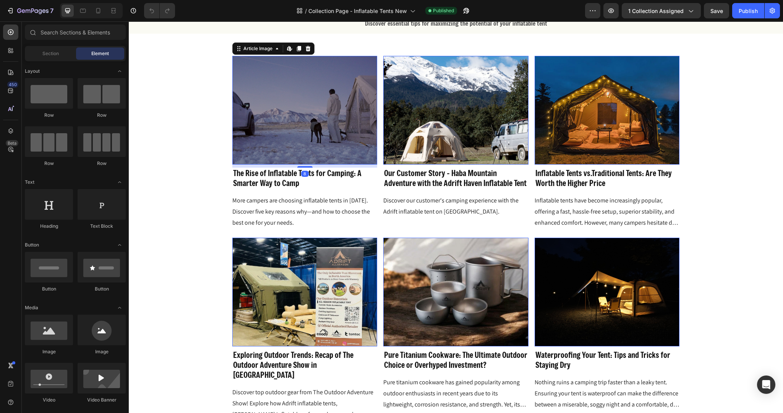
click at [286, 146] on img at bounding box center [304, 110] width 145 height 109
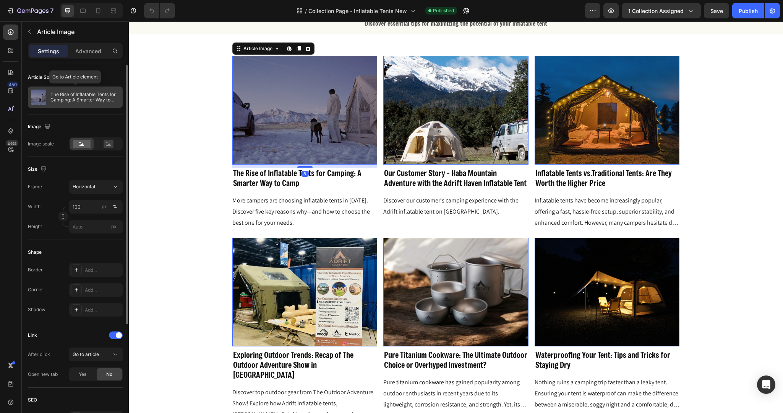
click at [62, 94] on p "The Rise of Inflatable Tents for Camping: A Smarter Way to Camp" at bounding box center [84, 97] width 69 height 11
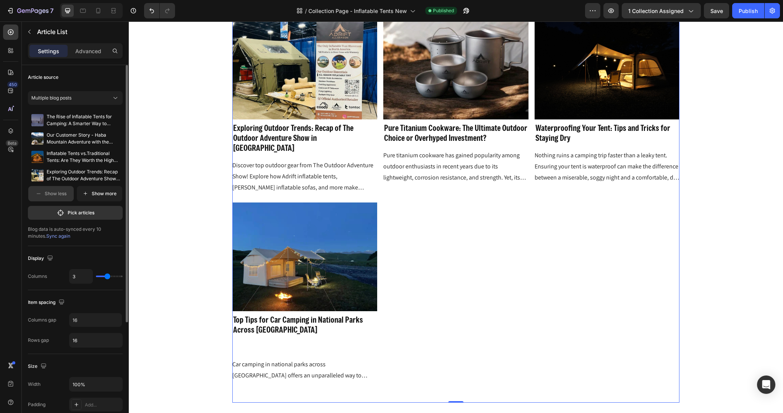
scroll to position [3446, 0]
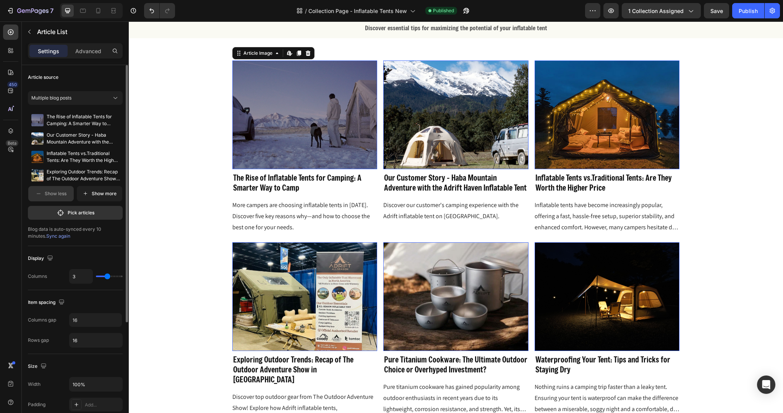
click at [294, 130] on img at bounding box center [304, 114] width 145 height 109
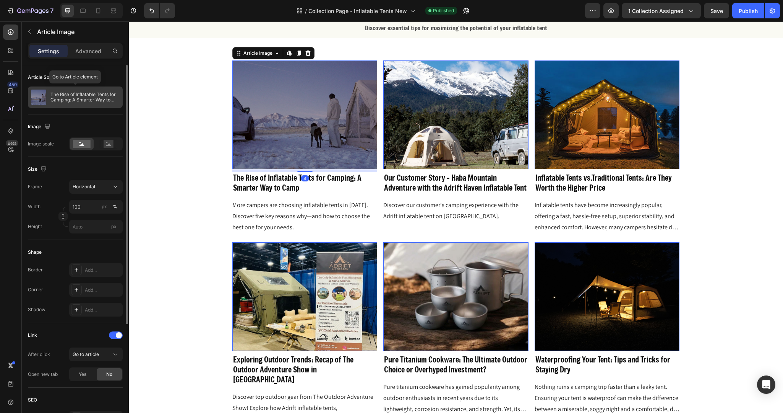
click at [93, 99] on p "The Rise of Inflatable Tents for Camping: A Smarter Way to Camp" at bounding box center [84, 97] width 69 height 11
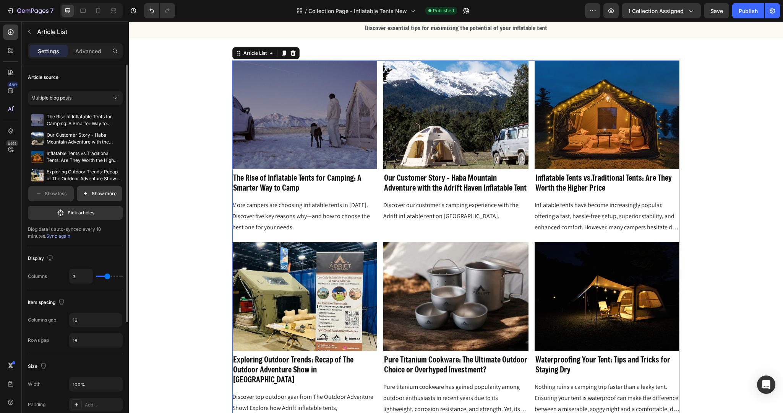
click at [96, 198] on button "Show more" at bounding box center [99, 193] width 45 height 15
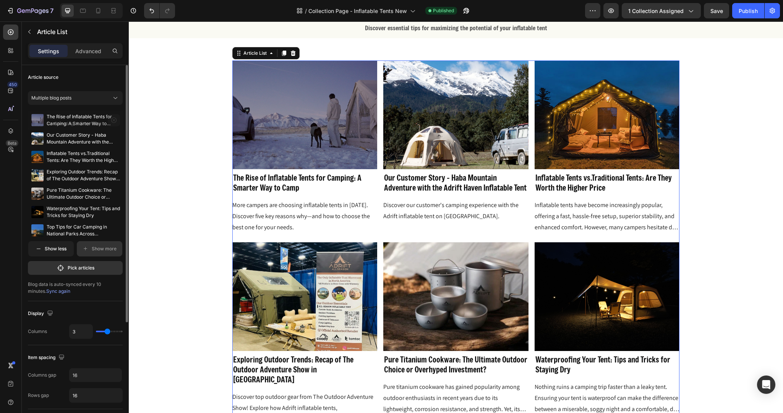
click at [114, 120] on icon "button" at bounding box center [113, 119] width 5 height 5
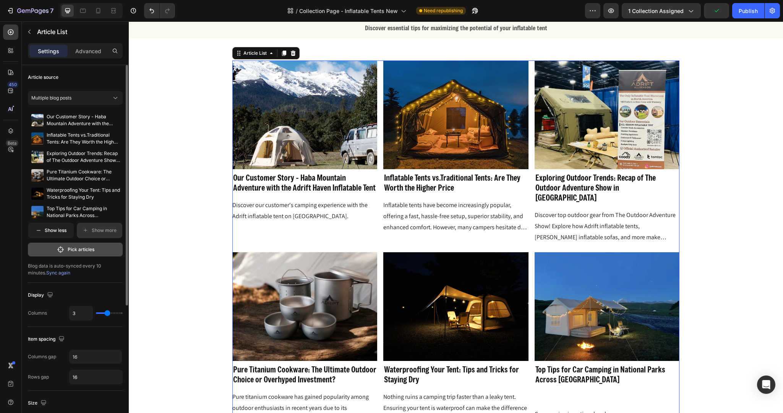
click at [68, 252] on p "Pick articles" at bounding box center [81, 249] width 27 height 7
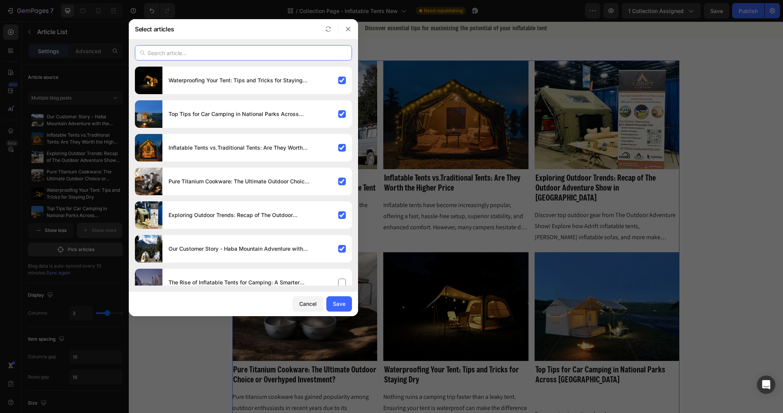
click at [184, 51] on input "text" at bounding box center [243, 52] width 217 height 15
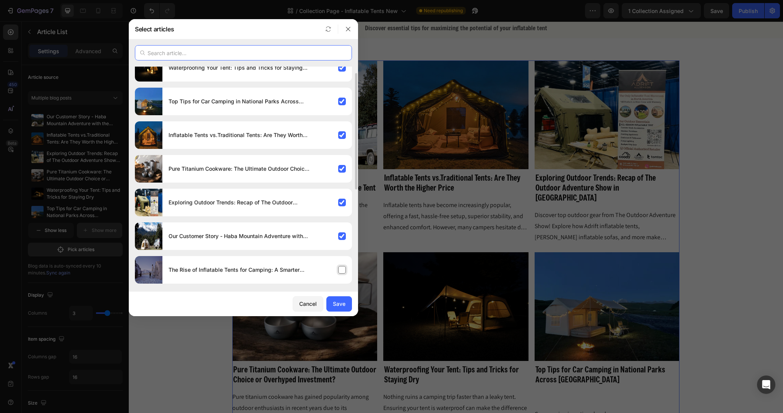
scroll to position [36, 0]
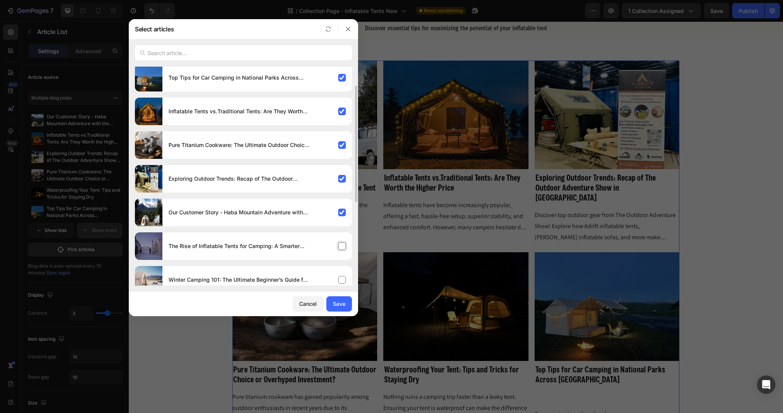
click at [328, 247] on div "The Rise of Inflatable Tents for Camping: A Smarter Way to Camp" at bounding box center [257, 245] width 190 height 21
click at [343, 280] on div "Winter Camping 101: The Ultimate Beginner’s Guide for 2025" at bounding box center [257, 279] width 190 height 21
click at [339, 306] on div "Save" at bounding box center [339, 303] width 13 height 8
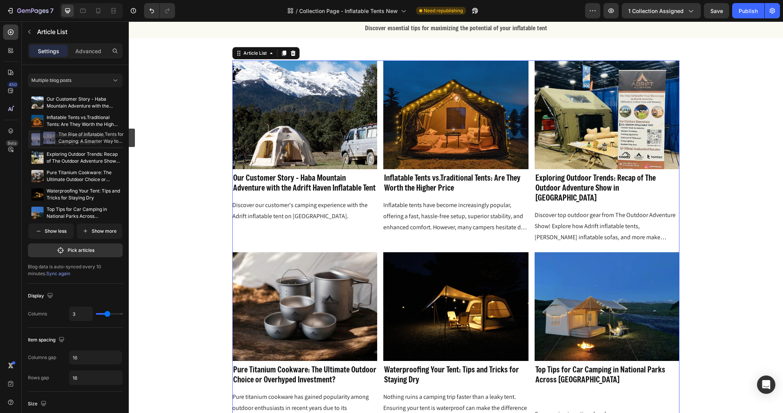
scroll to position [0, 0]
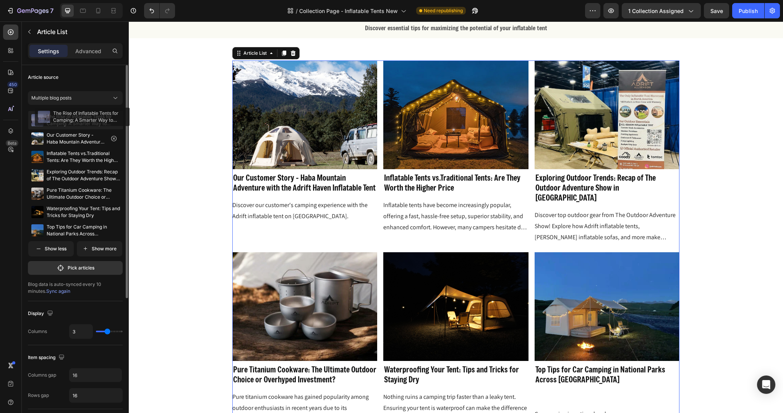
drag, startPoint x: 65, startPoint y: 209, endPoint x: 70, endPoint y: 130, distance: 78.9
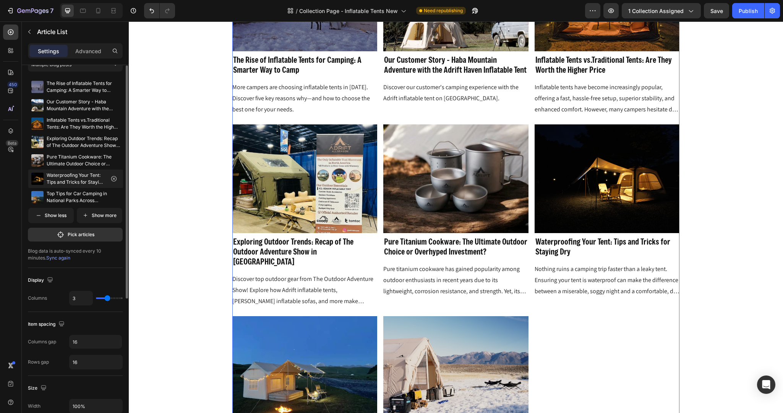
scroll to position [73, 0]
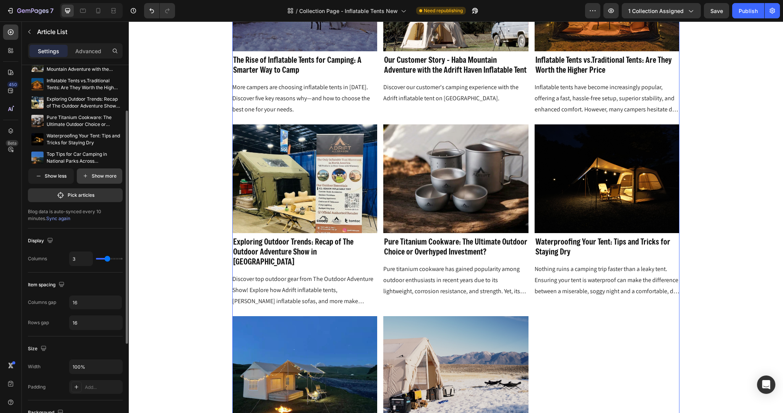
click at [92, 178] on p "Show more" at bounding box center [104, 175] width 25 height 7
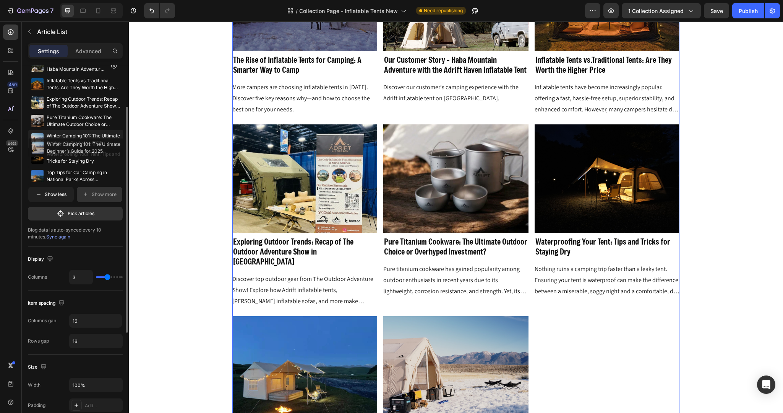
scroll to position [0, 0]
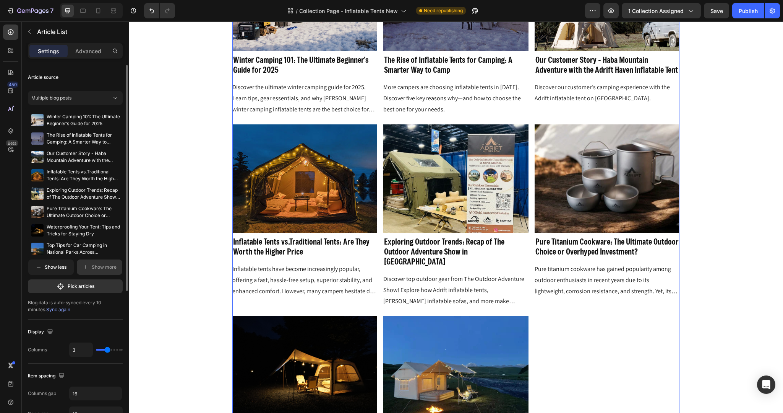
drag, startPoint x: 62, startPoint y: 171, endPoint x: 61, endPoint y: 110, distance: 61.2
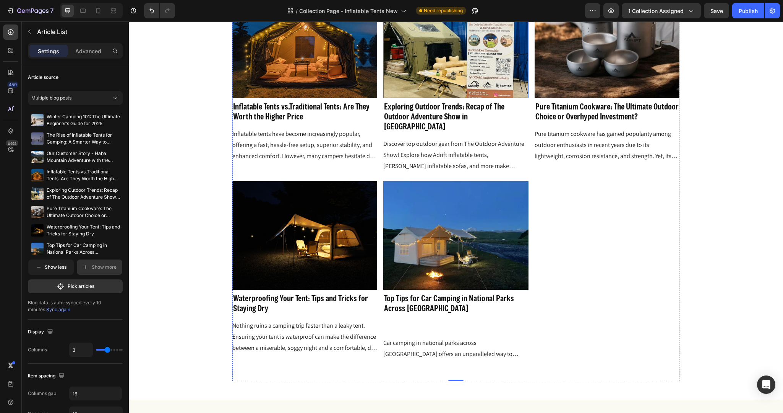
scroll to position [3699, 0]
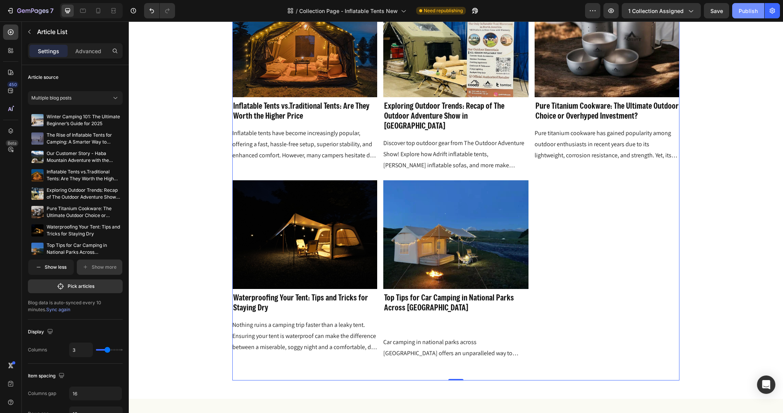
click at [755, 13] on div "Publish" at bounding box center [748, 11] width 19 height 8
